Goal: Transaction & Acquisition: Purchase product/service

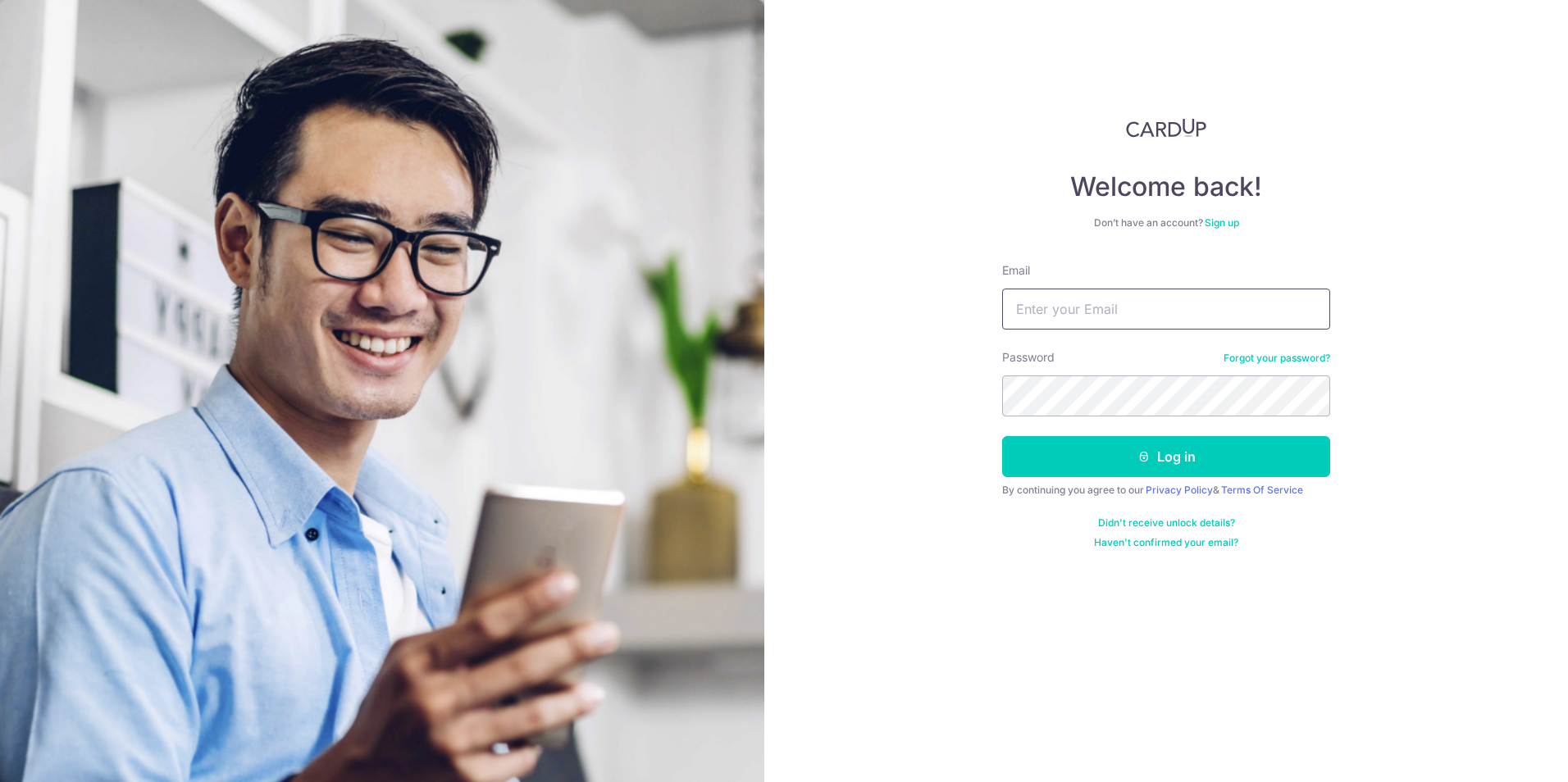
click at [1095, 321] on input "Email" at bounding box center [1166, 308] width 328 height 41
type input "fuiminn2007@gmail.com"
click at [1195, 474] on button "Log in" at bounding box center [1166, 456] width 328 height 41
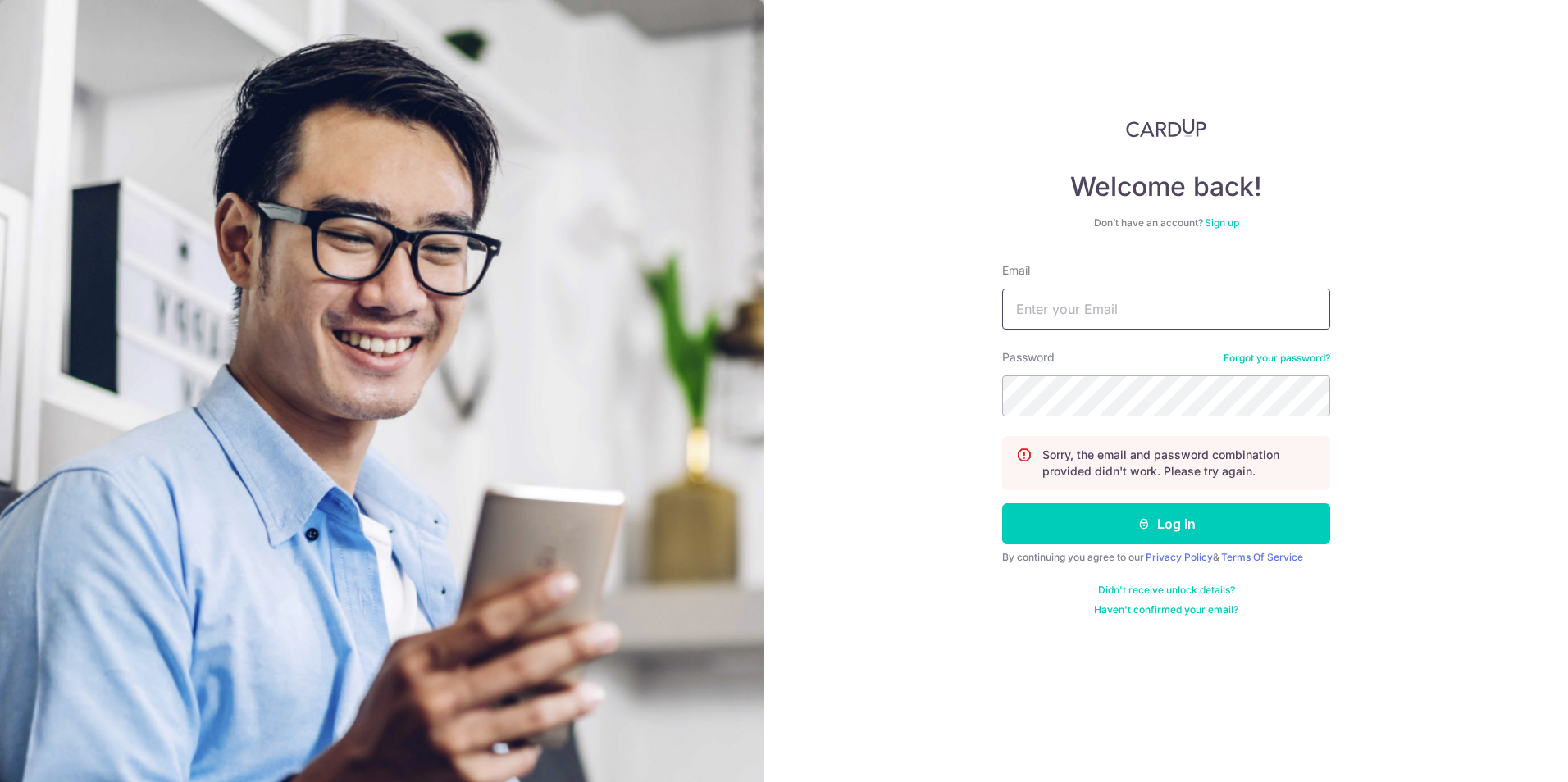
click at [1108, 309] on input "Email" at bounding box center [1166, 308] width 328 height 41
type input "fuiminn2007@gmail.com"
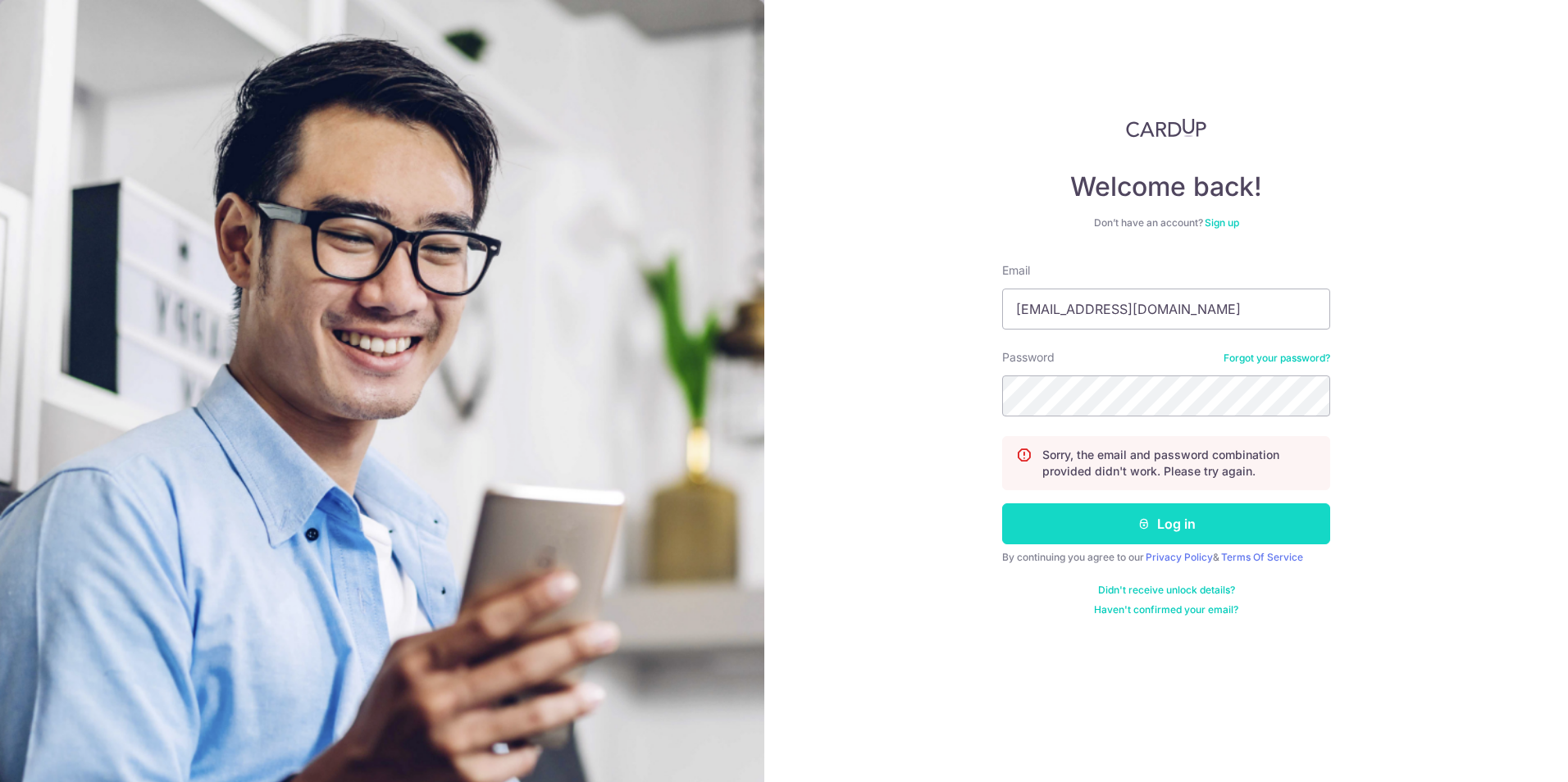
click at [1173, 528] on button "Log in" at bounding box center [1166, 523] width 328 height 41
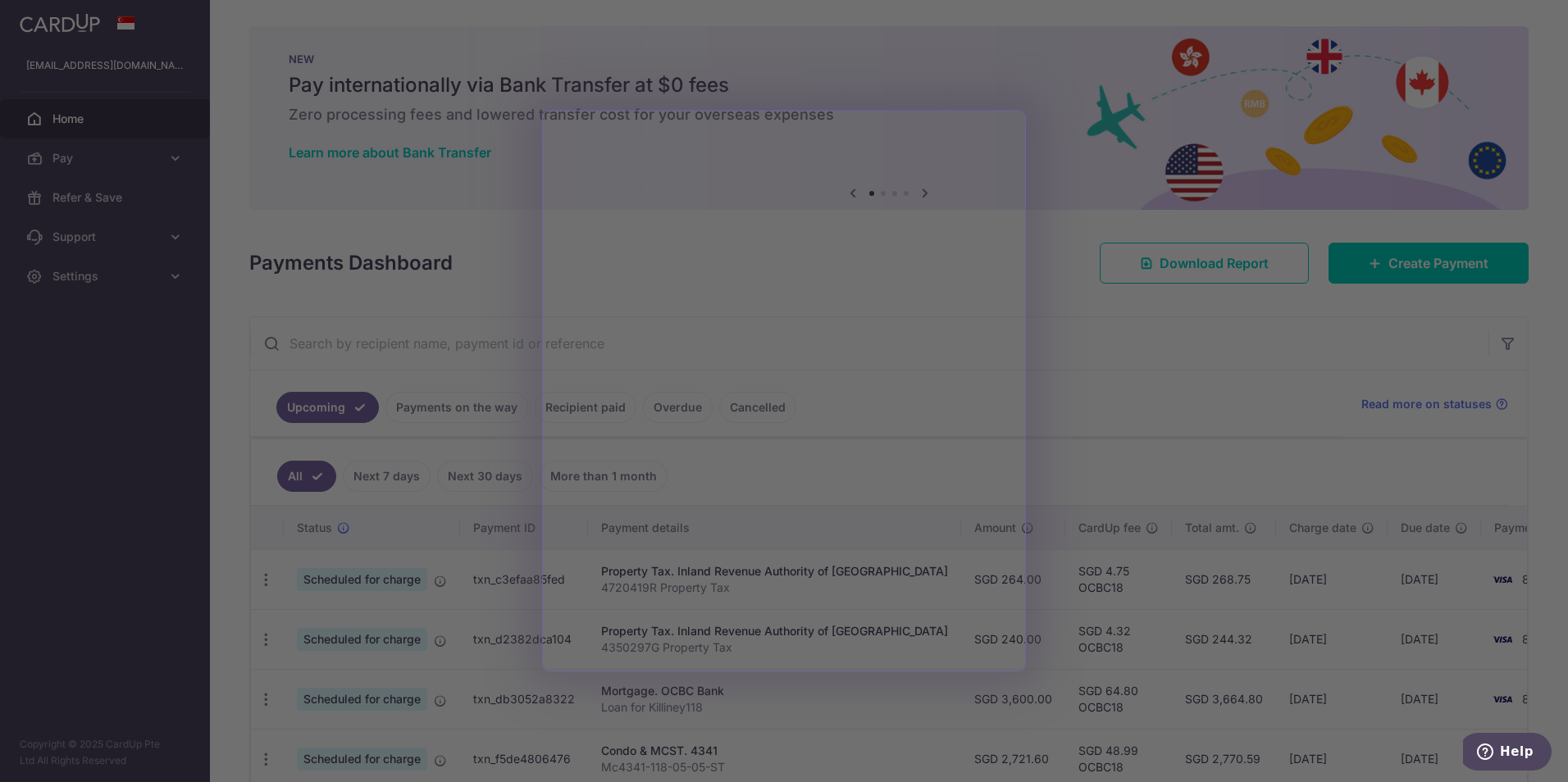
click at [1164, 359] on div at bounding box center [792, 395] width 1584 height 790
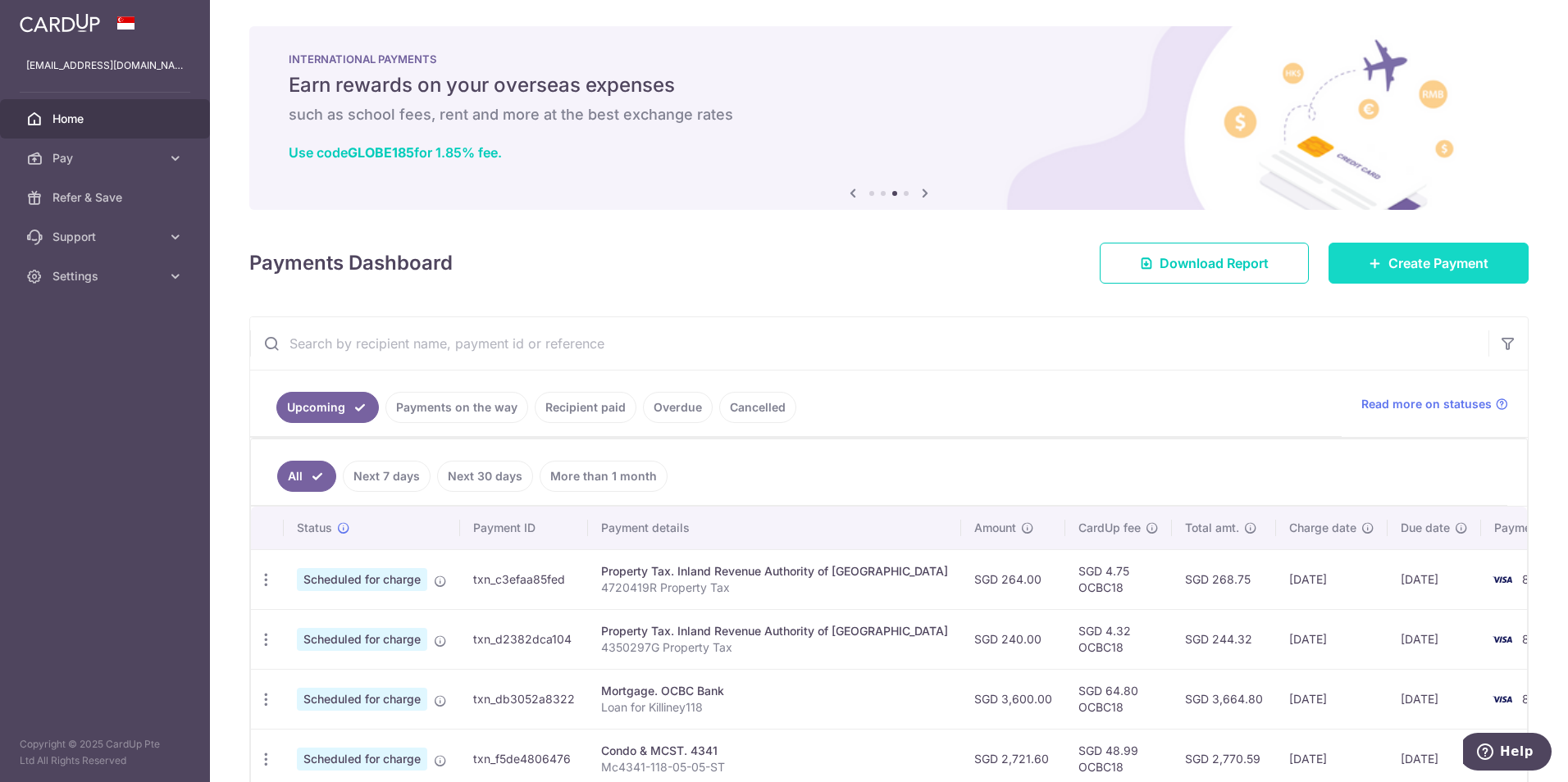
click at [1412, 266] on span "Create Payment" at bounding box center [1438, 263] width 100 height 20
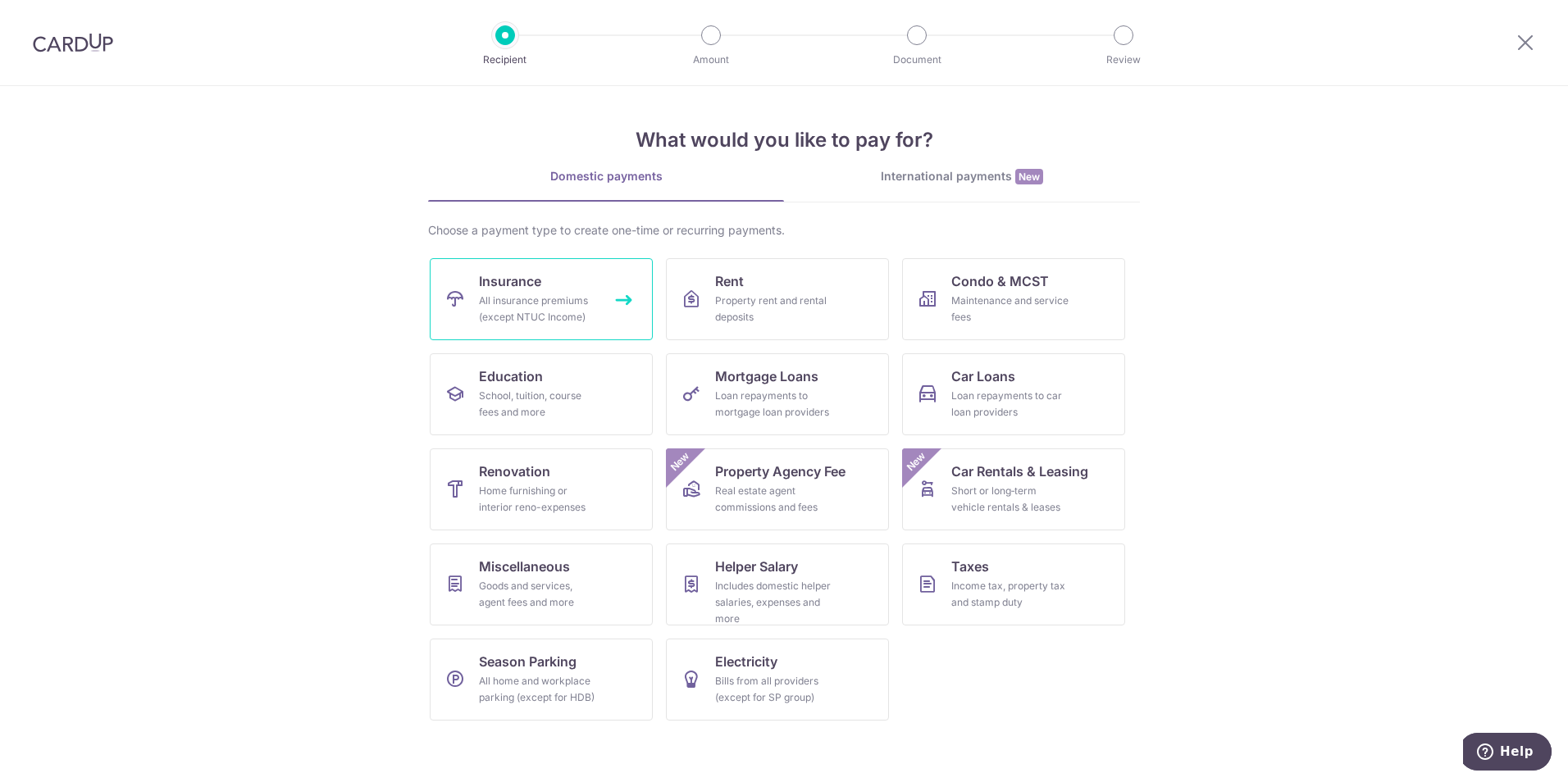
click at [548, 290] on link "Insurance All insurance premiums (except NTUC Income)" at bounding box center [541, 299] width 223 height 82
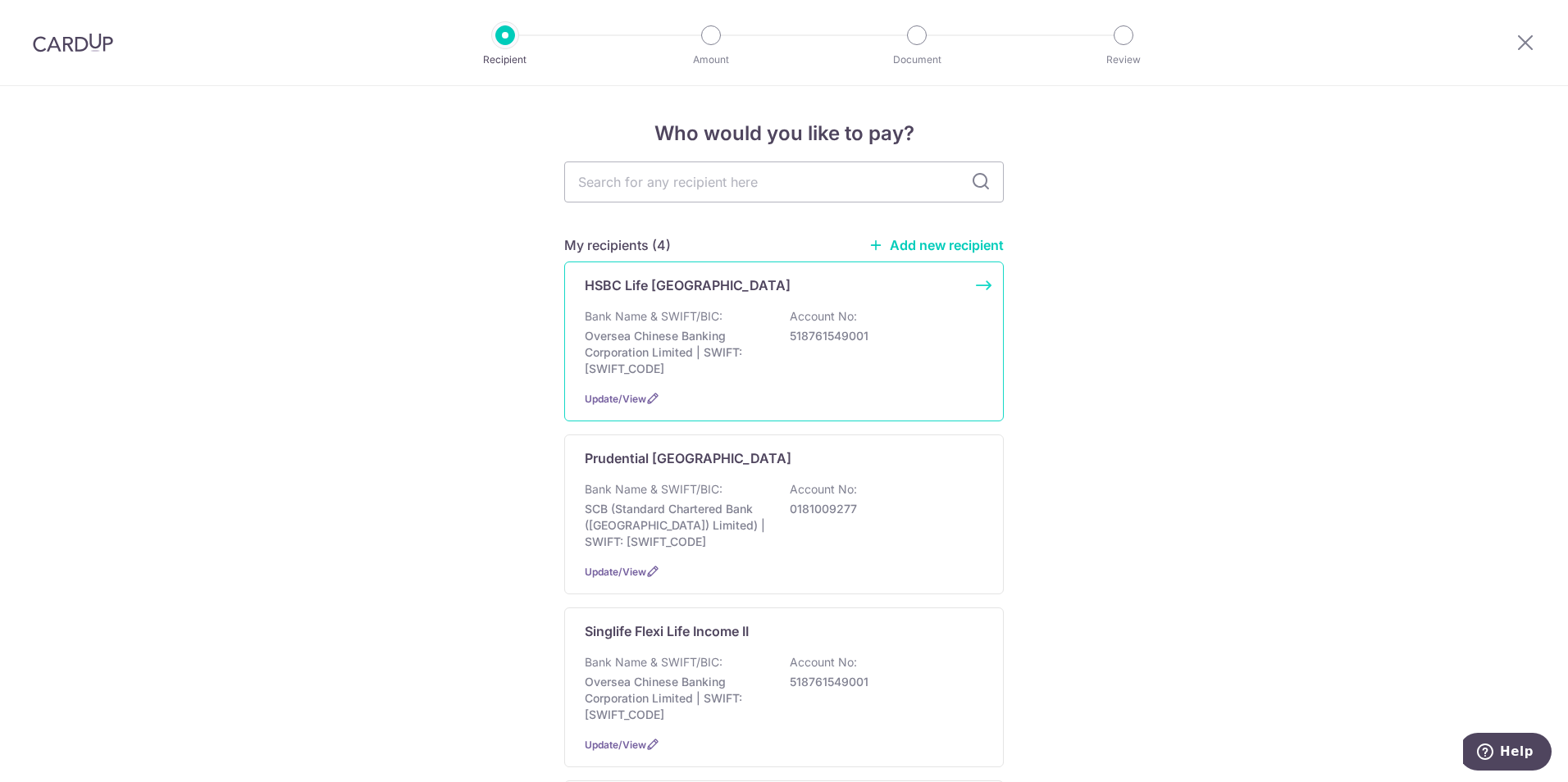
click at [685, 333] on p "Oversea Chinese Banking Corporation Limited | SWIFT: [SWIFT_CODE]" at bounding box center [677, 352] width 184 height 49
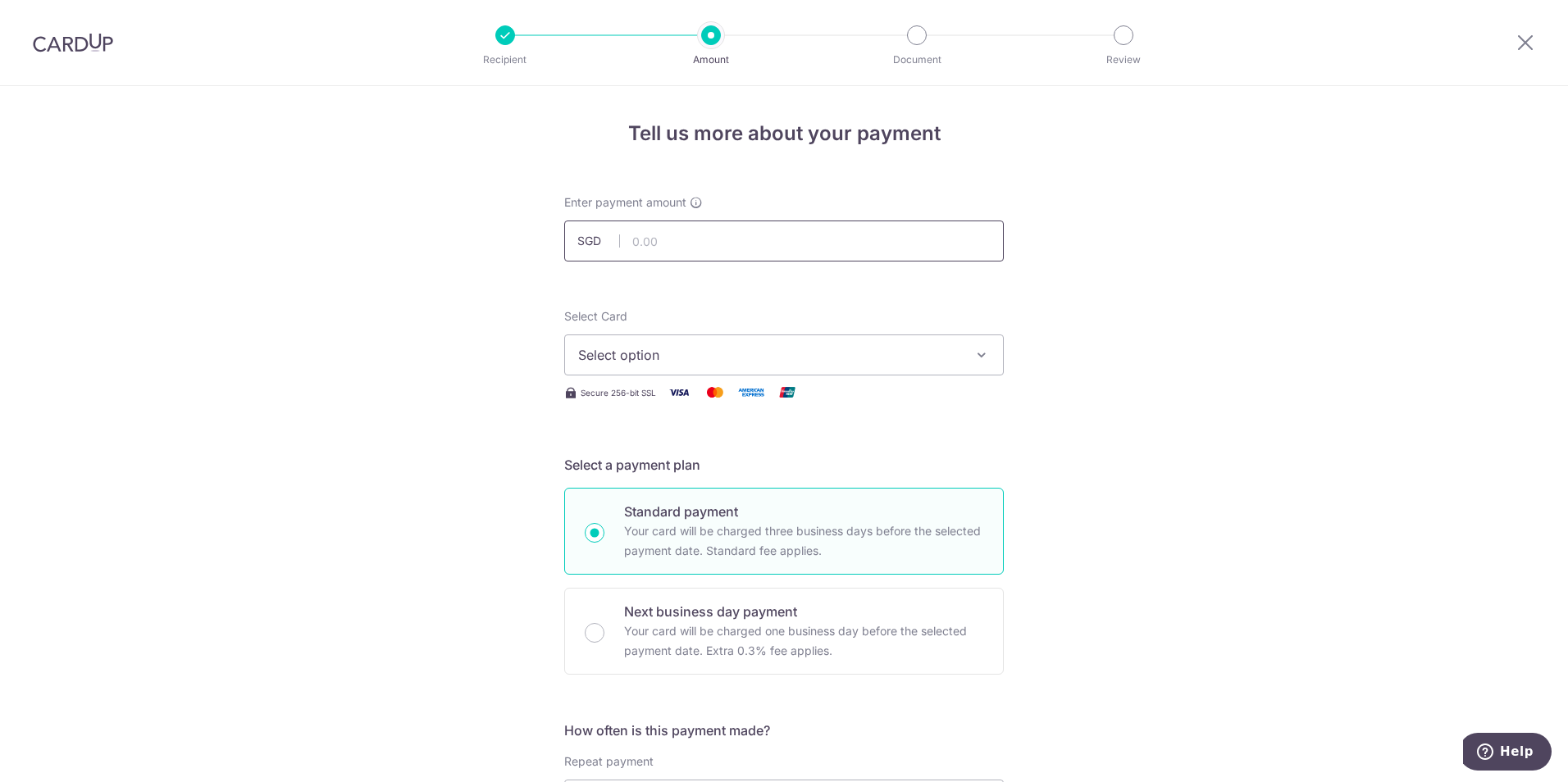
click at [670, 246] on input "text" at bounding box center [784, 241] width 440 height 41
paste input "1,824.66"
type input "1,824.66"
click at [726, 361] on span "Select option" at bounding box center [769, 355] width 382 height 20
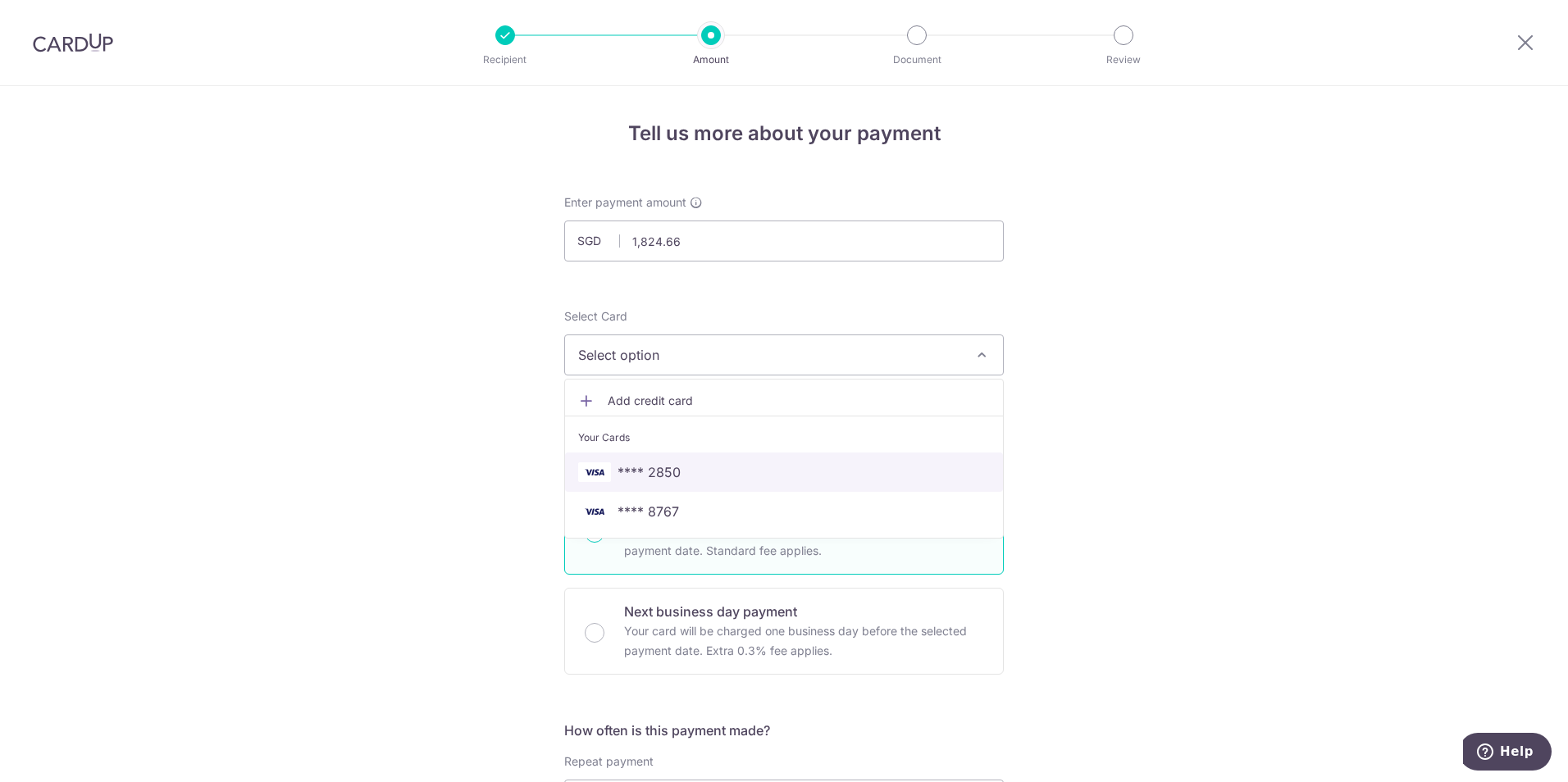
click at [639, 481] on span "**** 2850" at bounding box center [649, 472] width 64 height 20
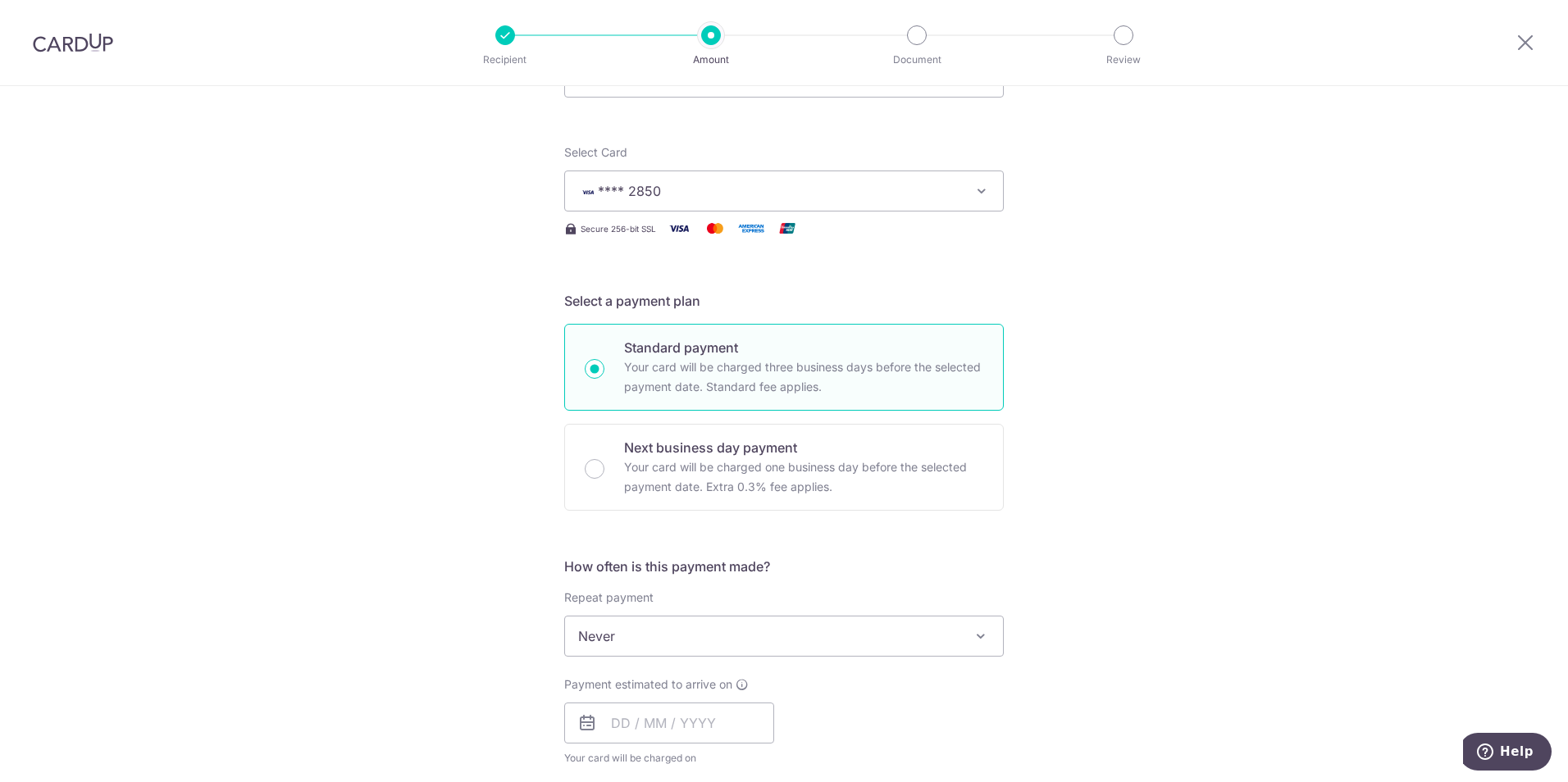
scroll to position [82, 0]
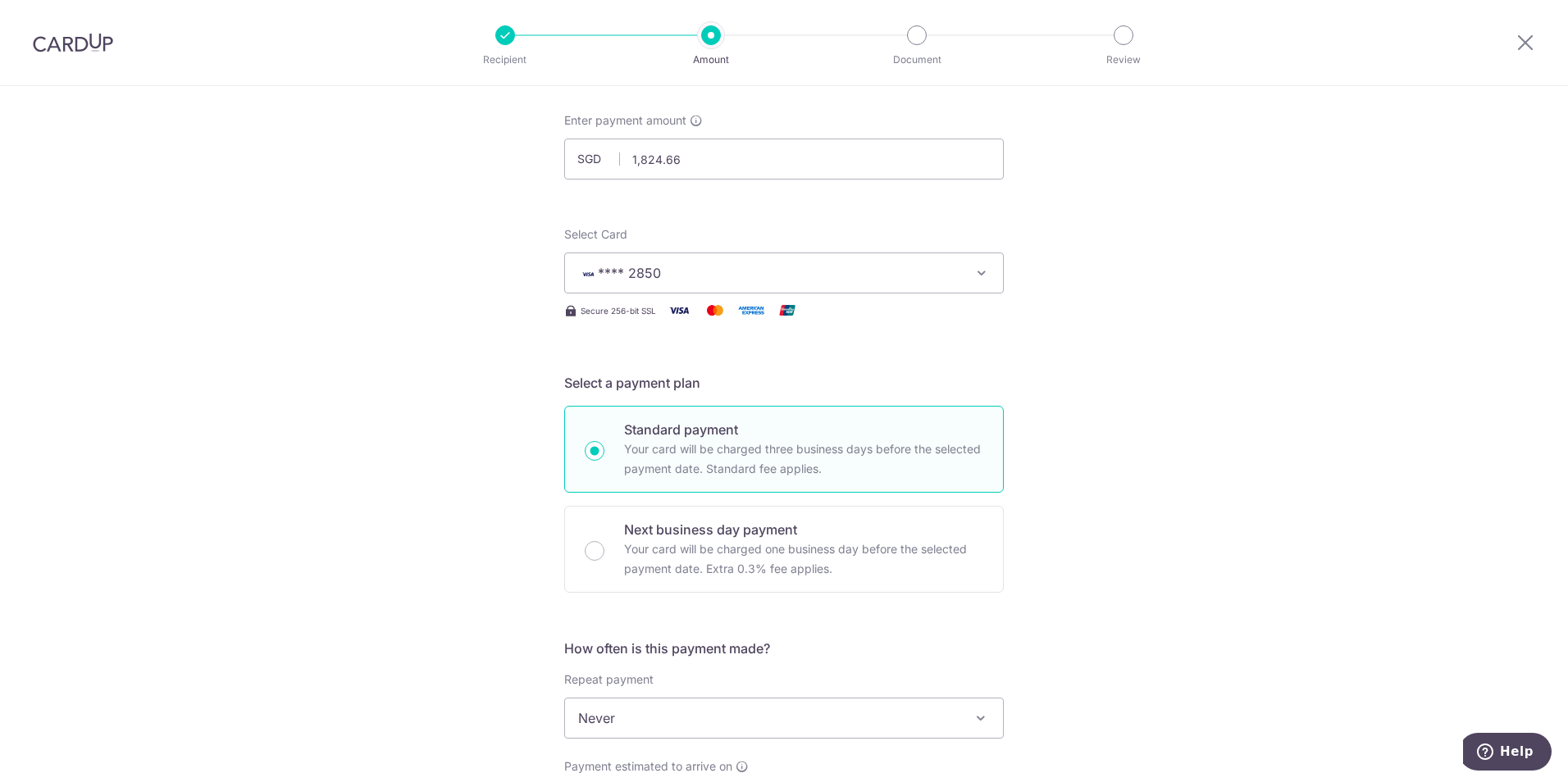
click at [733, 273] on span "**** 2850" at bounding box center [769, 273] width 382 height 20
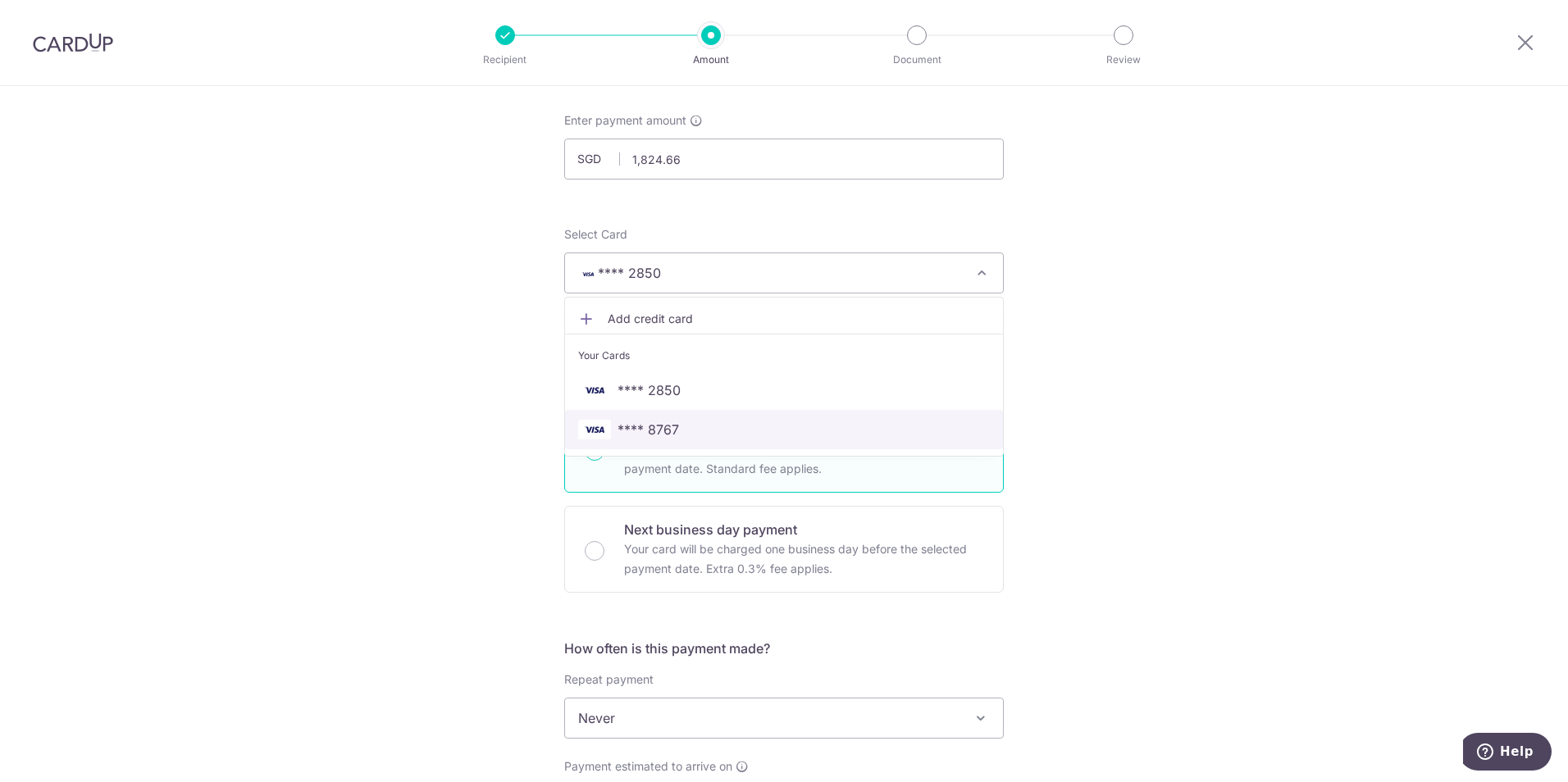
click at [646, 431] on span "**** 8767" at bounding box center [649, 429] width 62 height 20
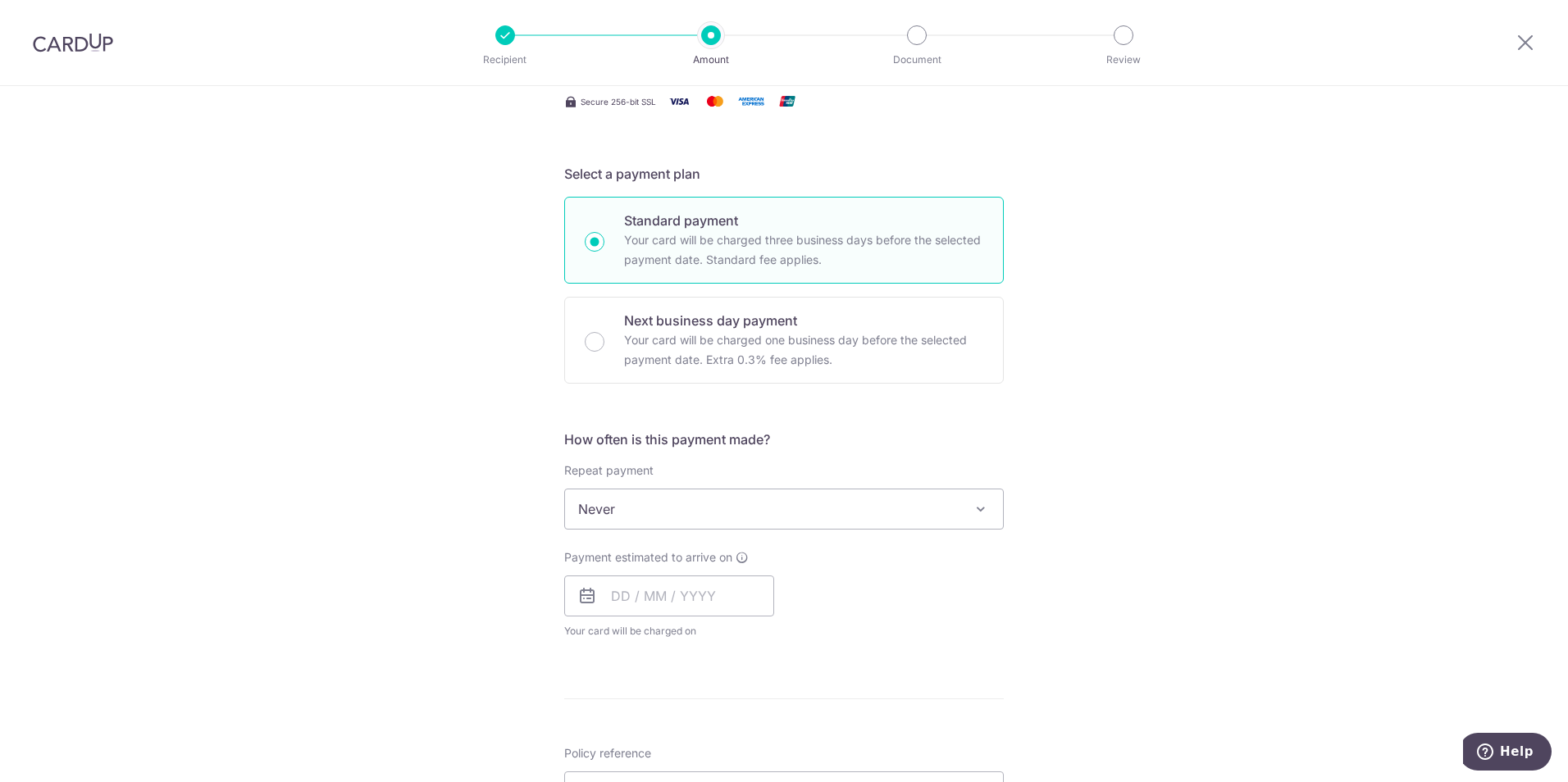
scroll to position [328, 0]
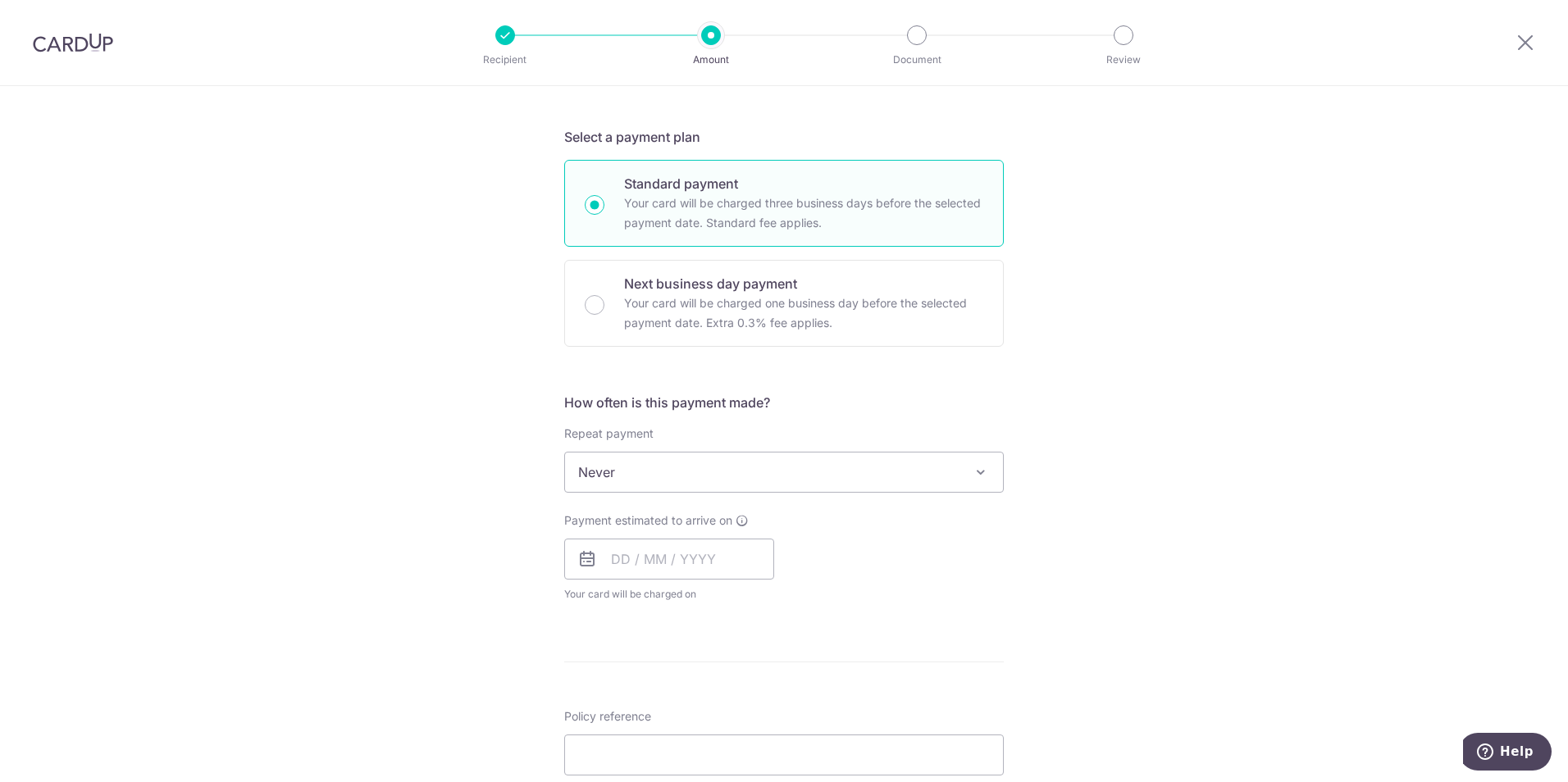
click at [976, 471] on span at bounding box center [981, 472] width 20 height 20
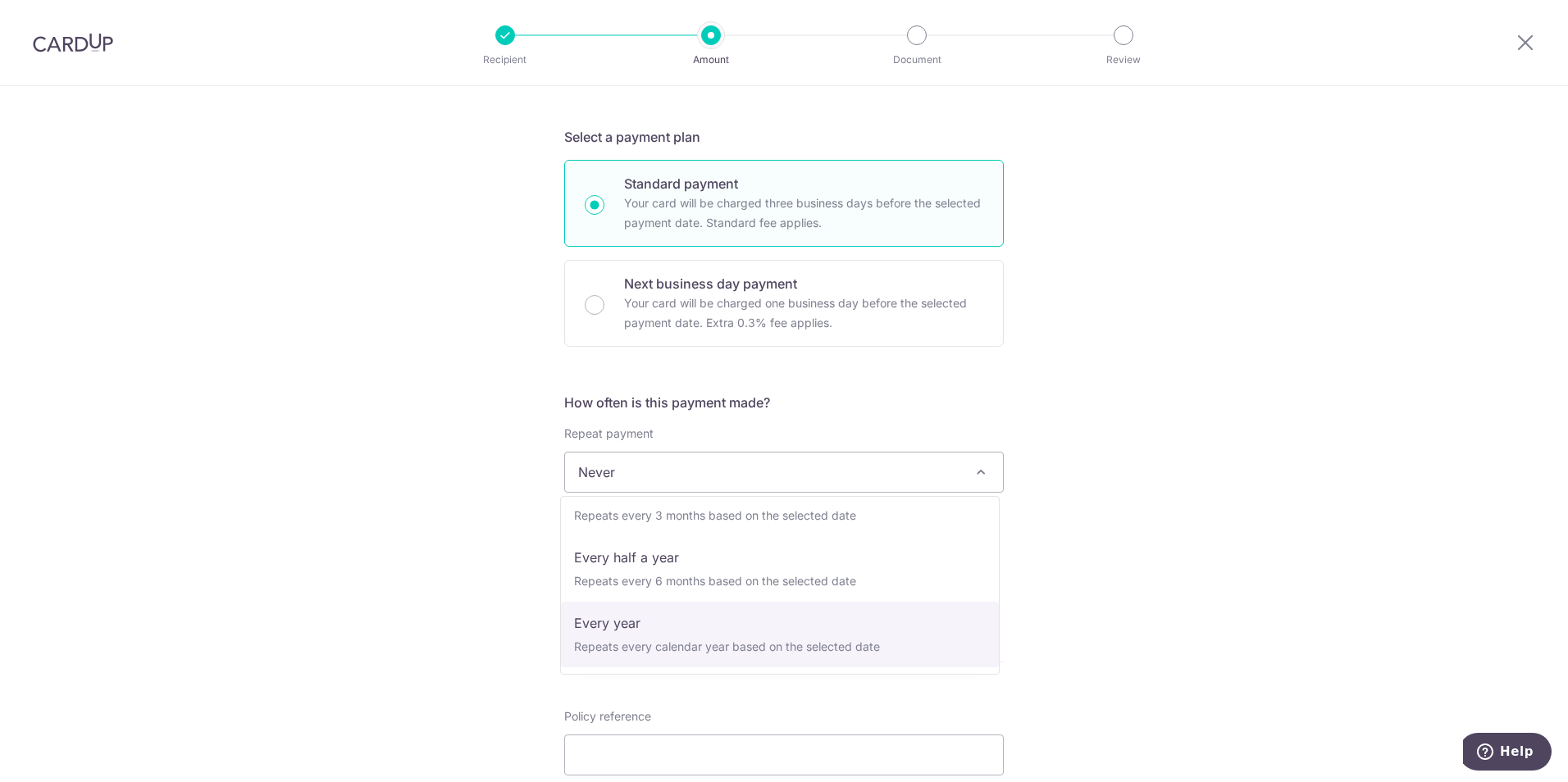
select select "6"
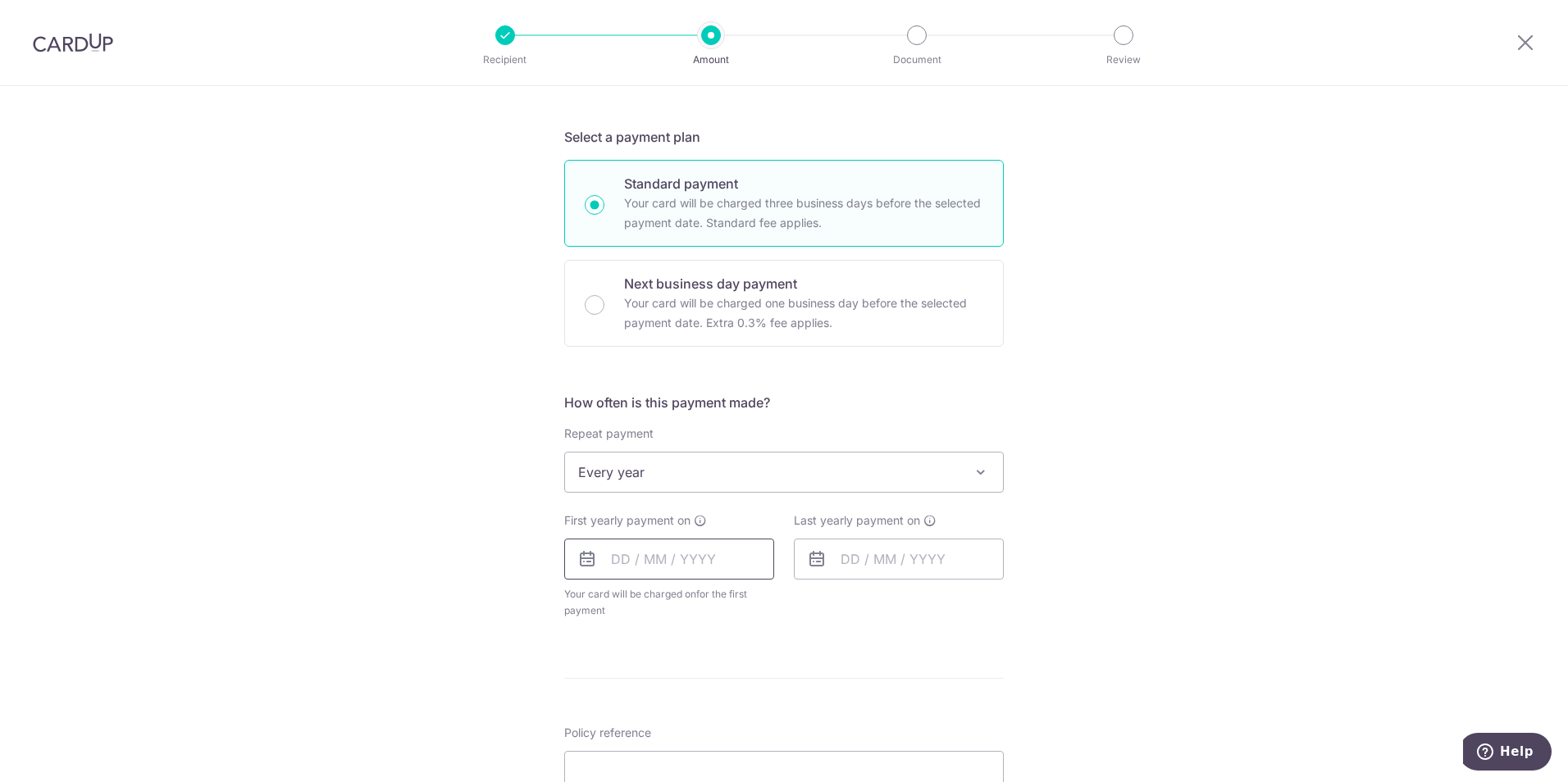
click at [673, 562] on input "text" at bounding box center [669, 559] width 210 height 41
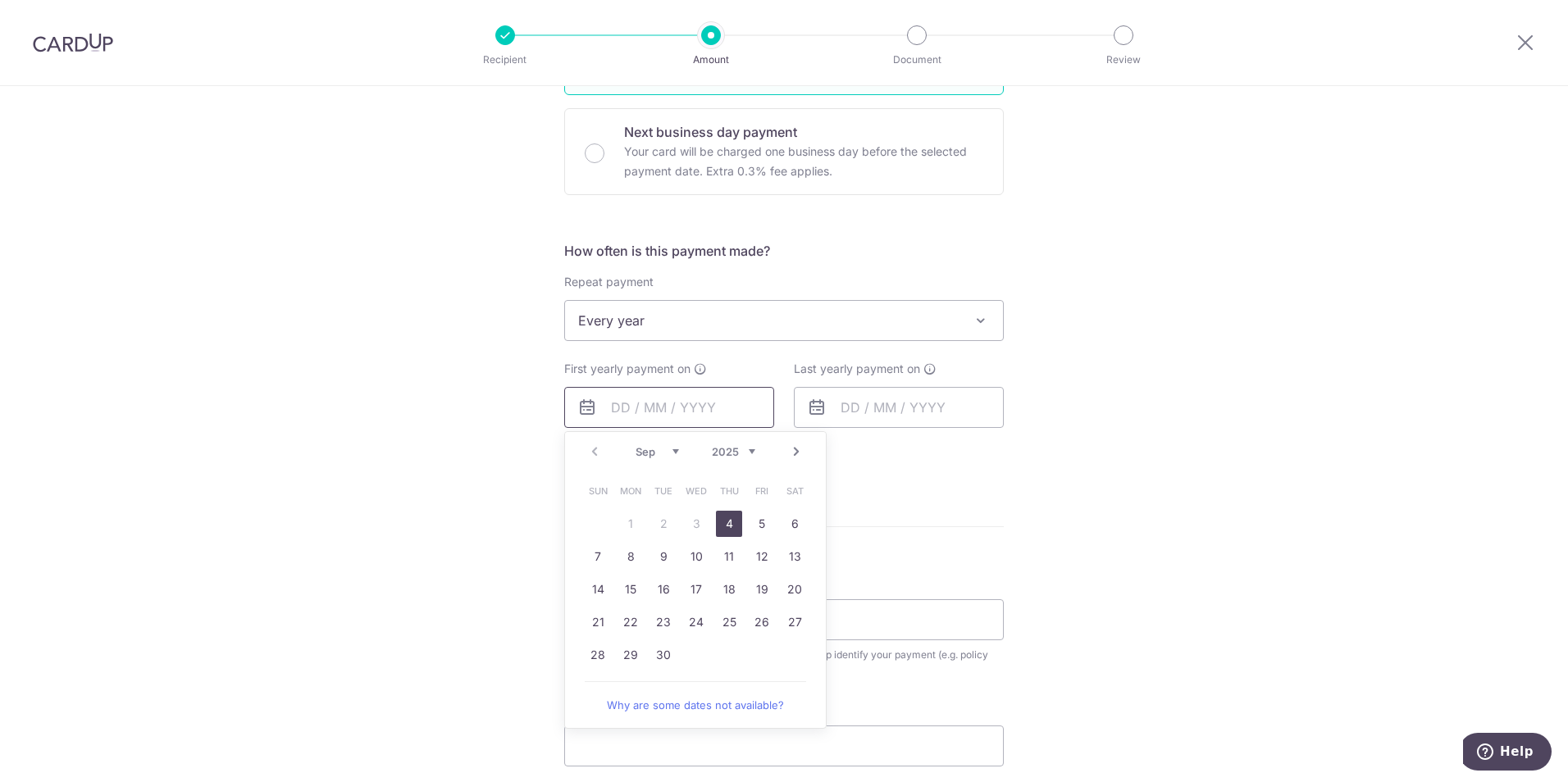
scroll to position [492, 0]
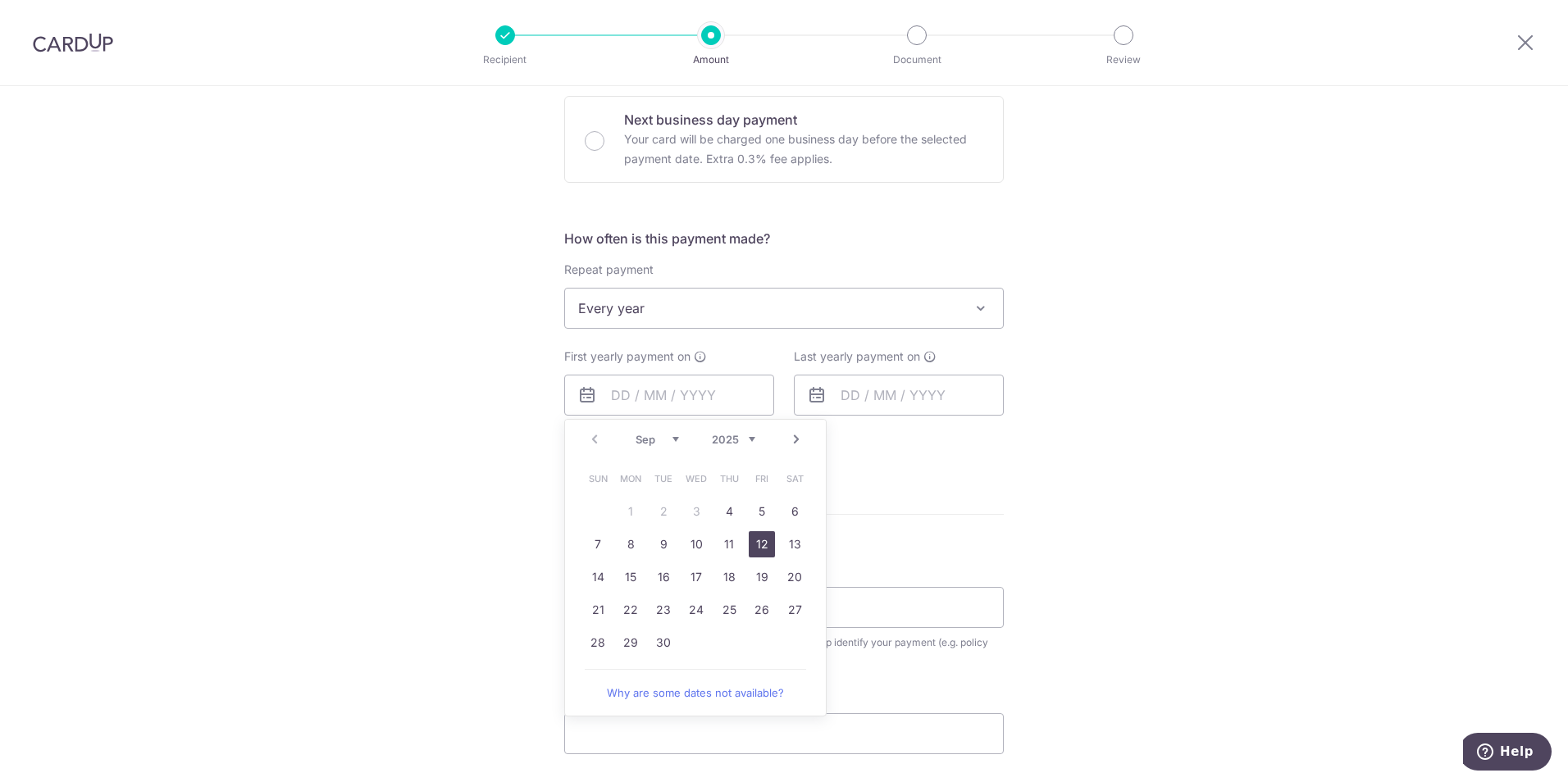
drag, startPoint x: 756, startPoint y: 549, endPoint x: 872, endPoint y: 530, distance: 117.5
click at [756, 549] on link "12" at bounding box center [761, 544] width 26 height 26
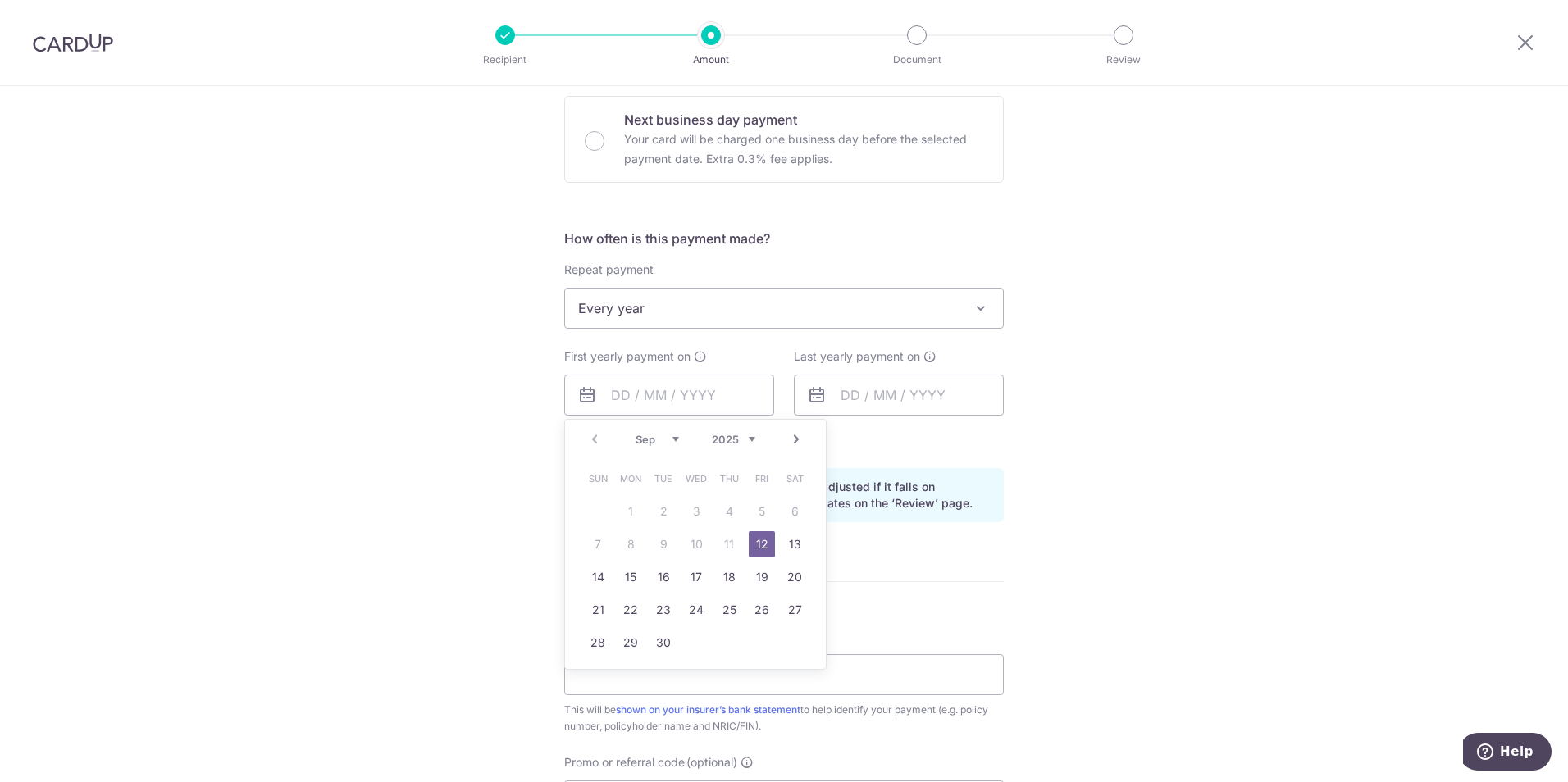
type input "12/09/2025"
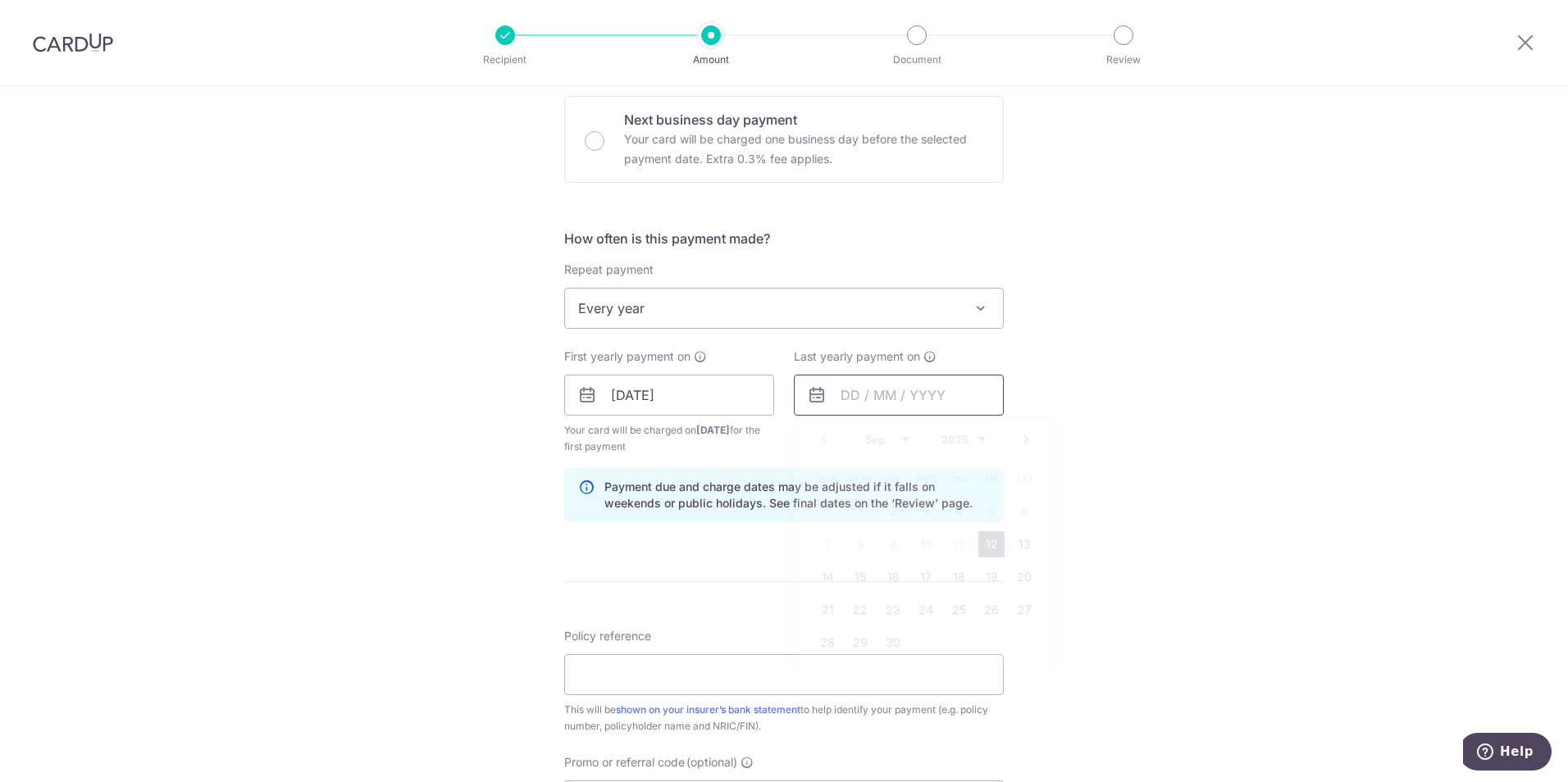
click at [881, 395] on input "text" at bounding box center [899, 394] width 210 height 41
click at [978, 444] on select "2025 2026 2027 2028 2029 2030 2031 2032 2033 2034 2035" at bounding box center [963, 439] width 43 height 13
click at [984, 545] on link "13" at bounding box center [990, 544] width 26 height 26
type input "13/09/2030"
click at [1128, 565] on div "Tell us more about your payment Enter payment amount SGD 1,824.66 1824.66 Selec…" at bounding box center [784, 377] width 1568 height 1567
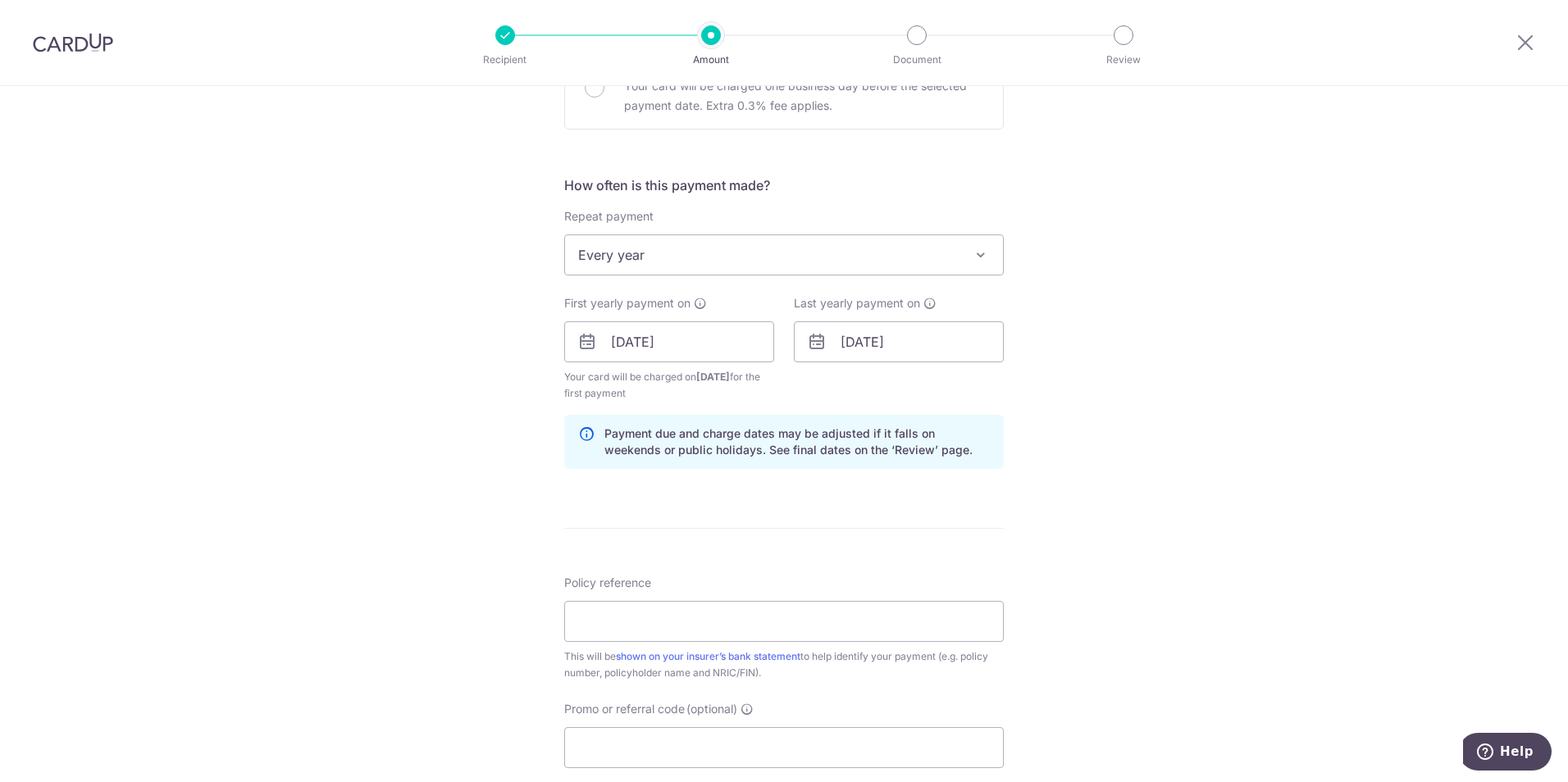
scroll to position [574, 0]
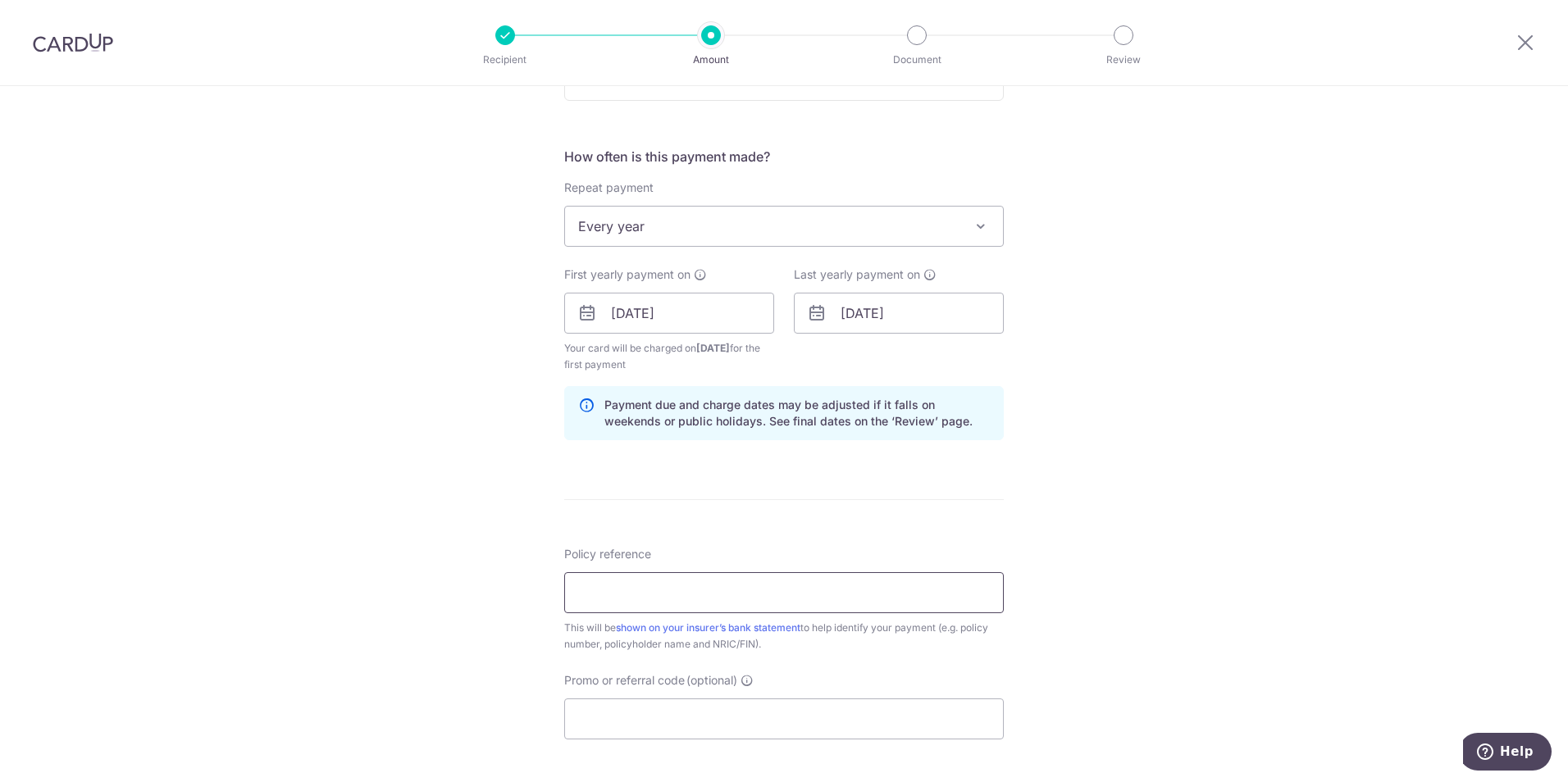
click at [674, 591] on input "Policy reference" at bounding box center [784, 592] width 440 height 41
click at [629, 586] on input "Policy reference" at bounding box center [784, 592] width 440 height 41
paste input "501-5500654"
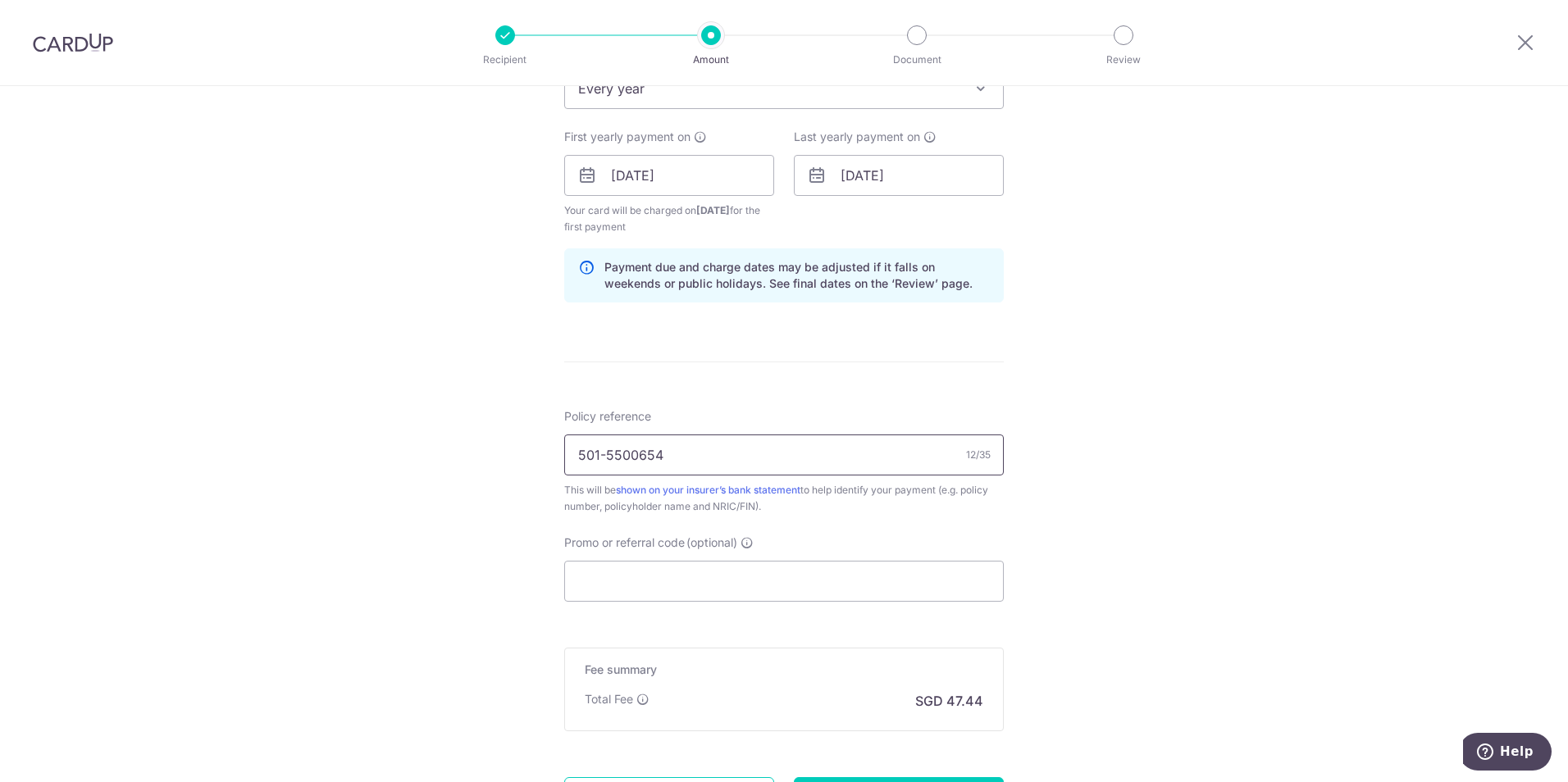
scroll to position [738, 0]
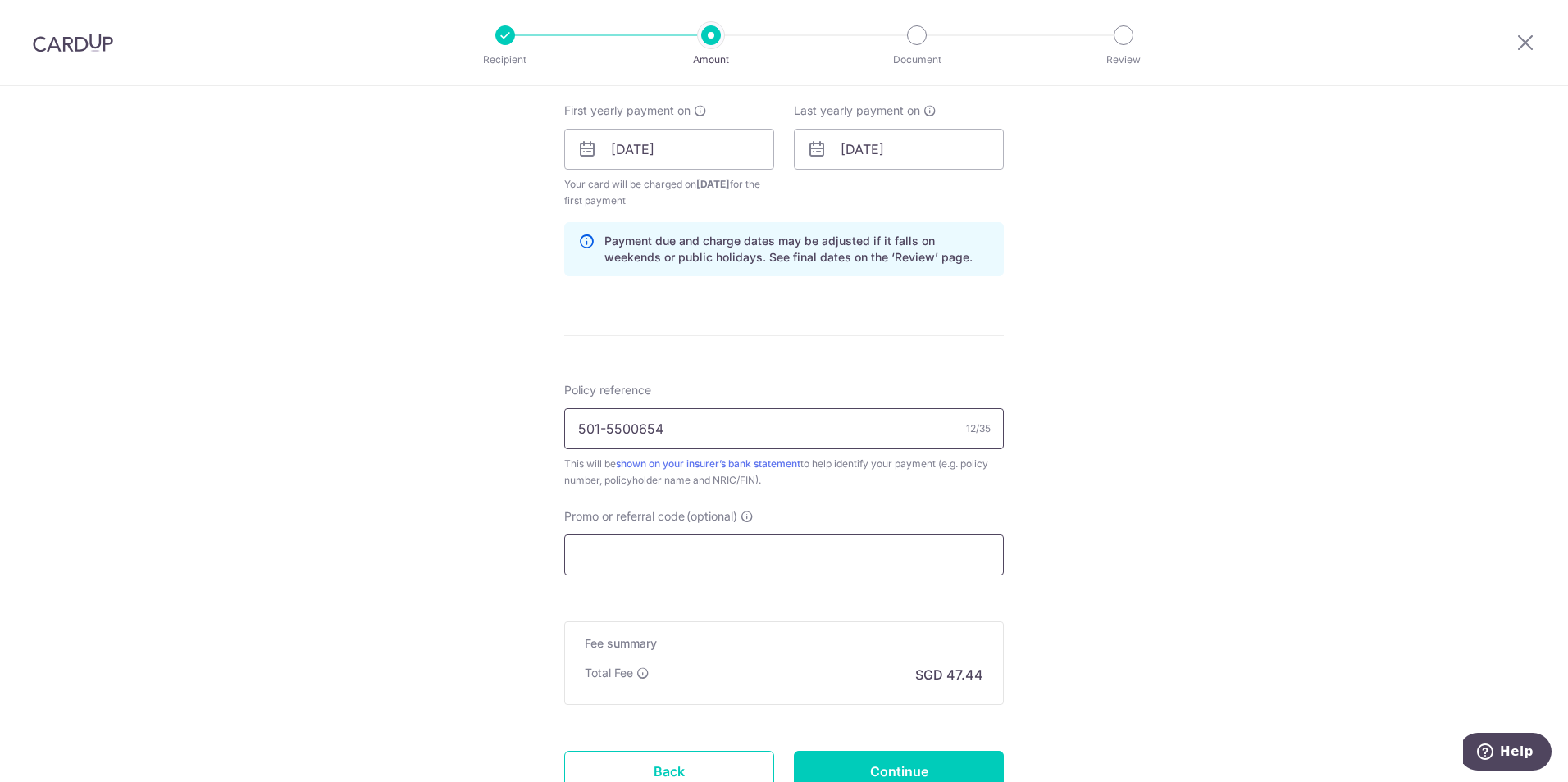
type input "501-5500654"
click at [692, 553] on input "Promo or referral code (optional)" at bounding box center [784, 555] width 440 height 41
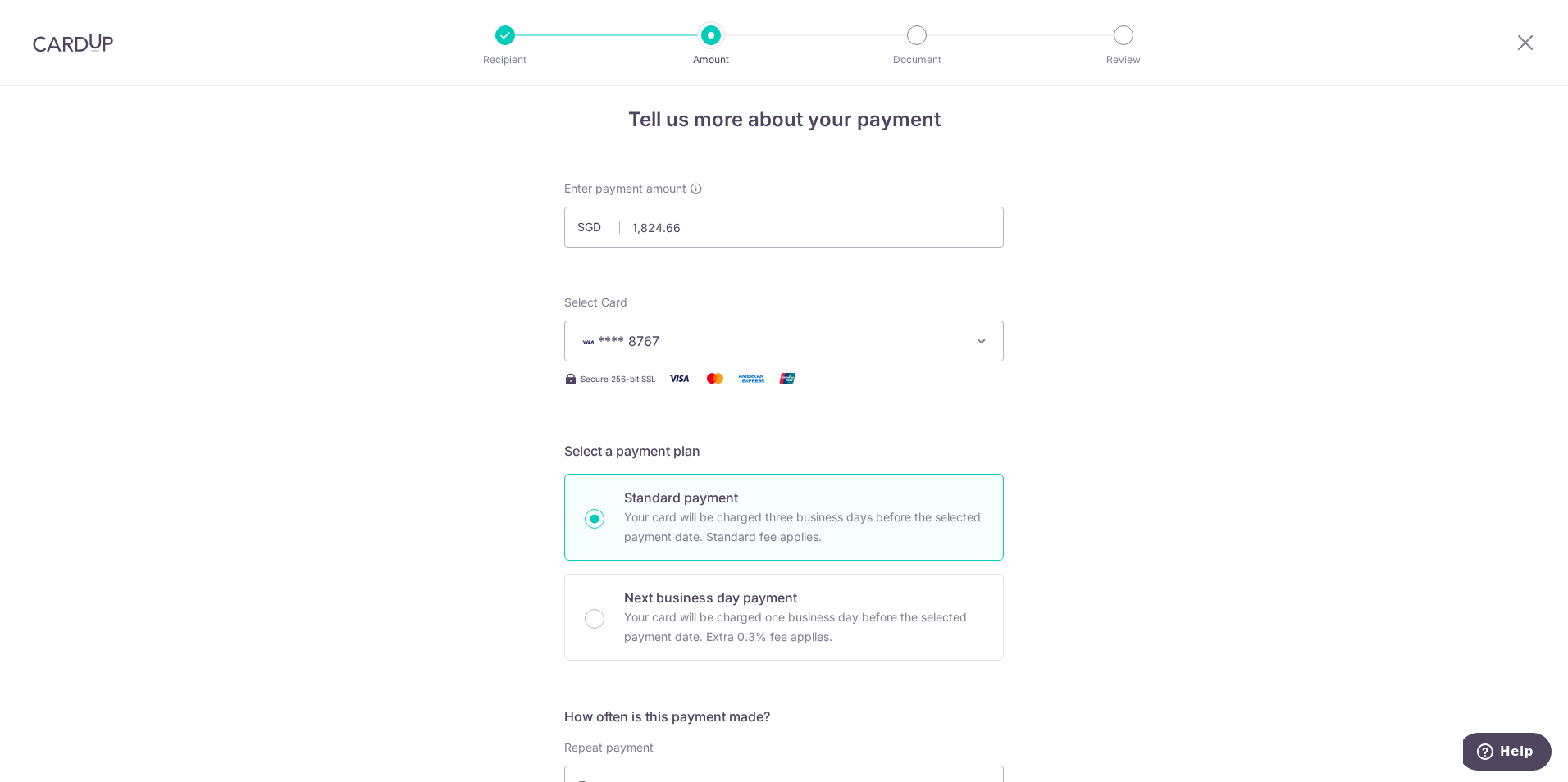
scroll to position [0, 0]
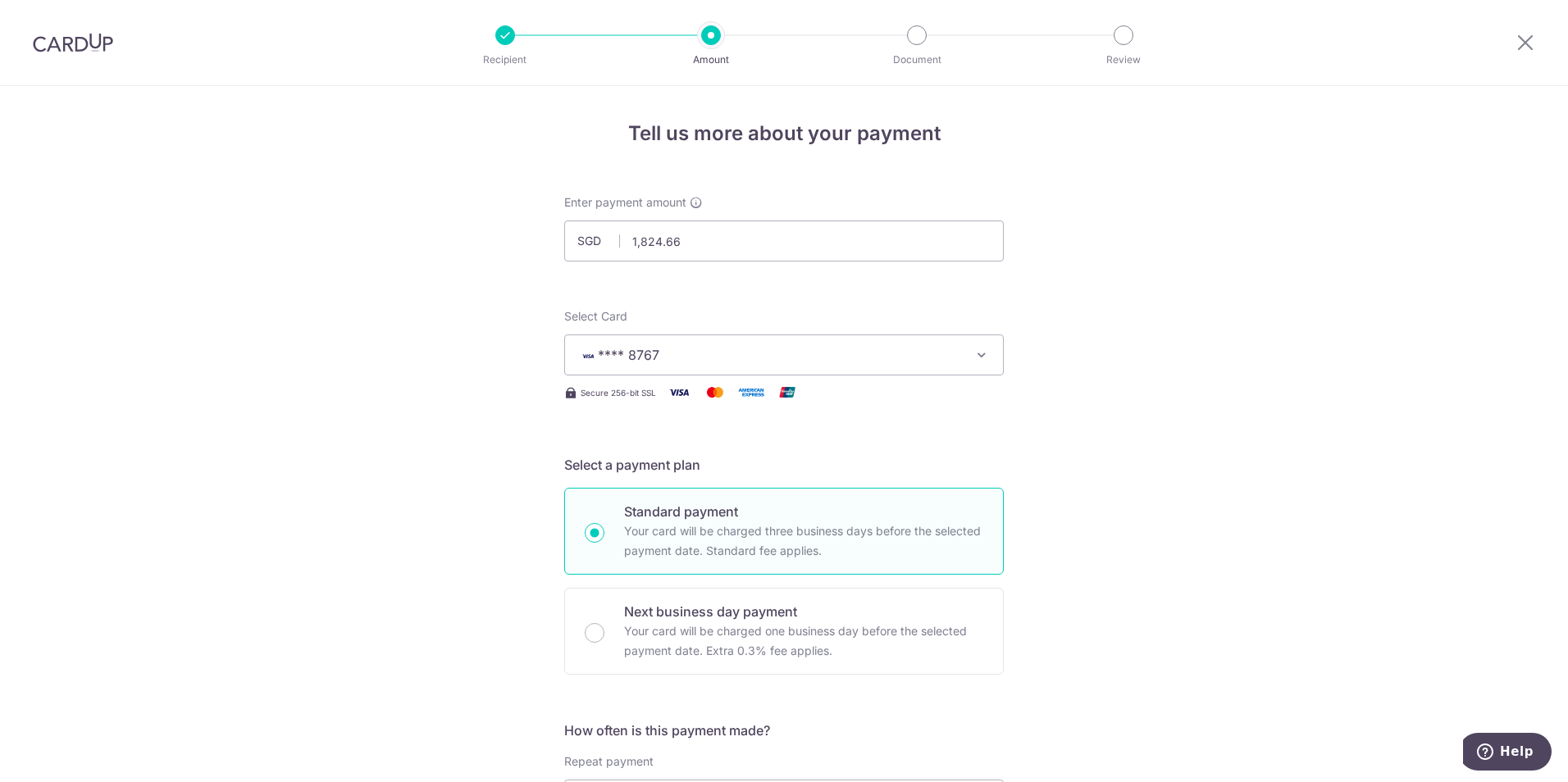
type input "OCBC18"
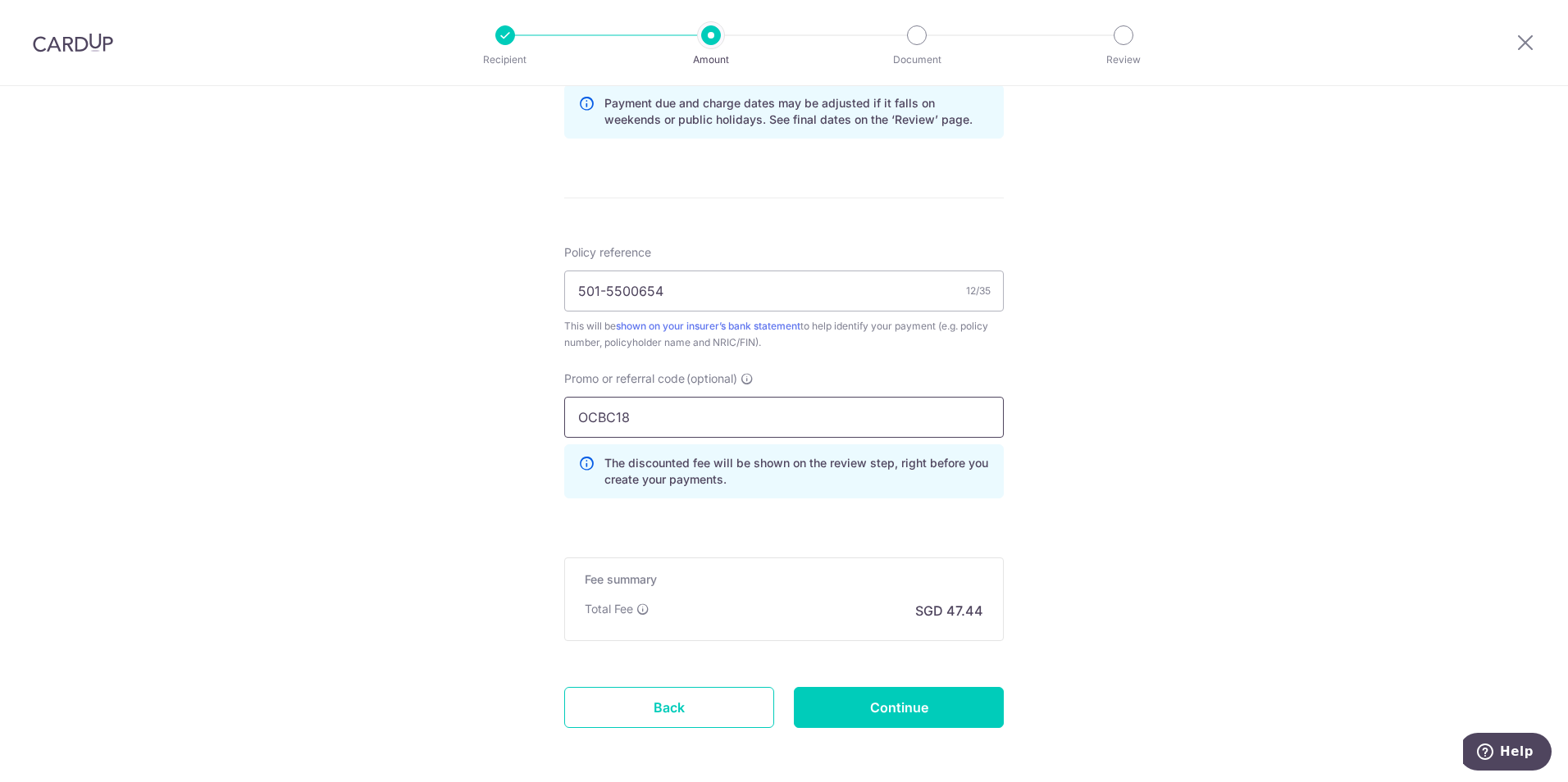
scroll to position [944, 0]
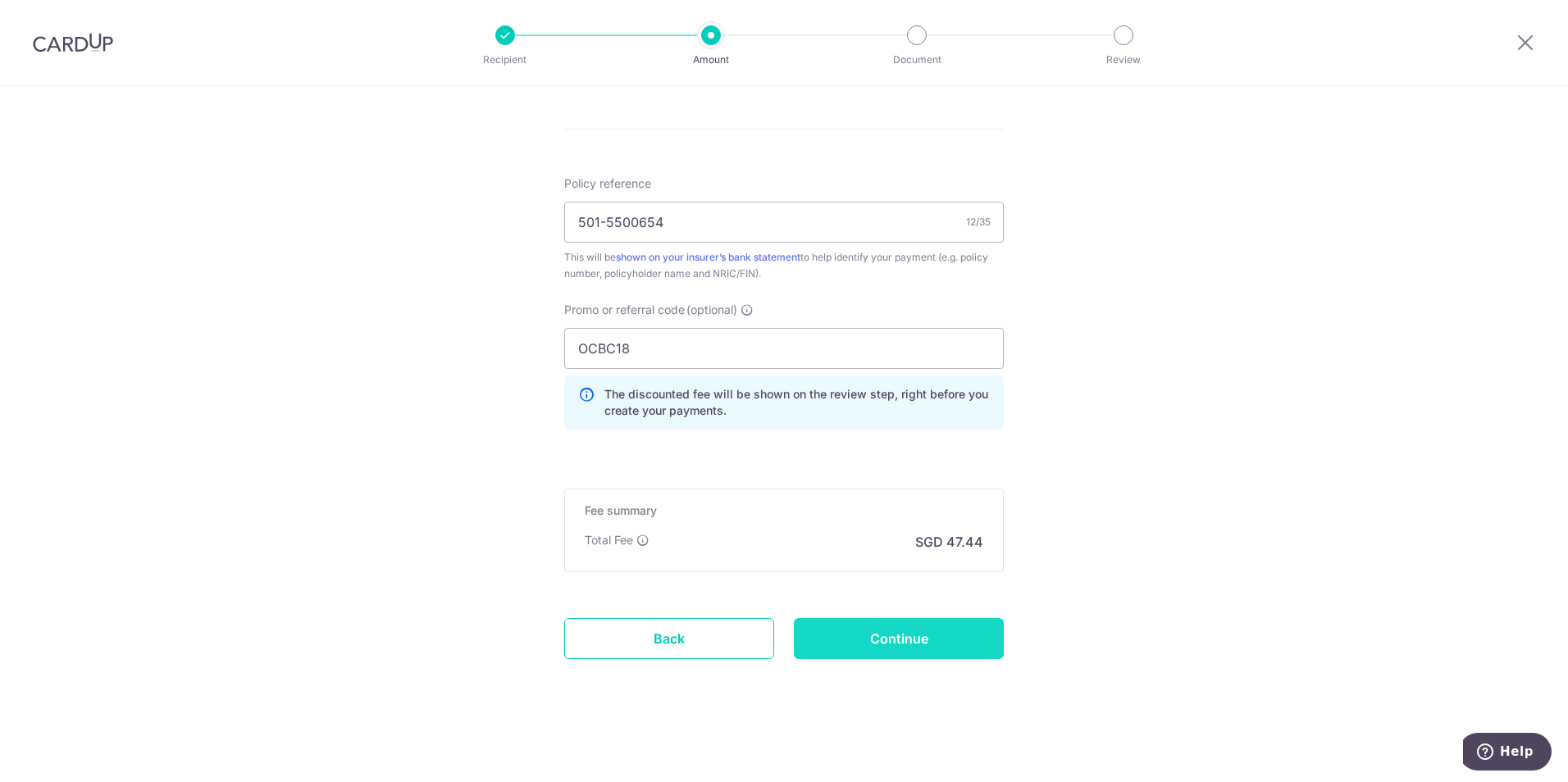
click at [897, 643] on input "Continue" at bounding box center [899, 638] width 210 height 41
type input "Create Schedule"
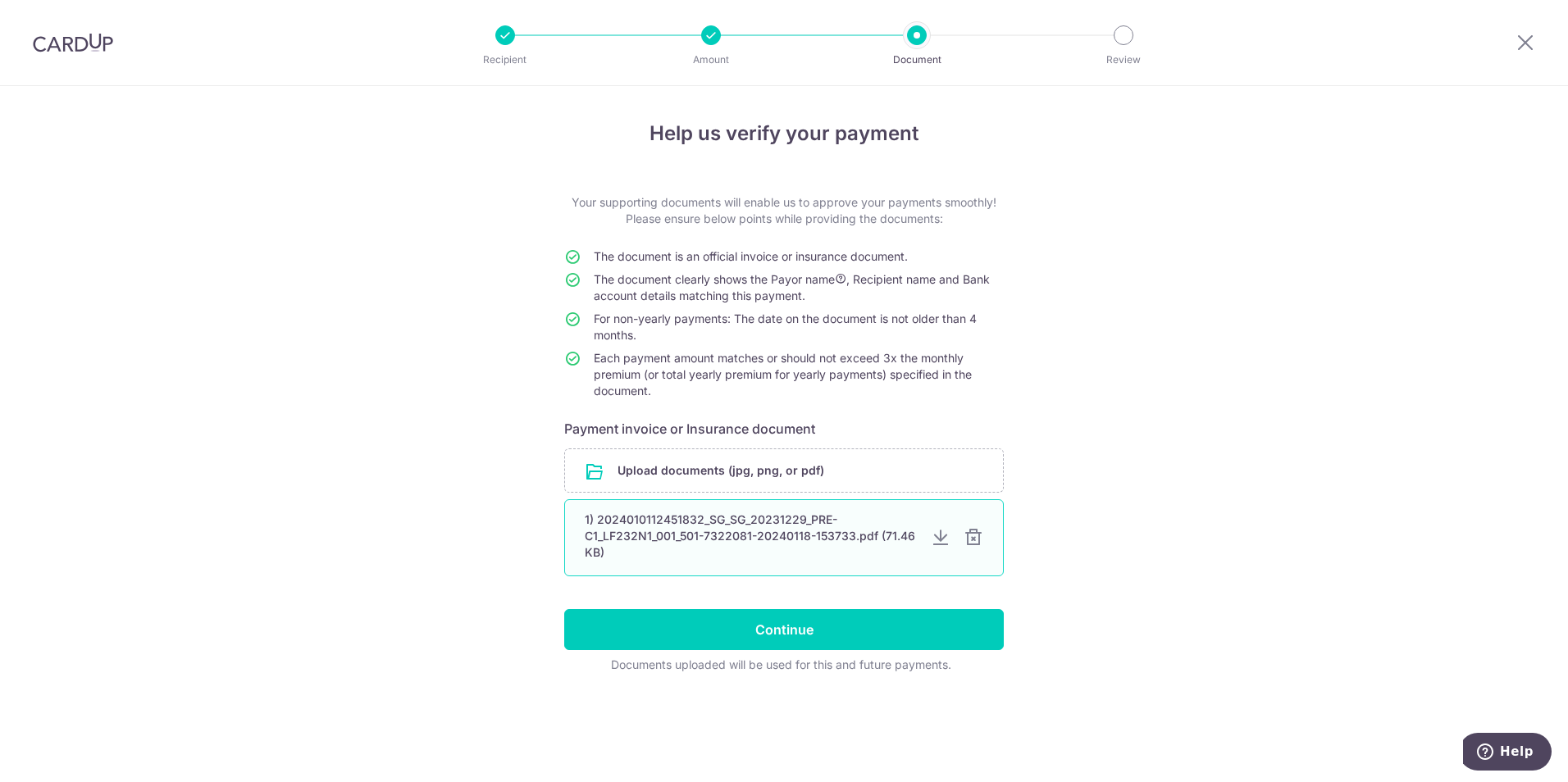
click at [977, 539] on div at bounding box center [974, 538] width 20 height 20
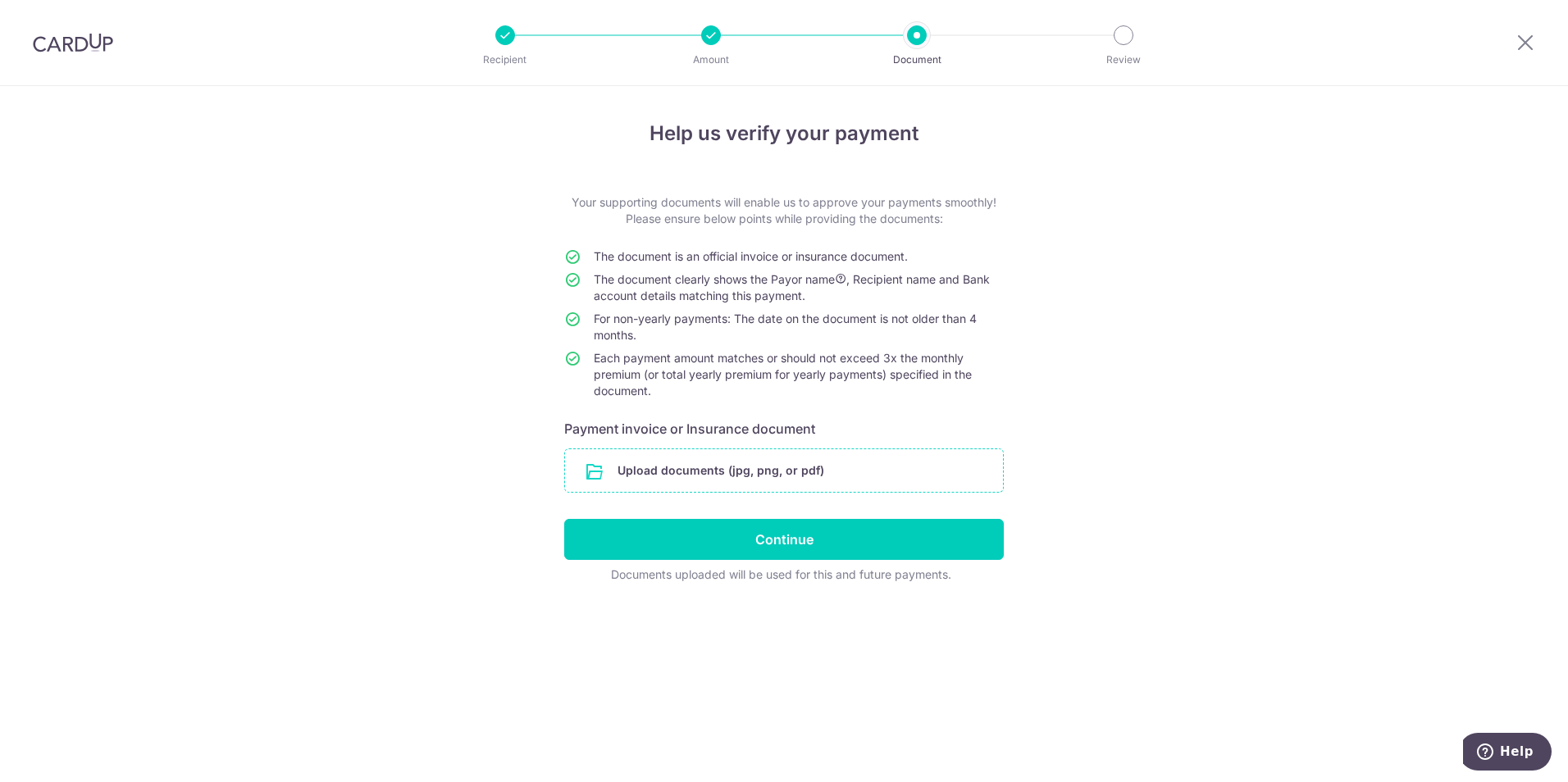
click at [748, 472] on input "file" at bounding box center [784, 470] width 438 height 43
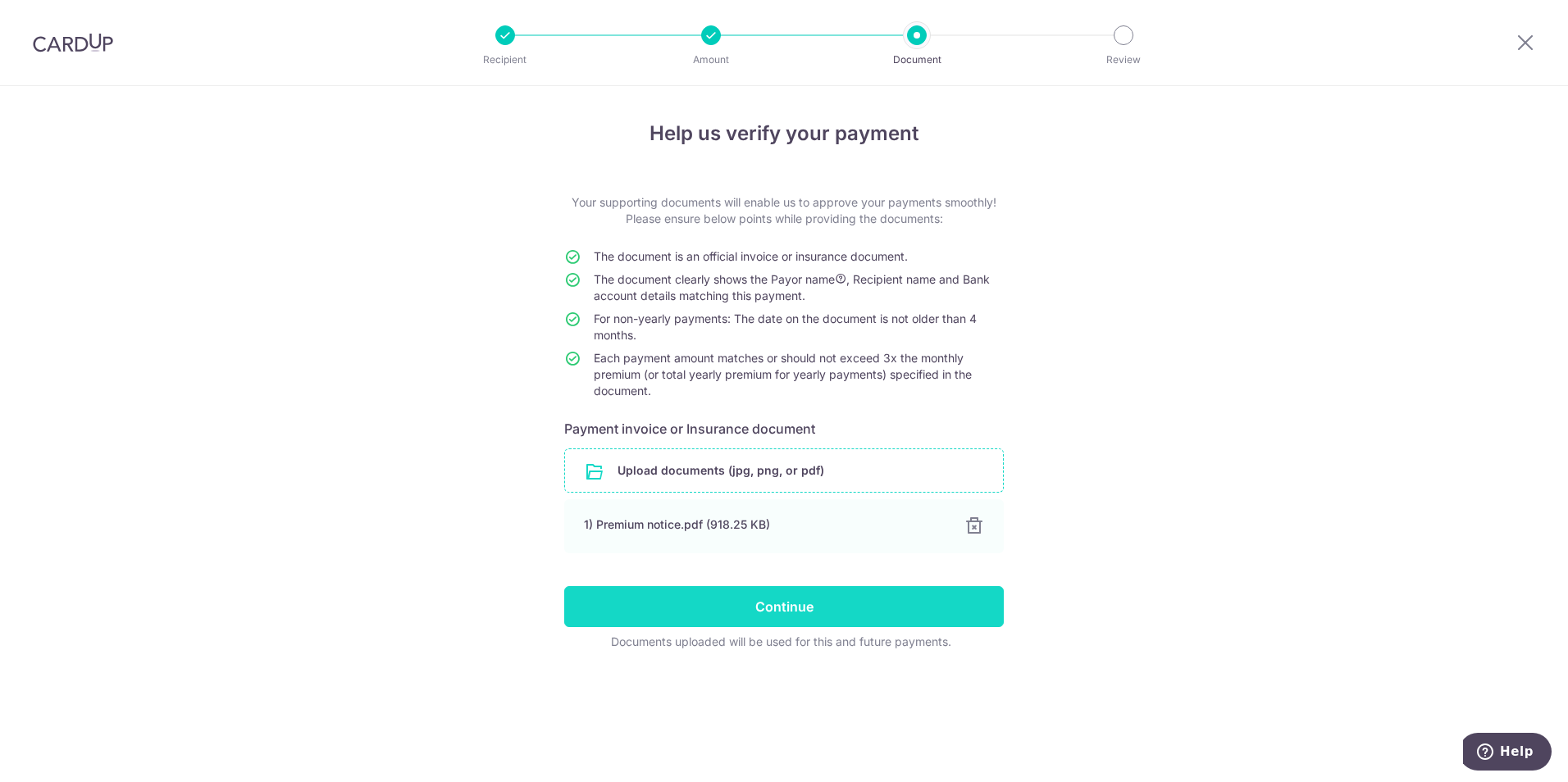
click at [780, 613] on input "Continue" at bounding box center [784, 607] width 440 height 41
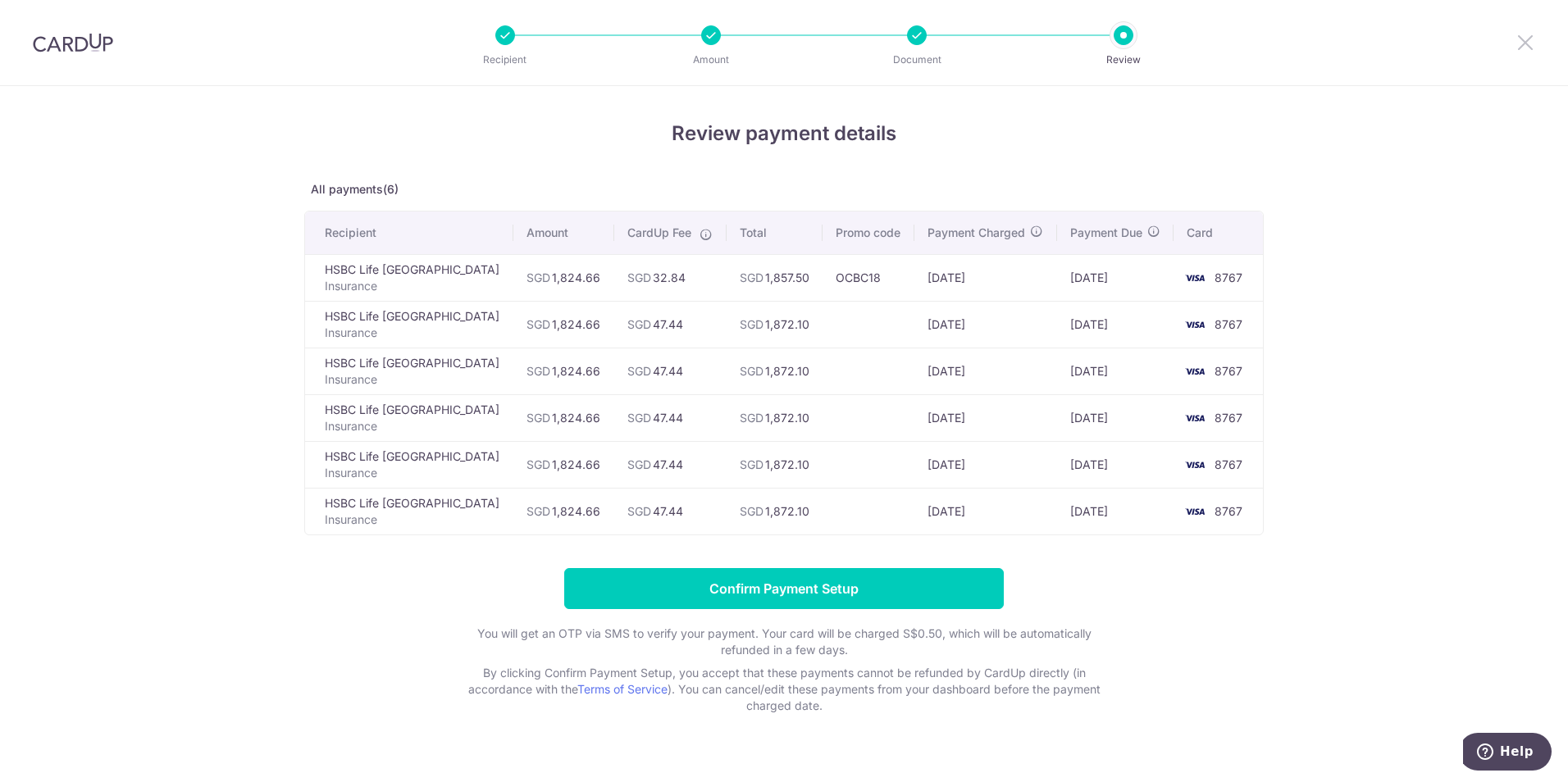
click at [1523, 43] on icon at bounding box center [1525, 42] width 20 height 21
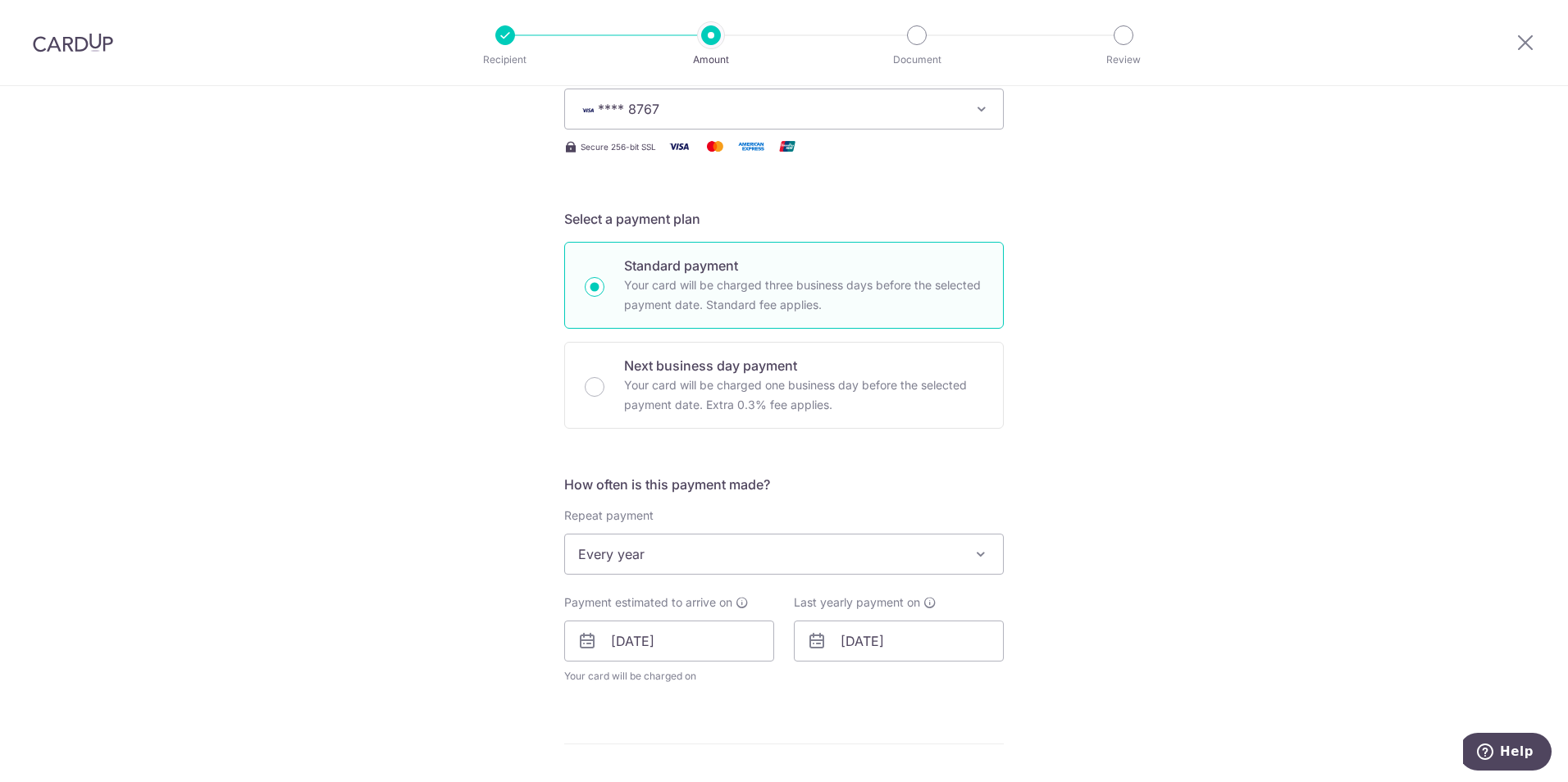
scroll to position [492, 0]
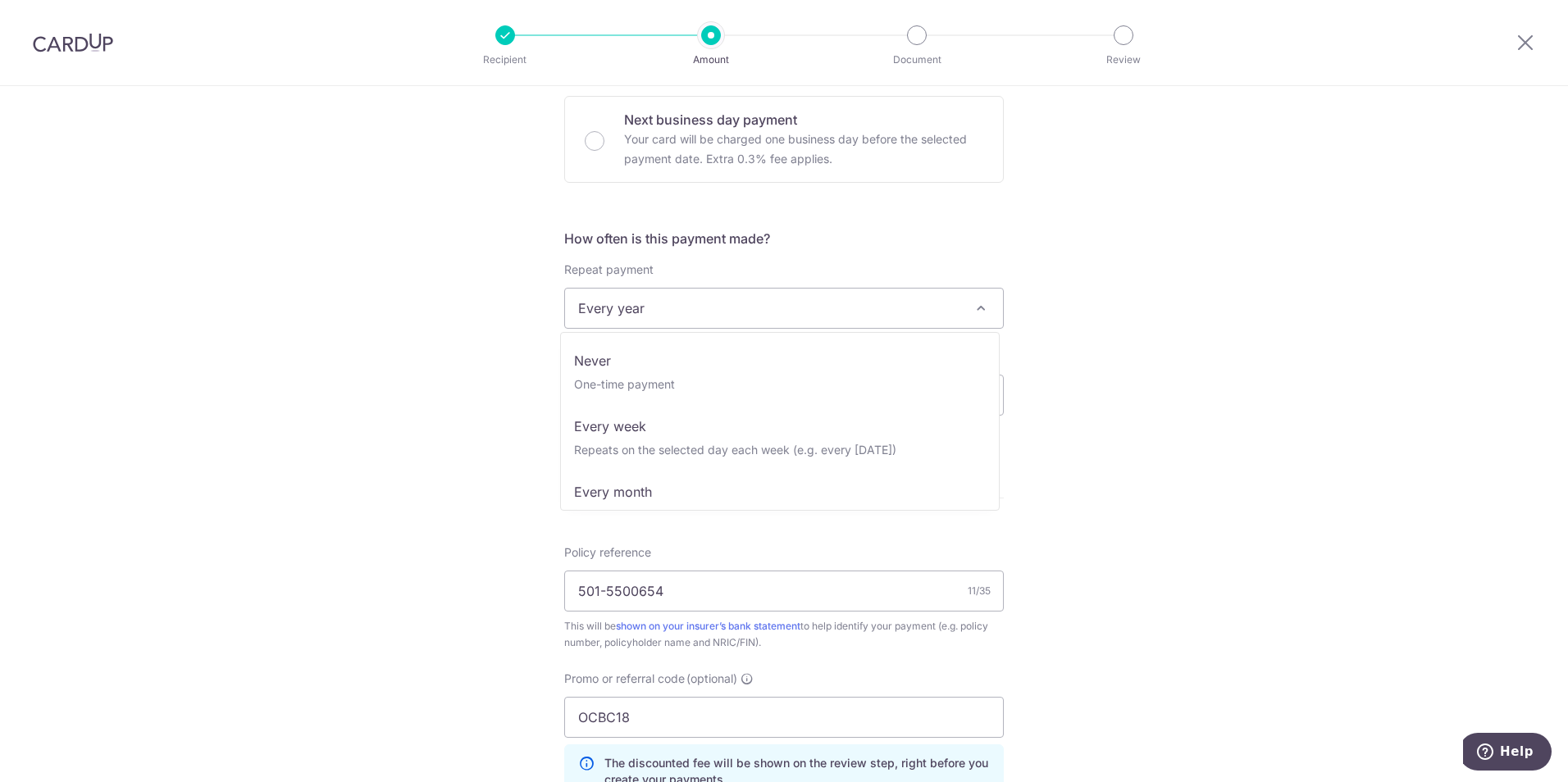
click at [692, 314] on span "Every year" at bounding box center [784, 307] width 438 height 39
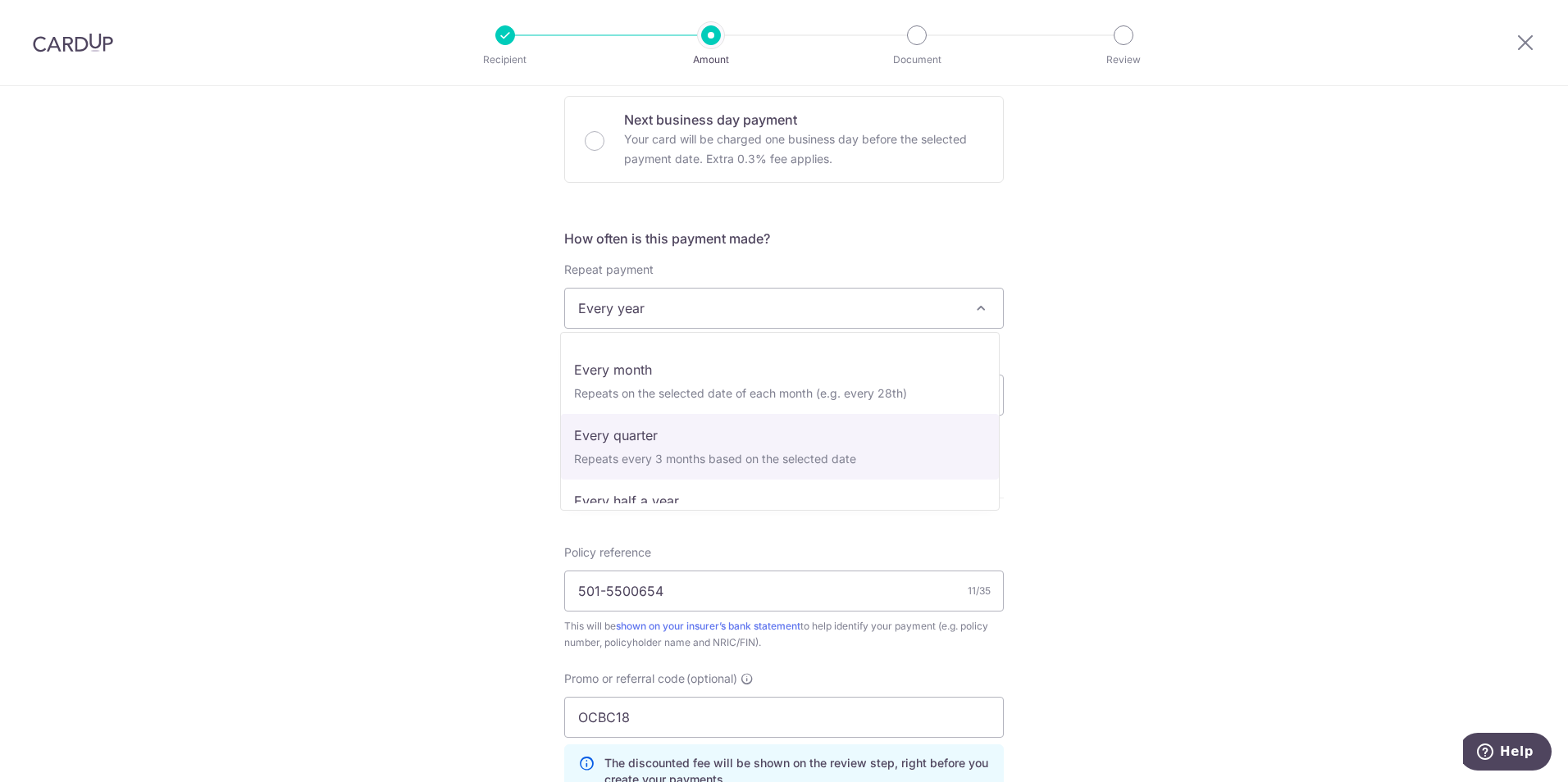
scroll to position [0, 0]
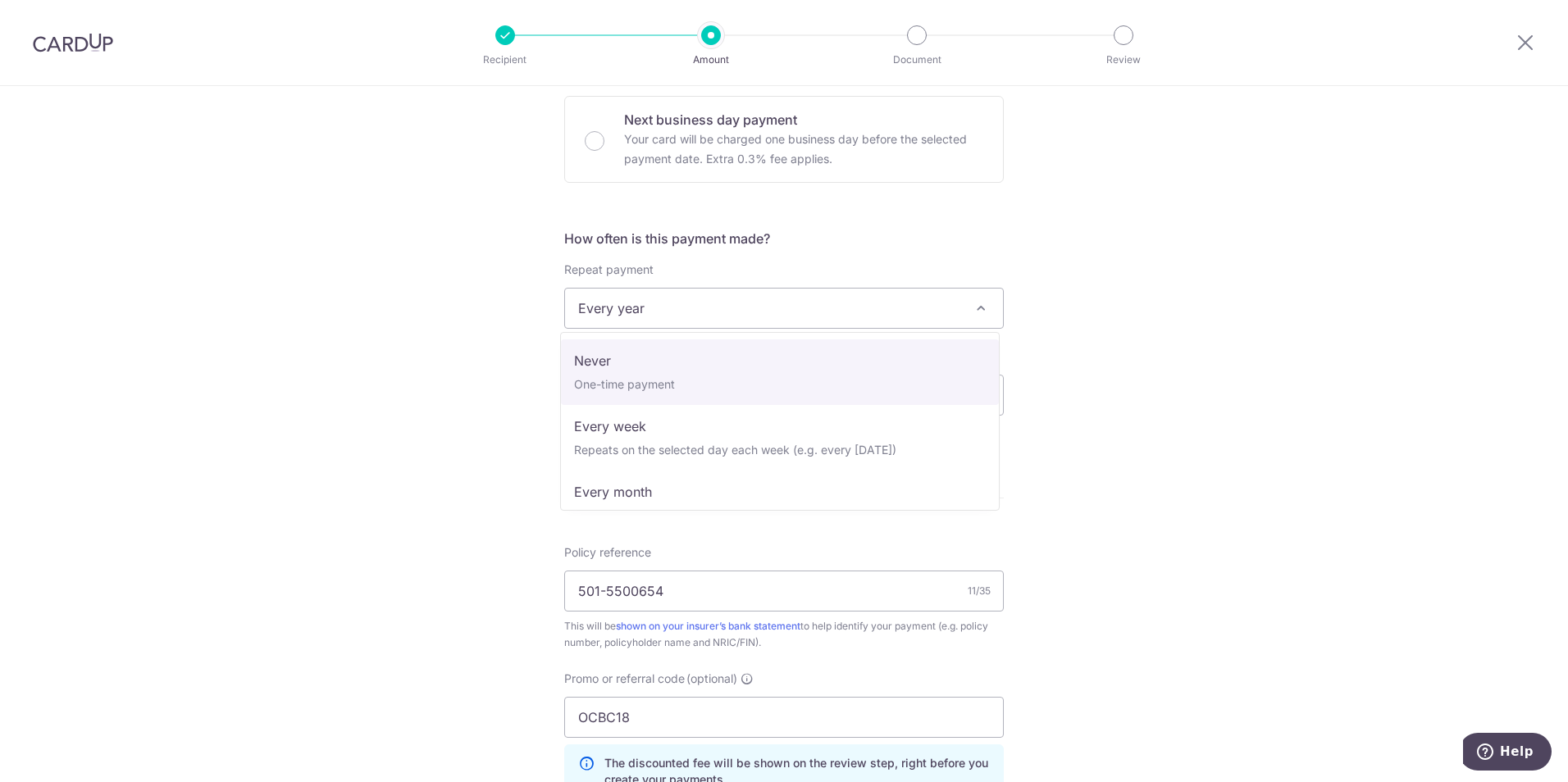
select select "1"
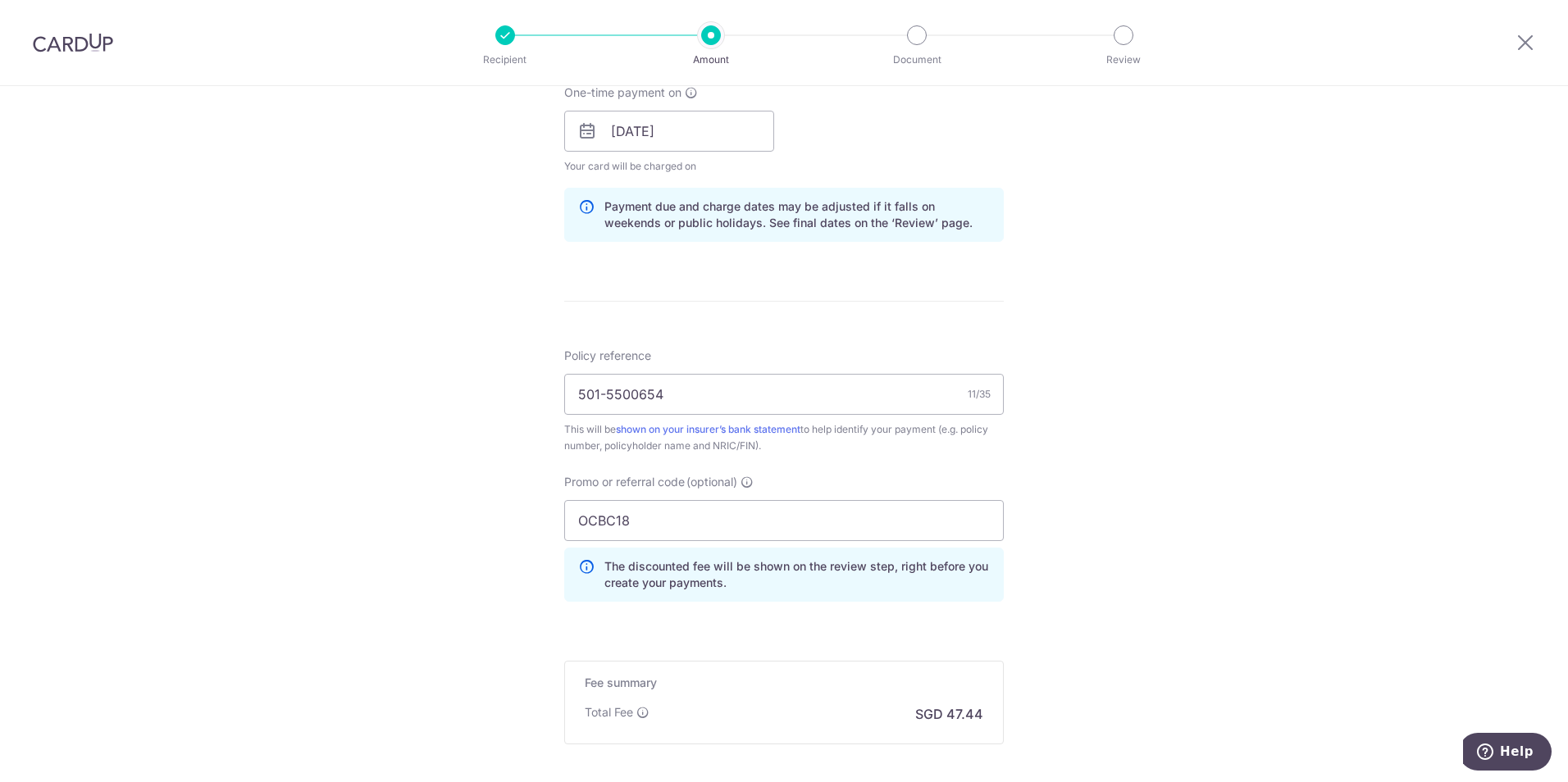
scroll to position [820, 0]
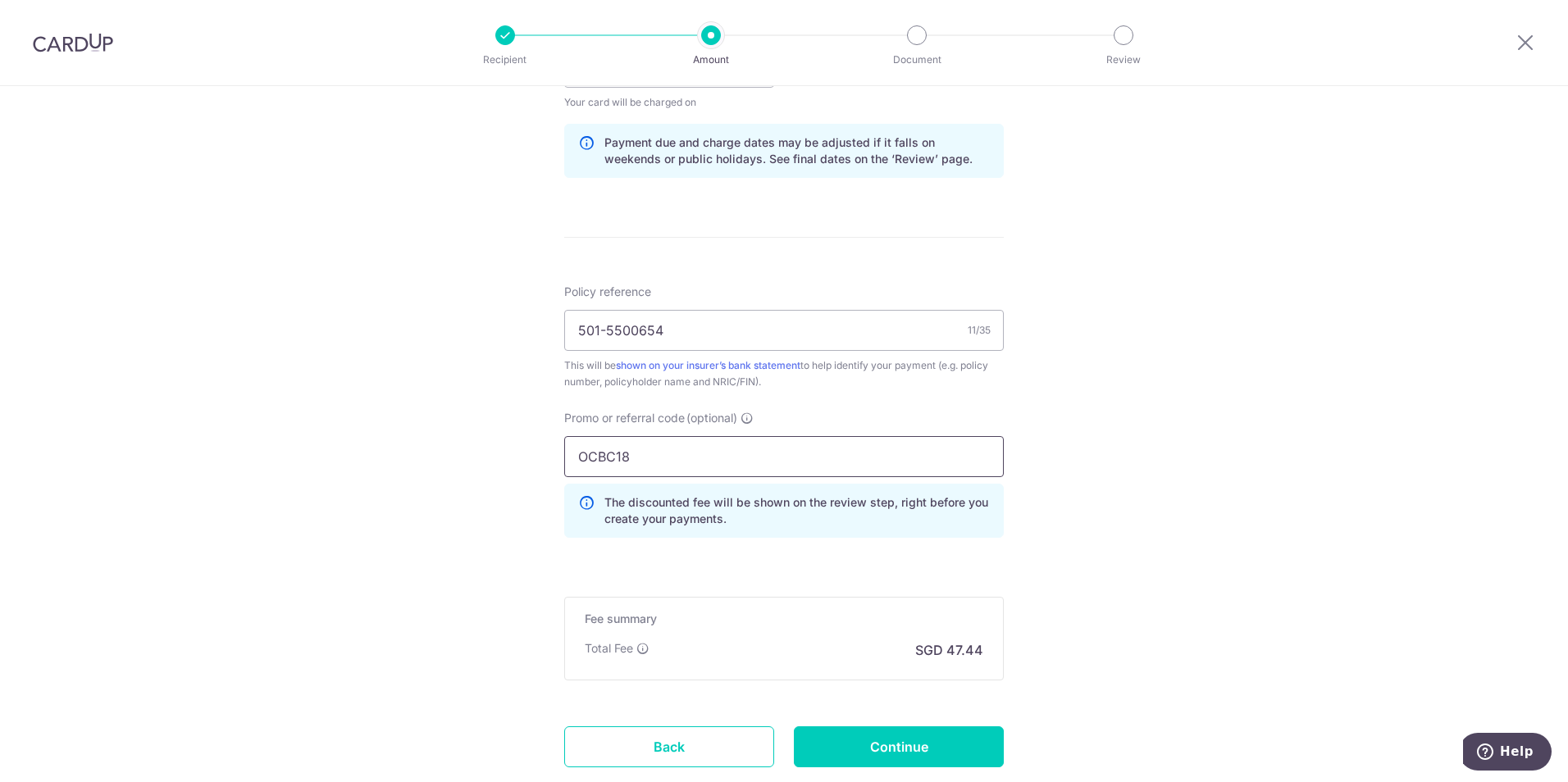
click at [631, 454] on input "OCBC18" at bounding box center [784, 456] width 440 height 41
type input "OCBC195"
click at [891, 749] on input "Continue" at bounding box center [899, 746] width 210 height 41
type input "Update Schedule"
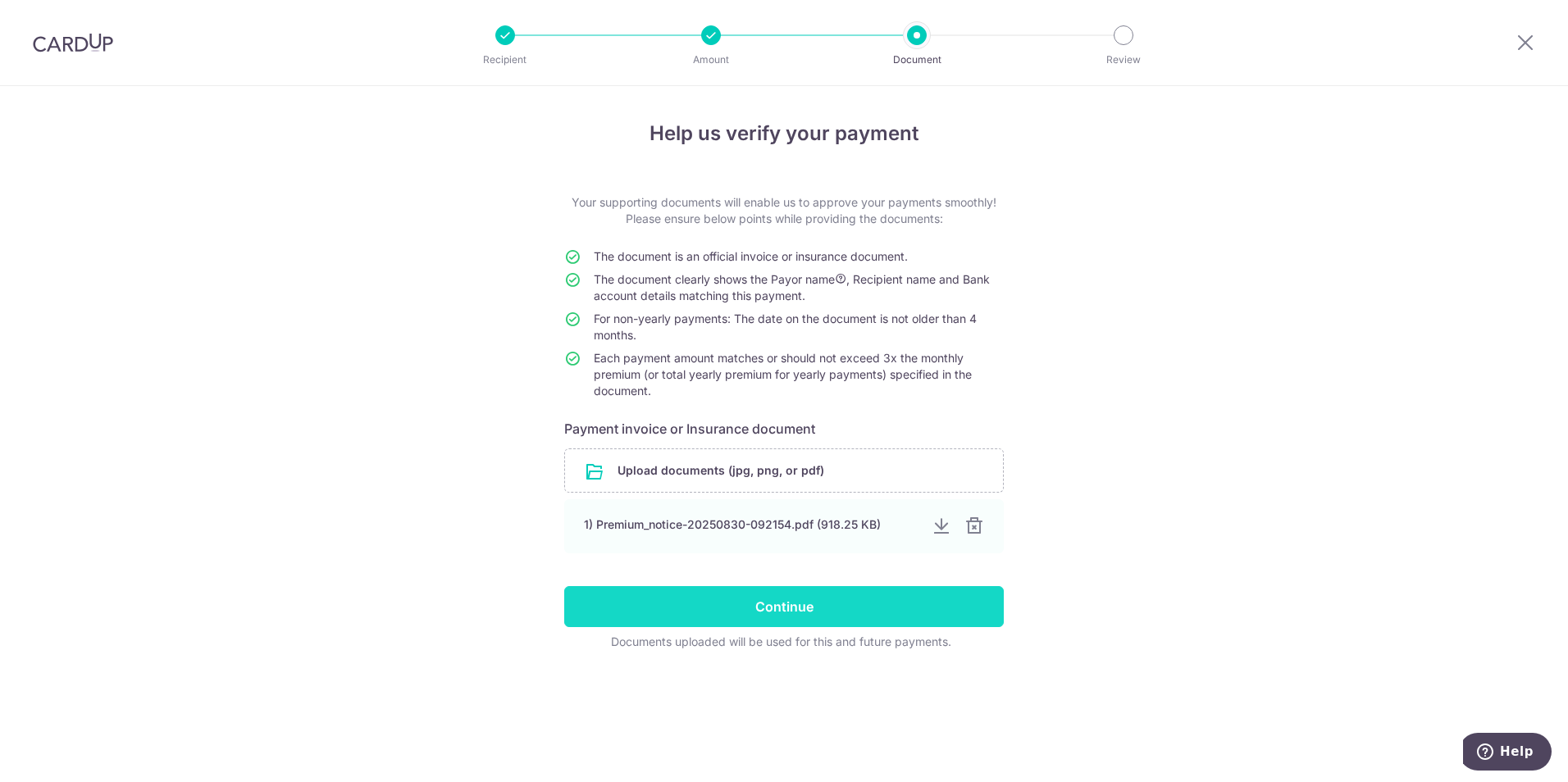
click at [758, 608] on input "Continue" at bounding box center [784, 607] width 440 height 41
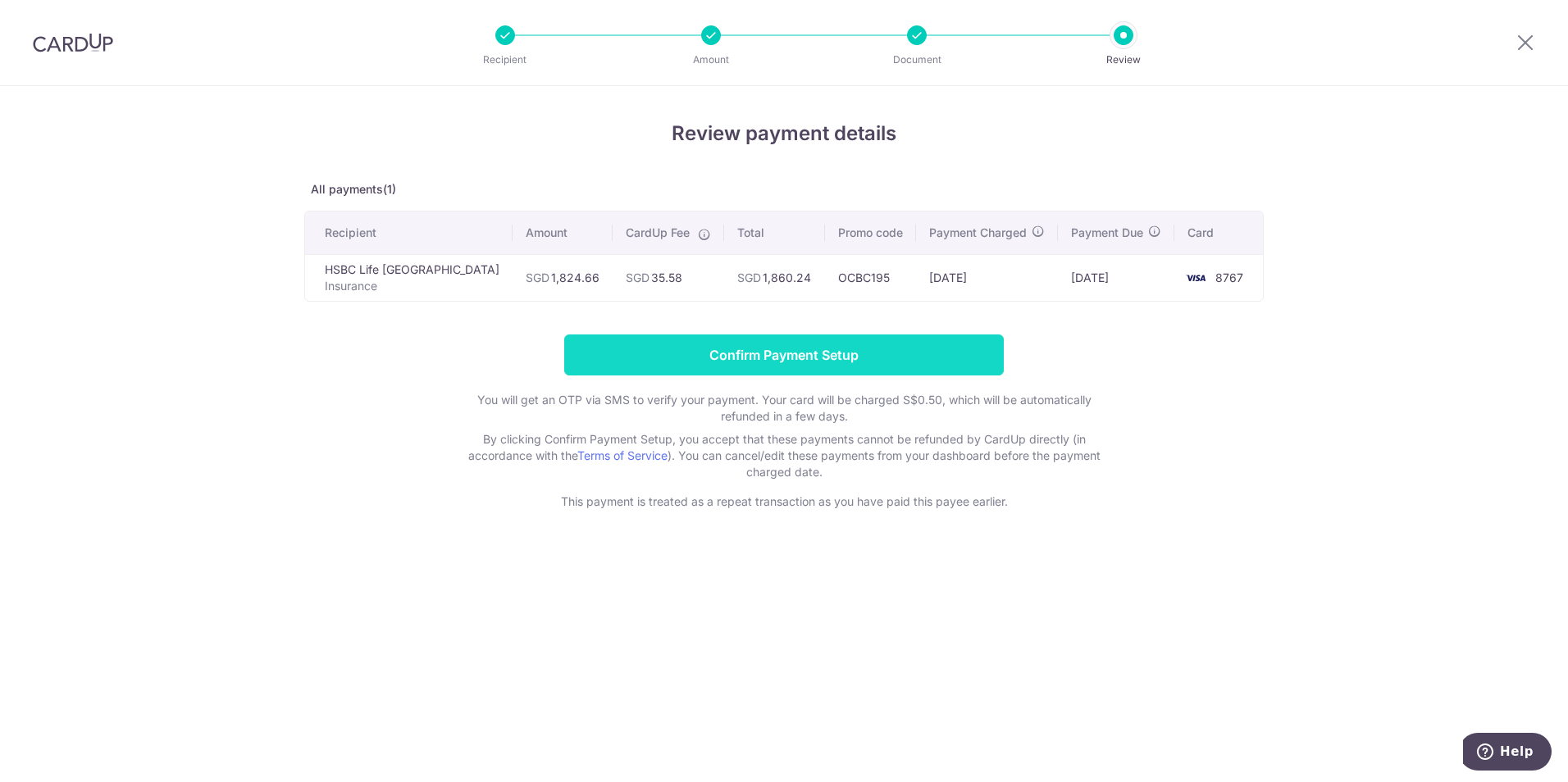
click at [827, 355] on input "Confirm Payment Setup" at bounding box center [784, 354] width 440 height 41
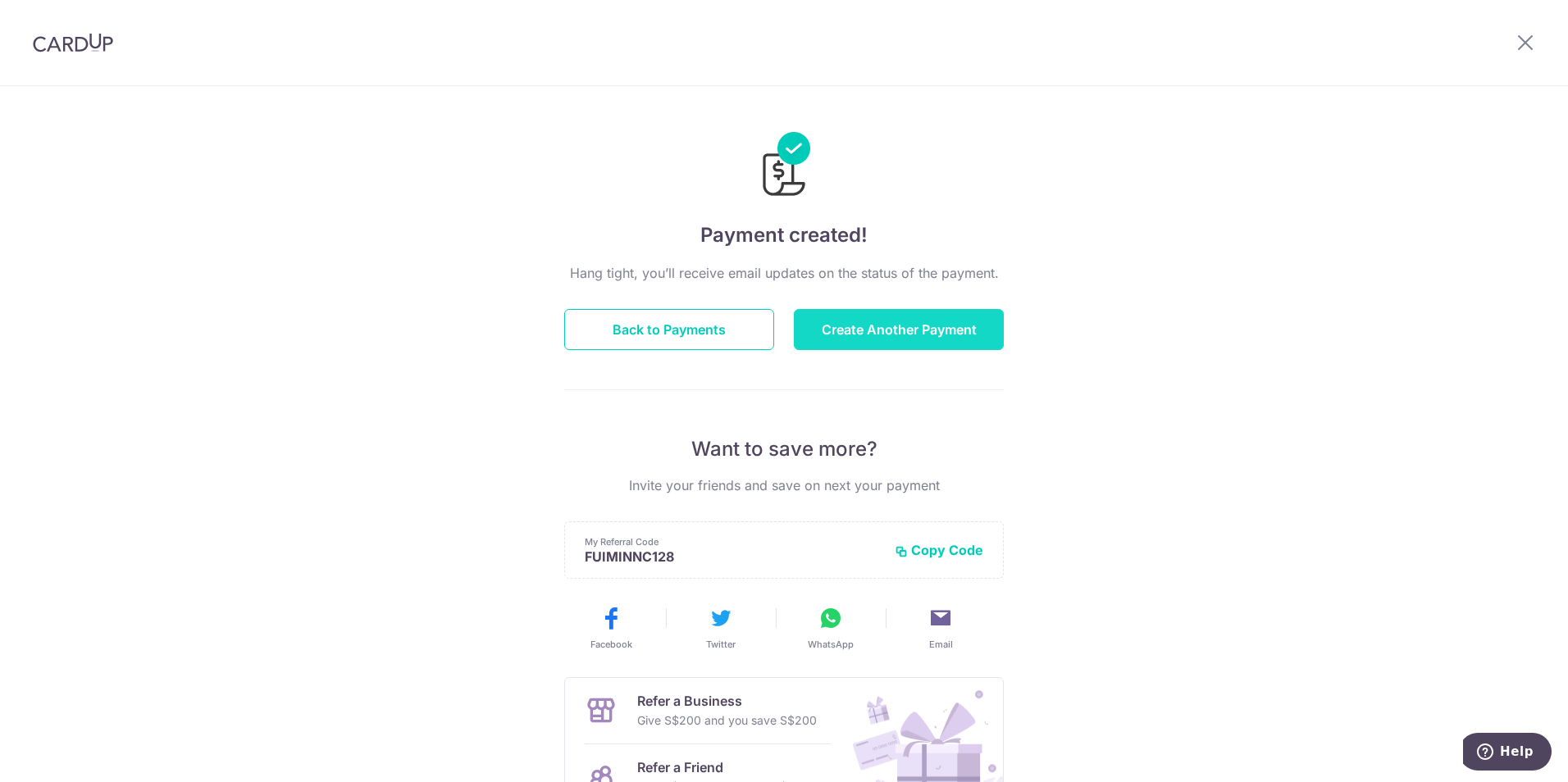
click at [883, 330] on button "Create Another Payment" at bounding box center [899, 329] width 210 height 41
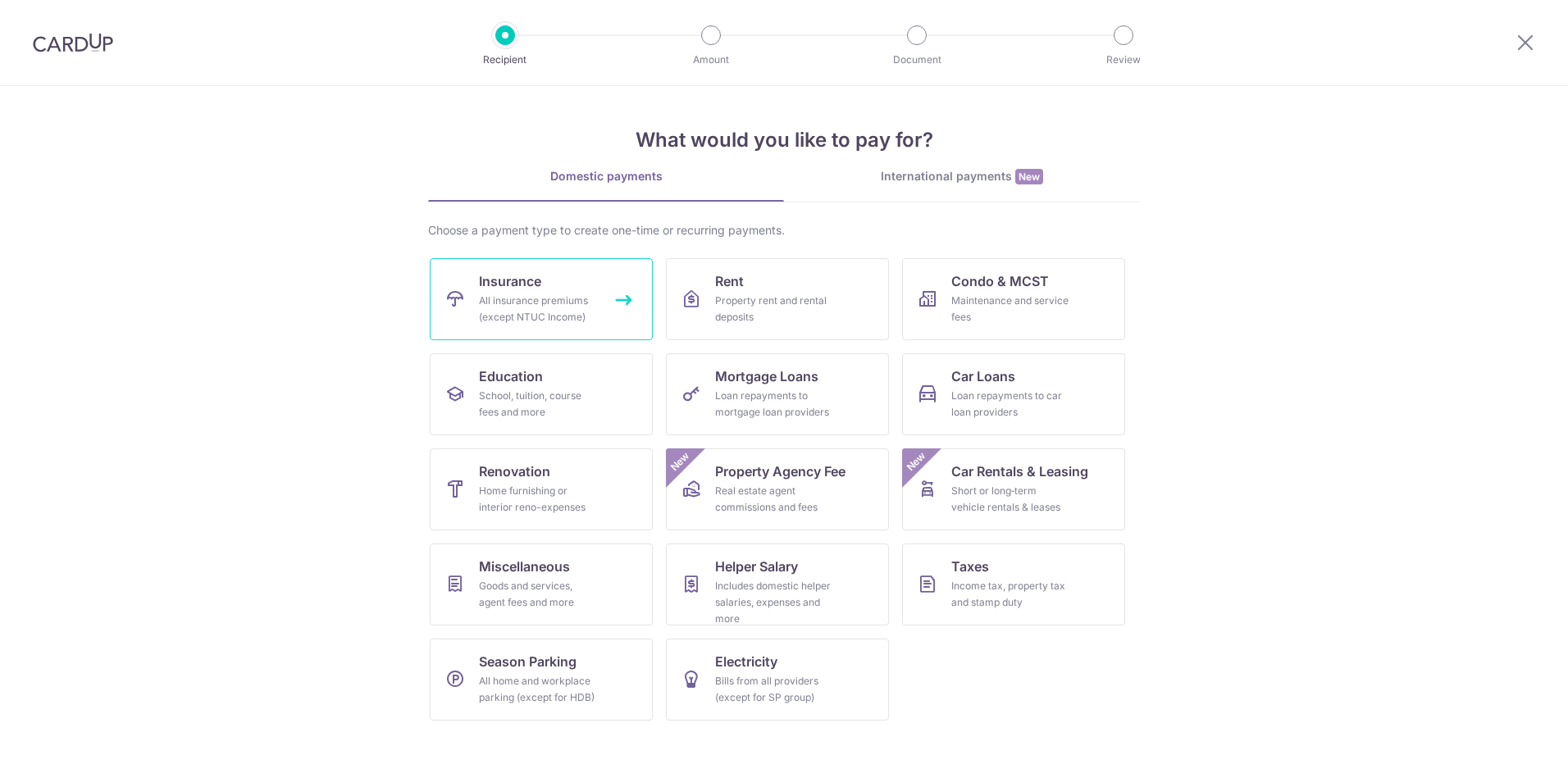
click at [515, 283] on span "Insurance" at bounding box center [510, 282] width 63 height 20
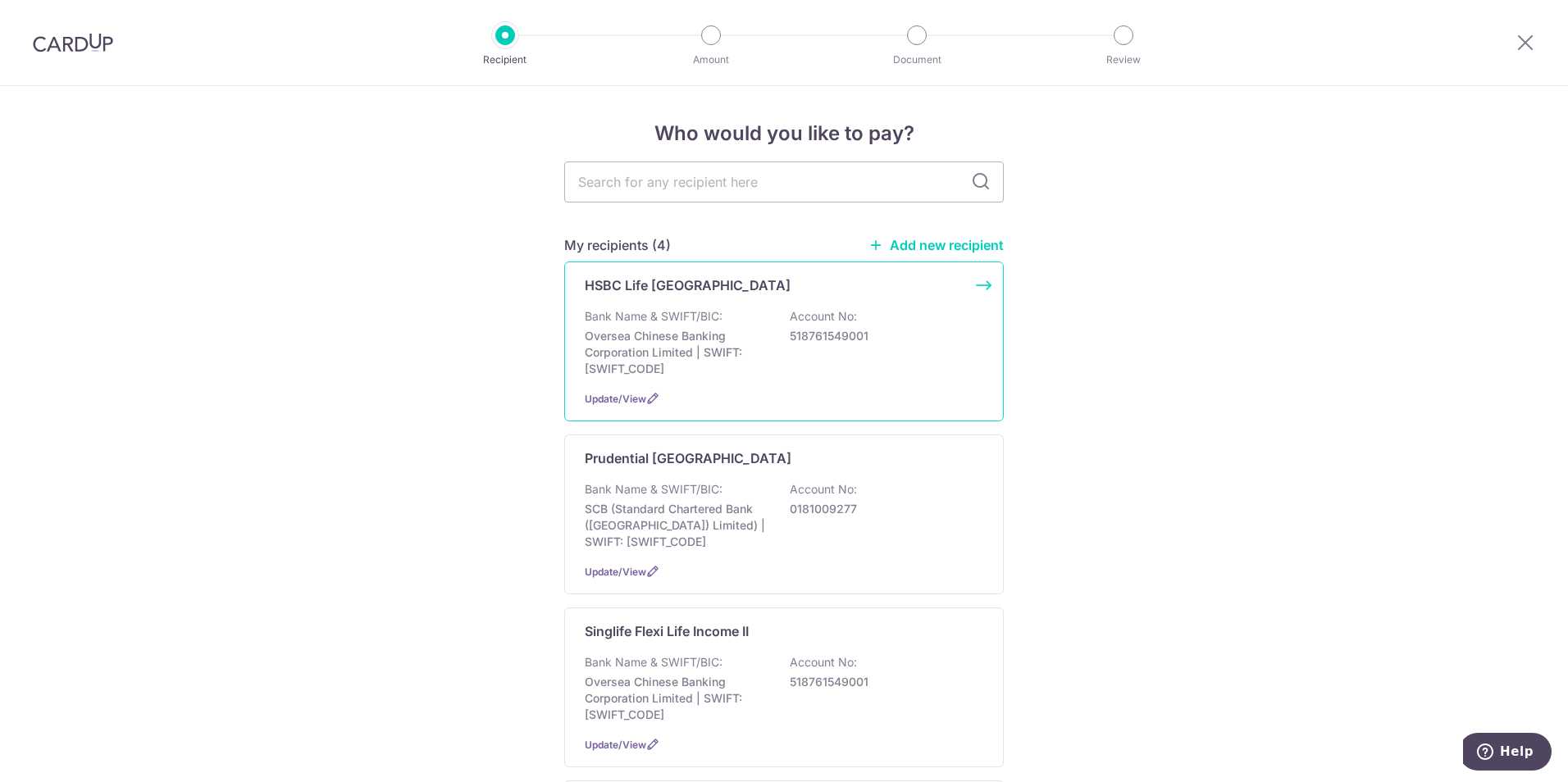
click at [714, 342] on p "Oversea Chinese Banking Corporation Limited | SWIFT: [SWIFT_CODE]" at bounding box center [677, 352] width 184 height 49
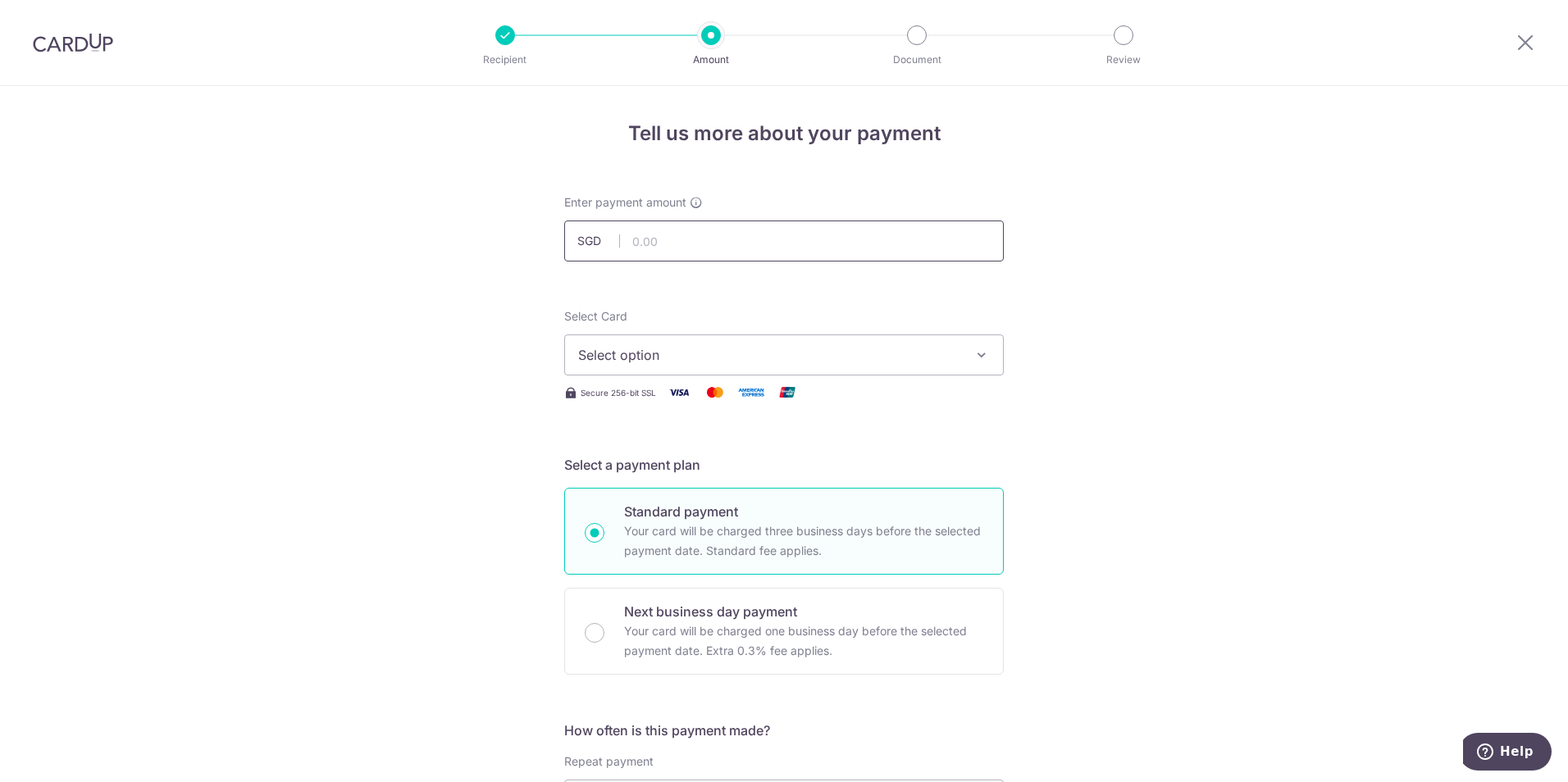
click at [713, 239] on input "text" at bounding box center [784, 241] width 440 height 41
paste input "3,630.00"
type input "3,630.00"
click at [733, 356] on span "Select option" at bounding box center [769, 355] width 382 height 20
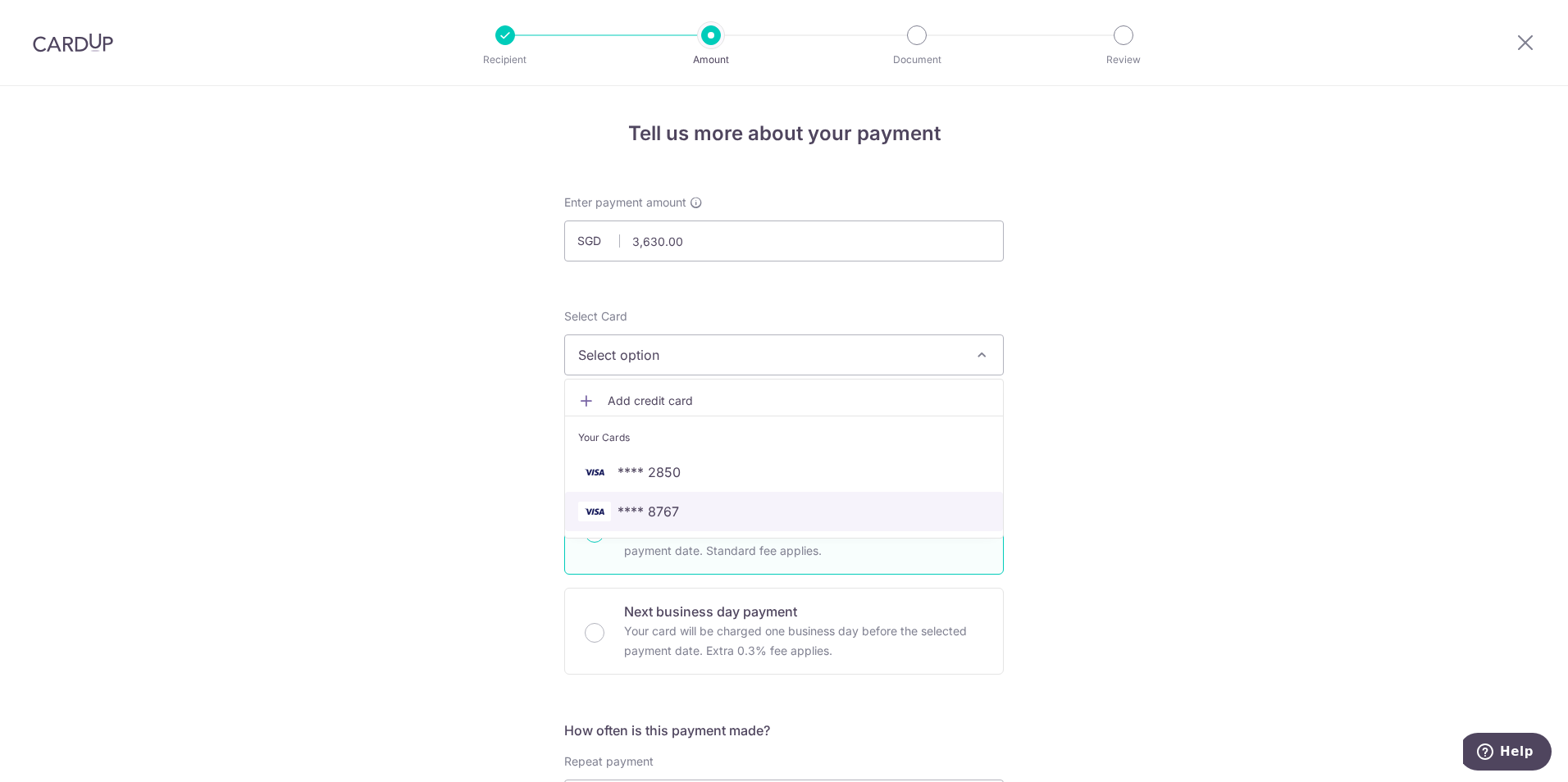
drag, startPoint x: 649, startPoint y: 505, endPoint x: 685, endPoint y: 506, distance: 36.0
click at [649, 505] on span "**** 8767" at bounding box center [649, 511] width 62 height 20
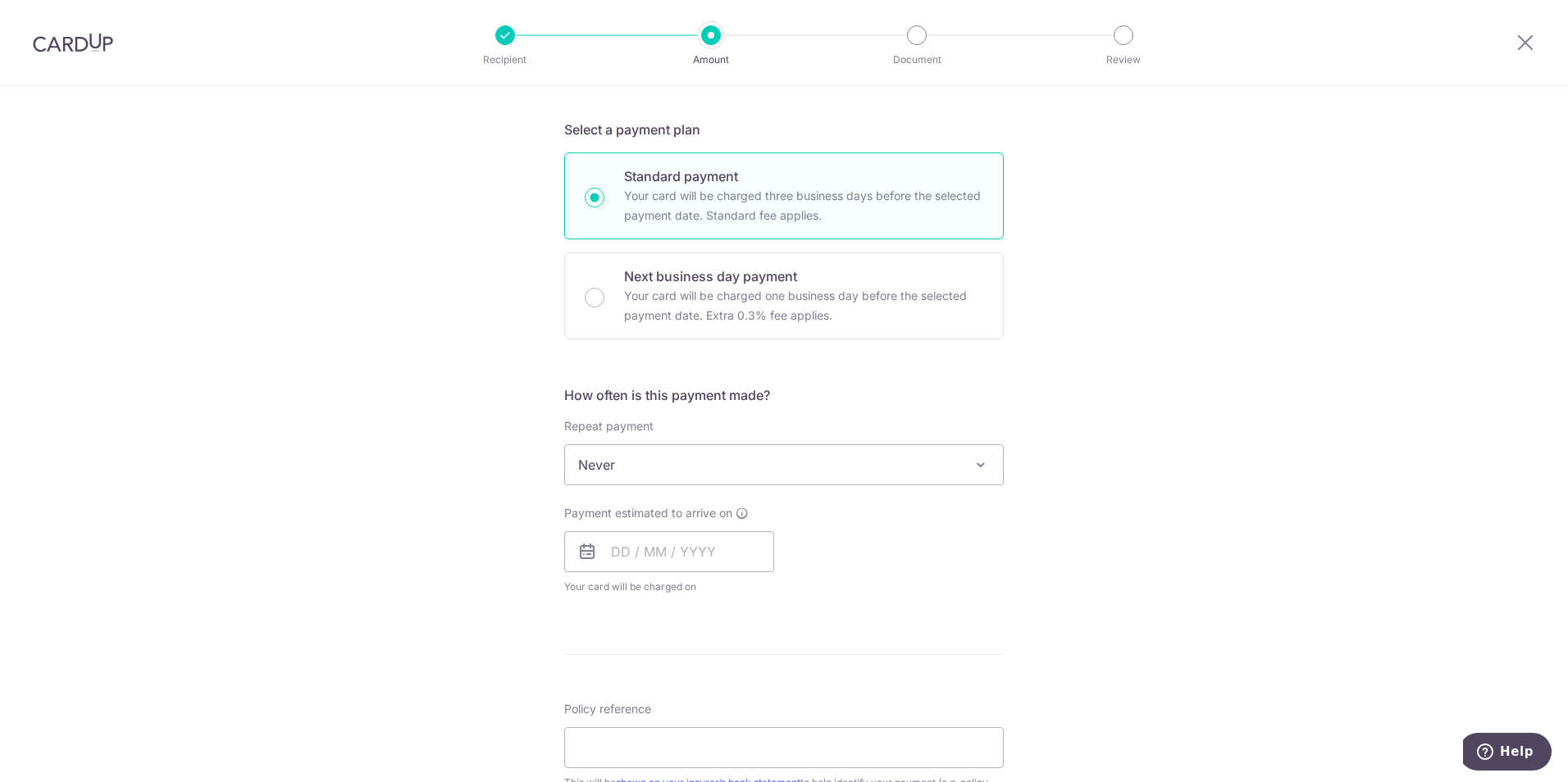
scroll to position [492, 0]
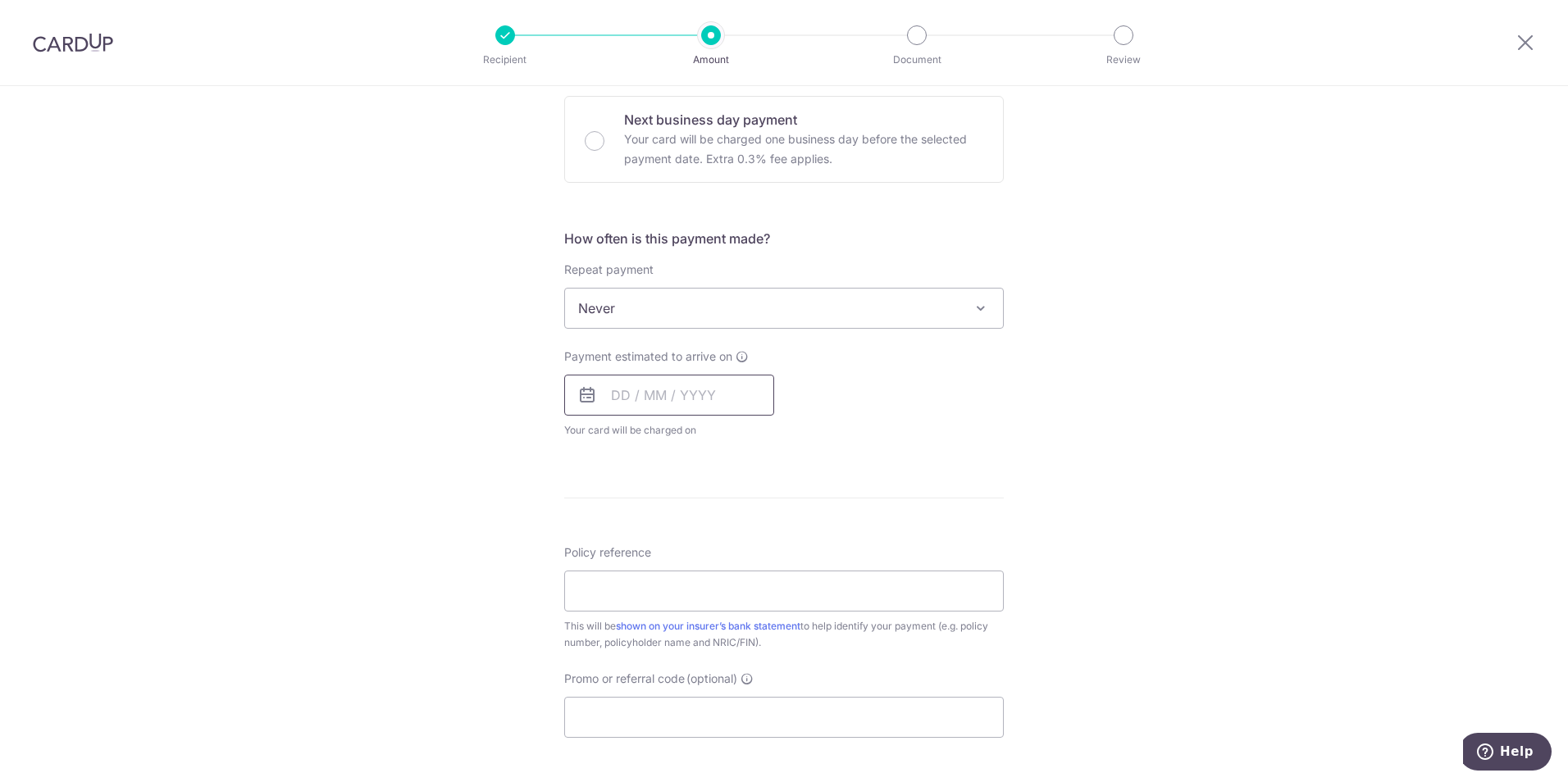
click at [663, 399] on input "text" at bounding box center [669, 394] width 210 height 41
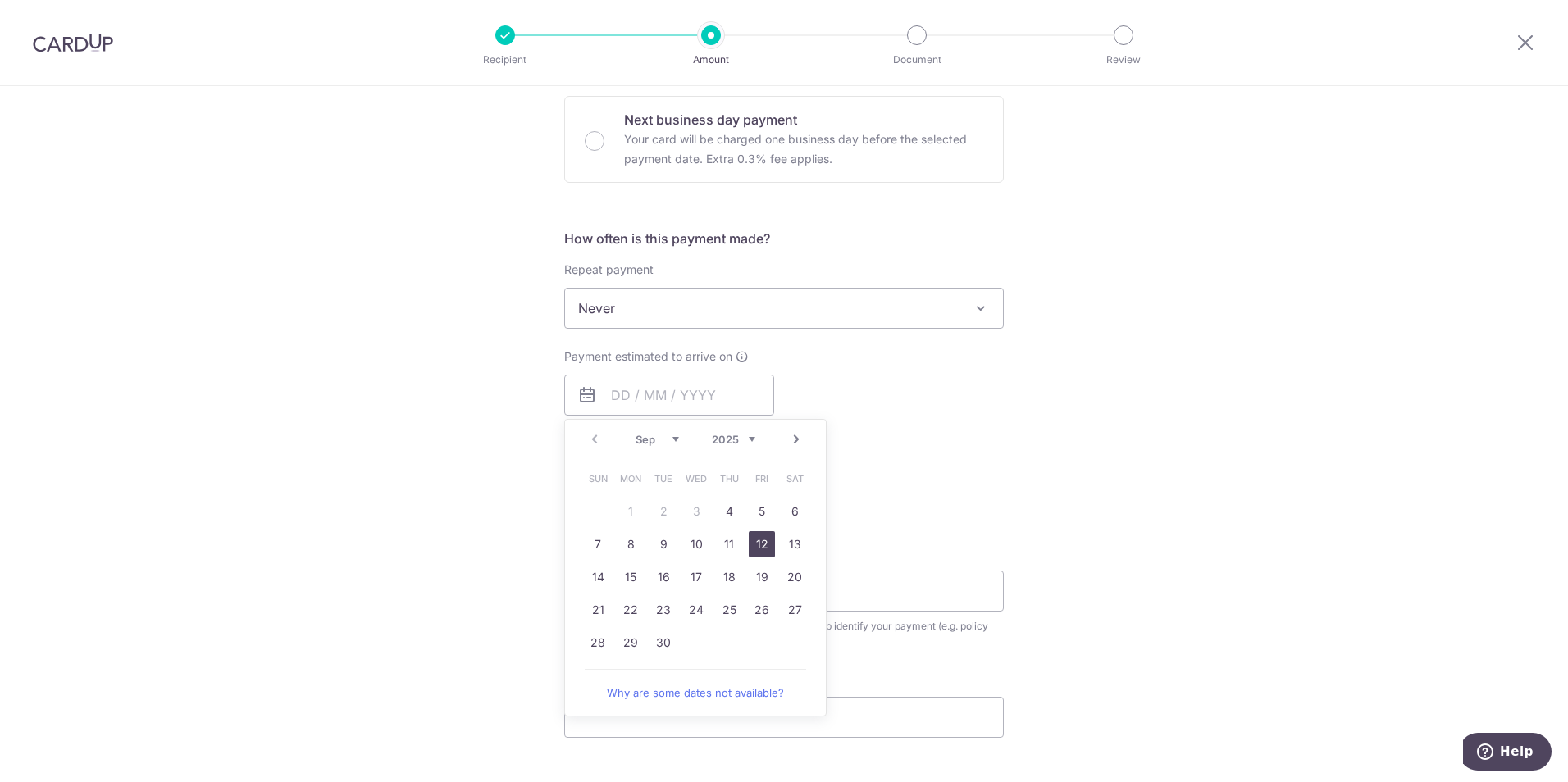
click at [752, 545] on link "12" at bounding box center [761, 544] width 26 height 26
type input "12/09/2025"
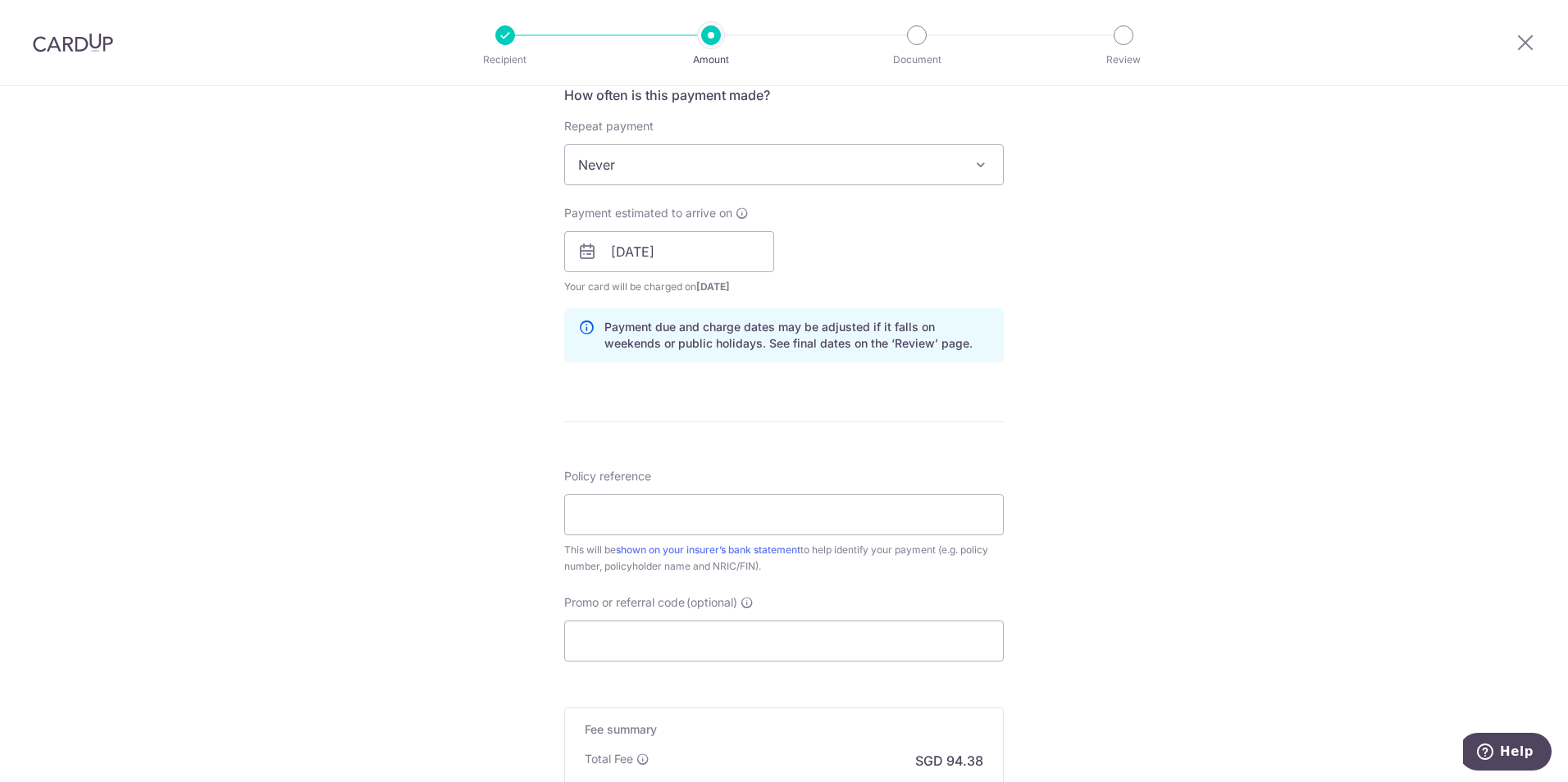
scroll to position [738, 0]
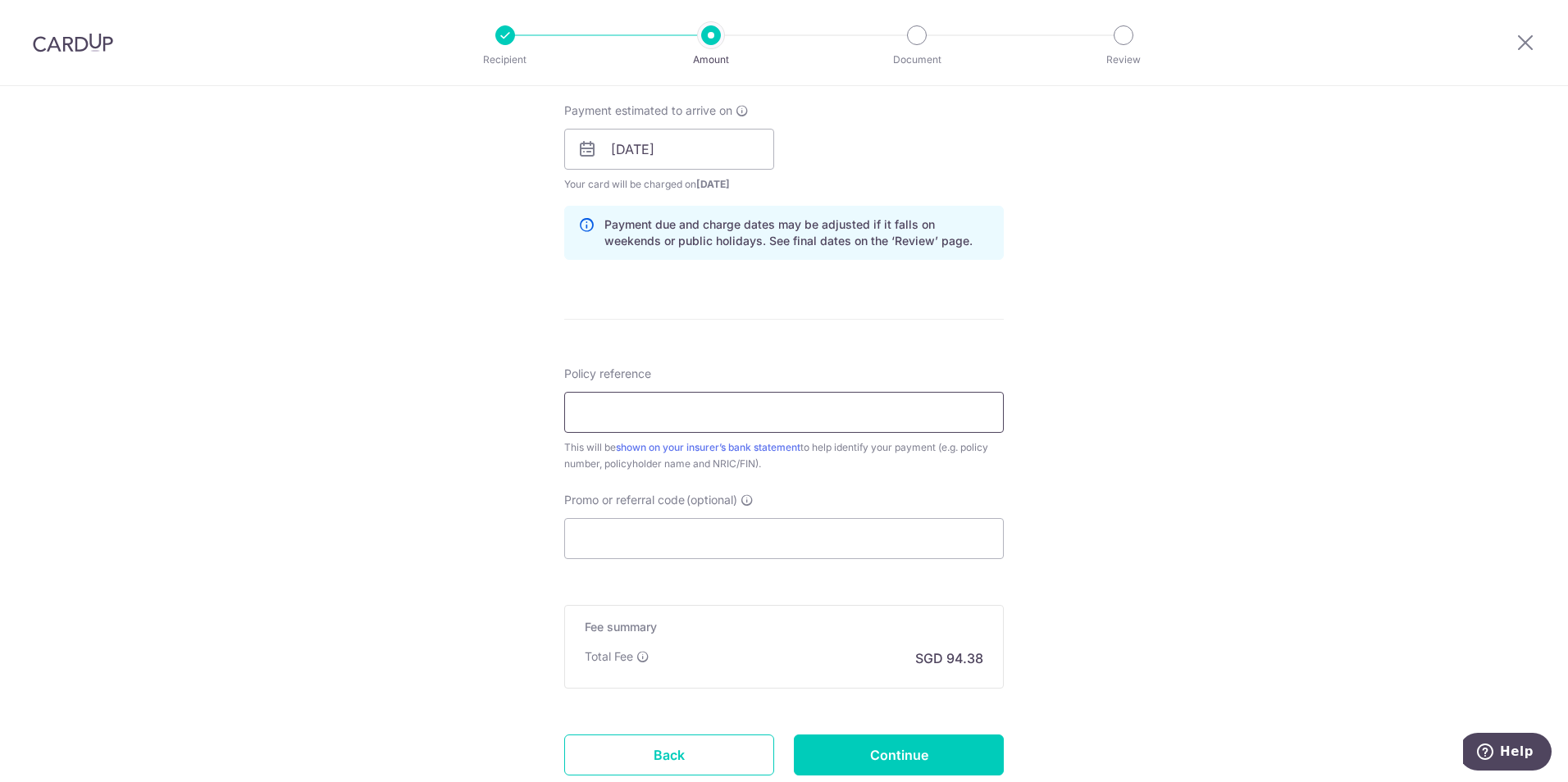
click at [591, 414] on input "Policy reference" at bounding box center [784, 412] width 440 height 41
paste input "501-5500688"
type input "501-5500688"
click at [695, 534] on input "Promo or referral code (optional)" at bounding box center [784, 538] width 440 height 41
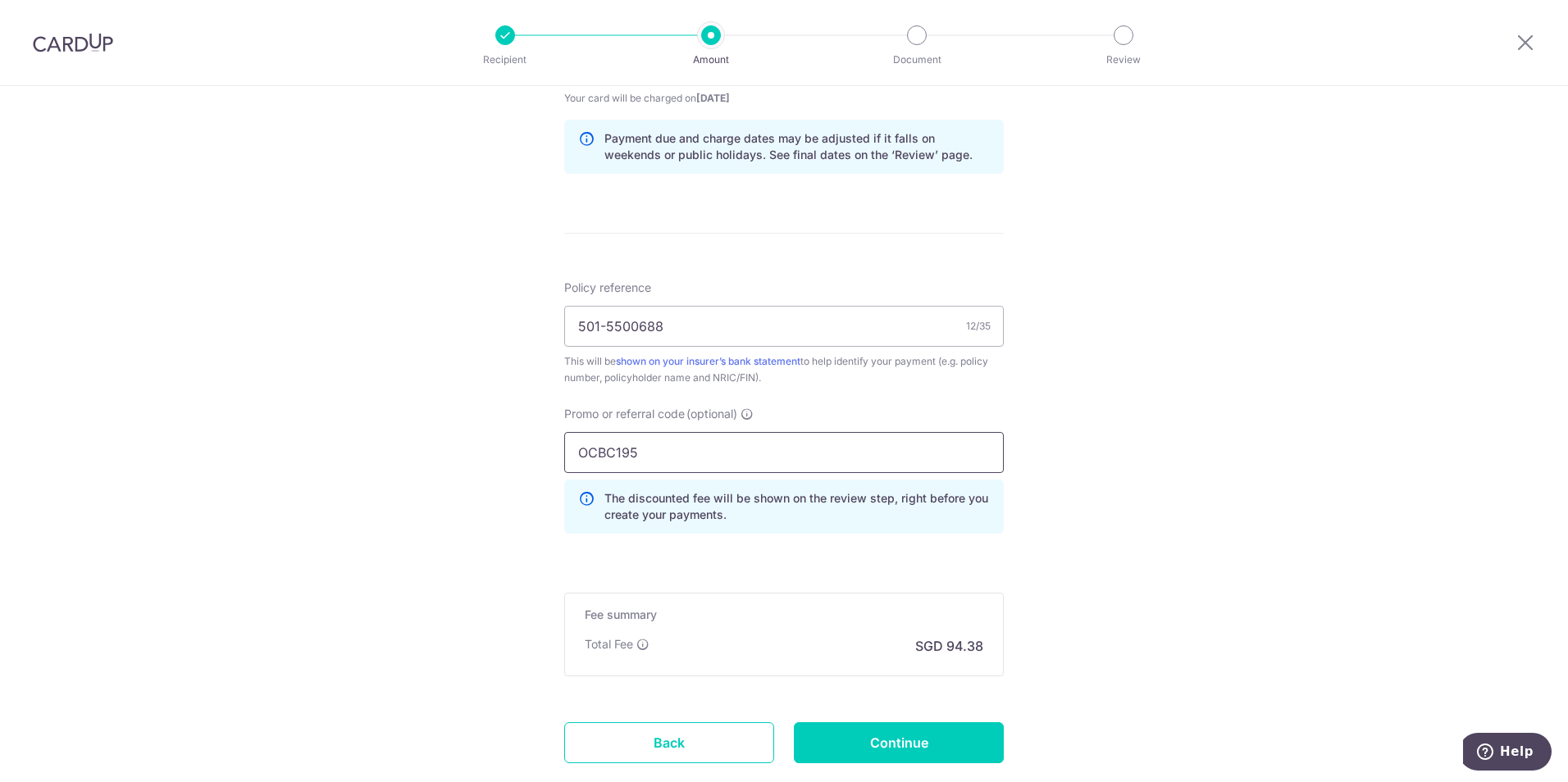
scroll to position [928, 0]
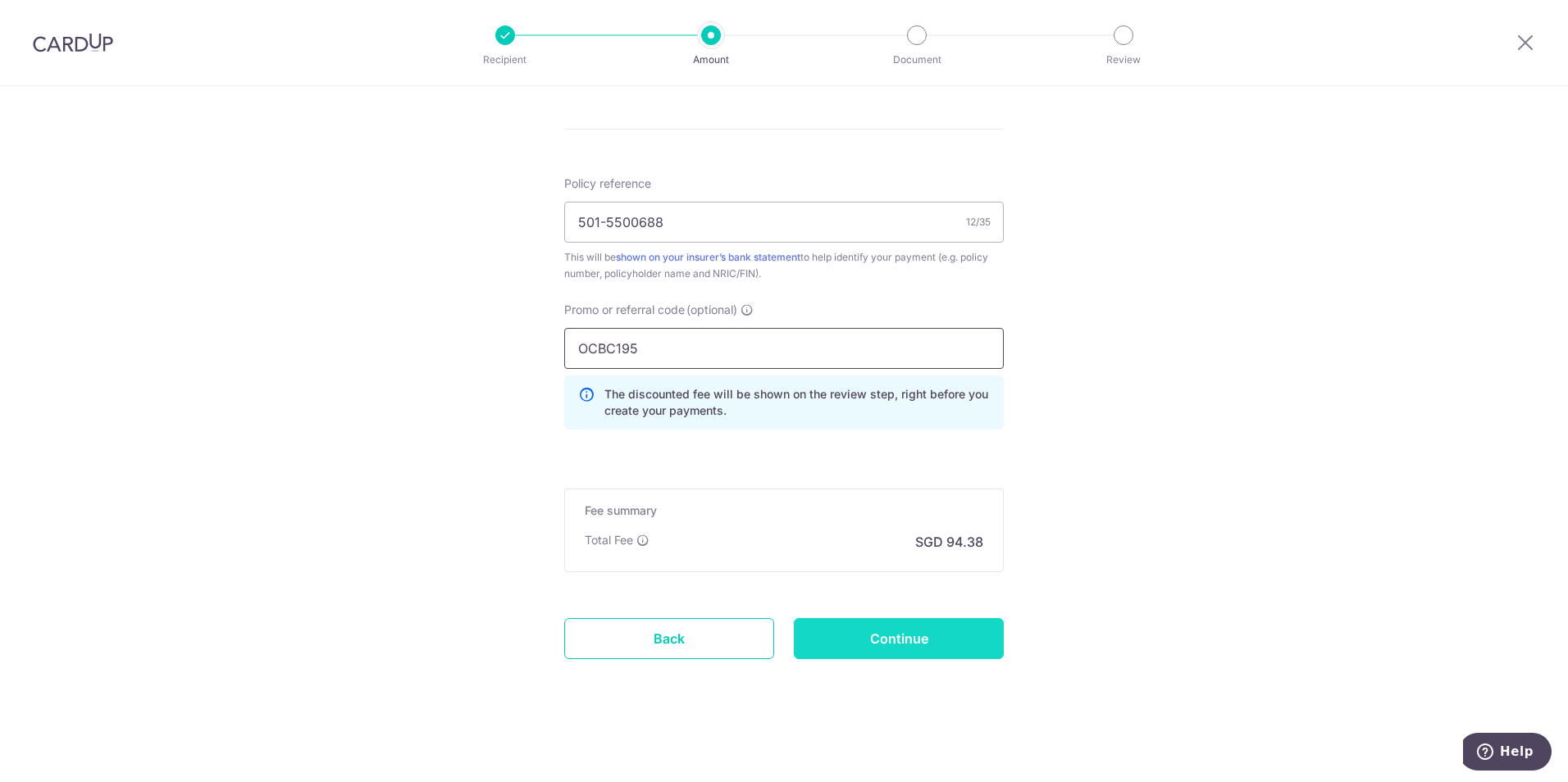
type input "OCBC195"
click at [920, 647] on input "Continue" at bounding box center [899, 638] width 210 height 41
type input "Create Schedule"
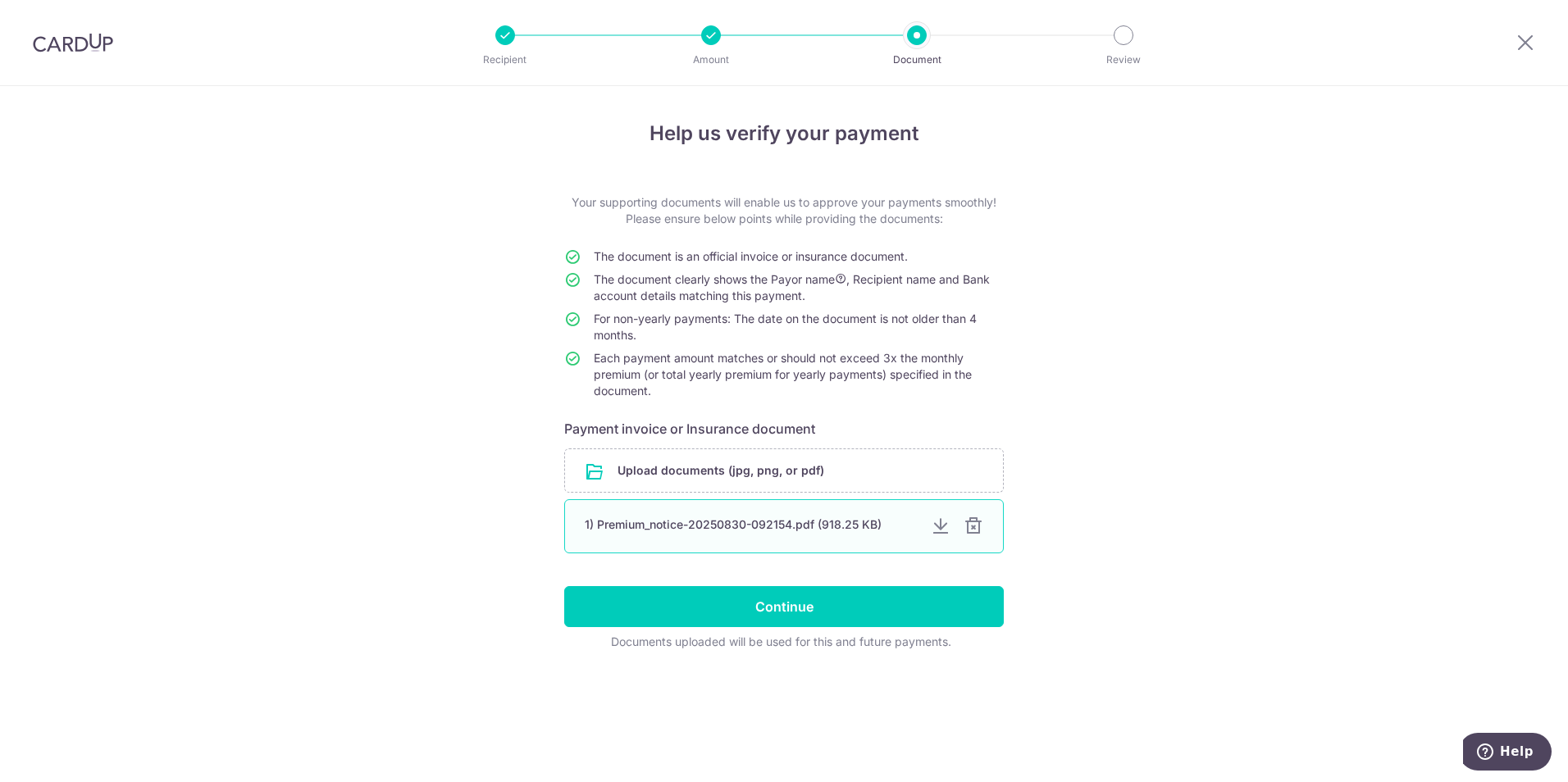
click at [970, 529] on div at bounding box center [974, 526] width 20 height 20
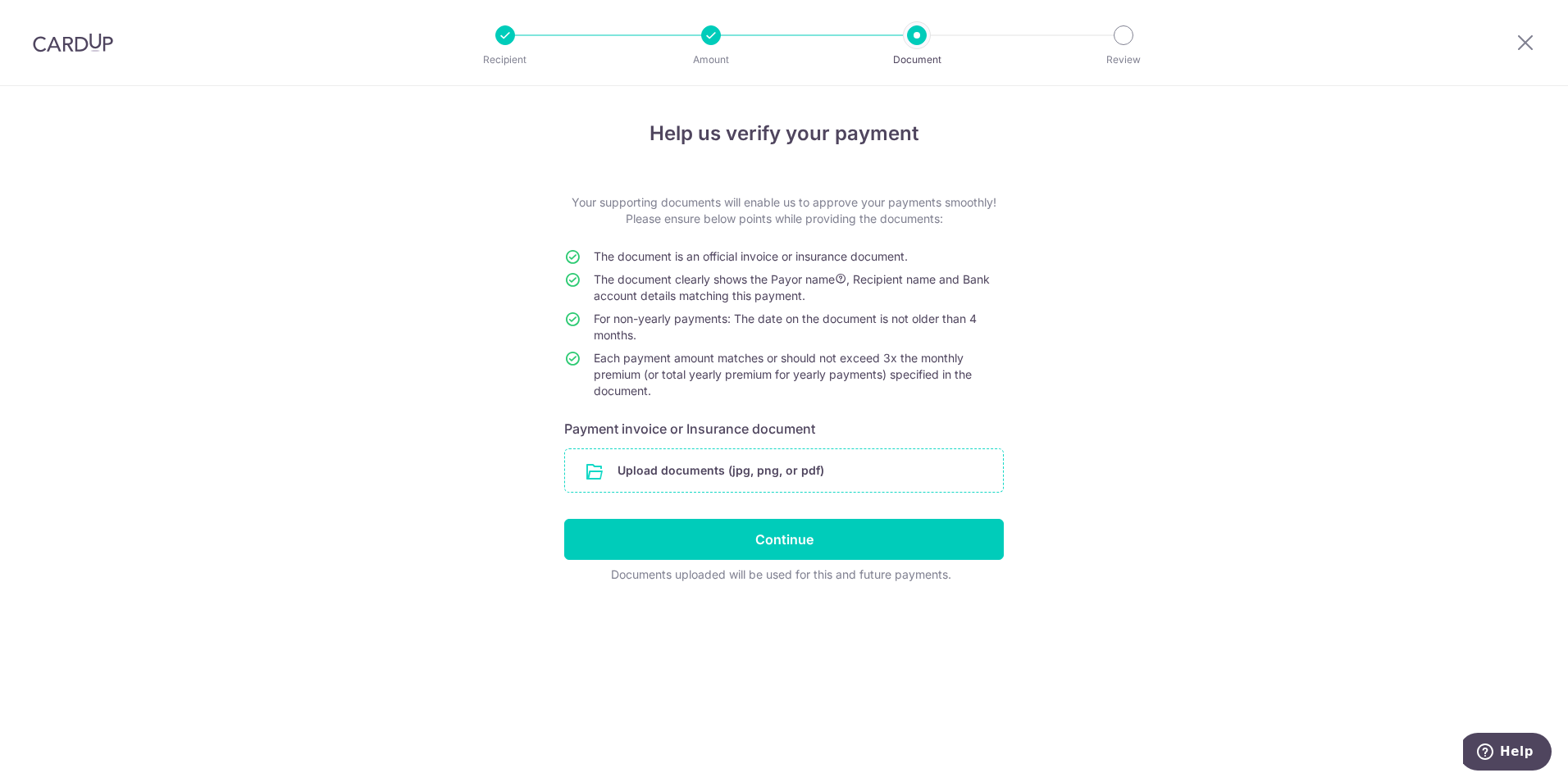
click at [756, 471] on input "file" at bounding box center [784, 470] width 438 height 43
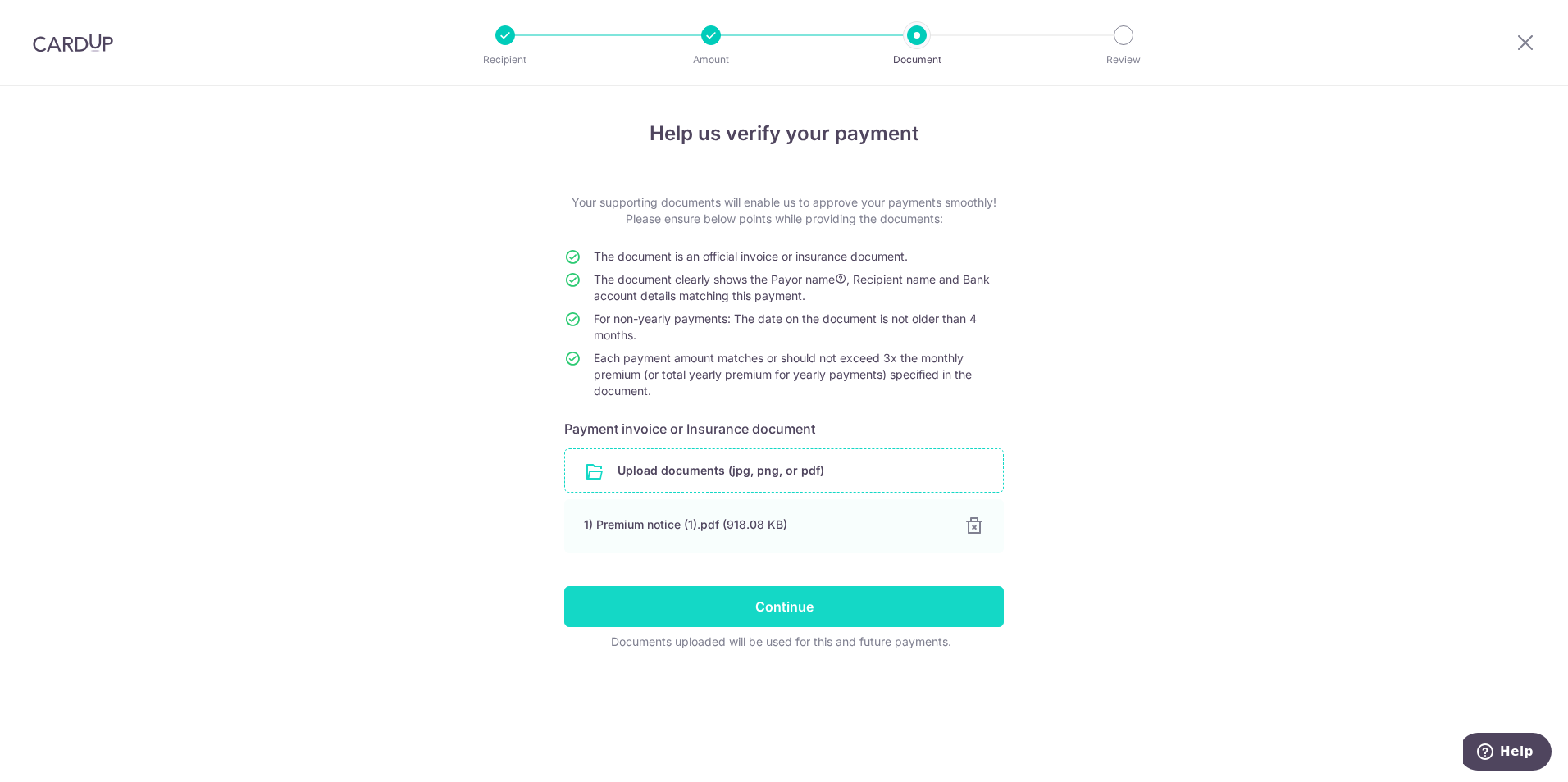
click at [783, 612] on input "Continue" at bounding box center [784, 607] width 440 height 41
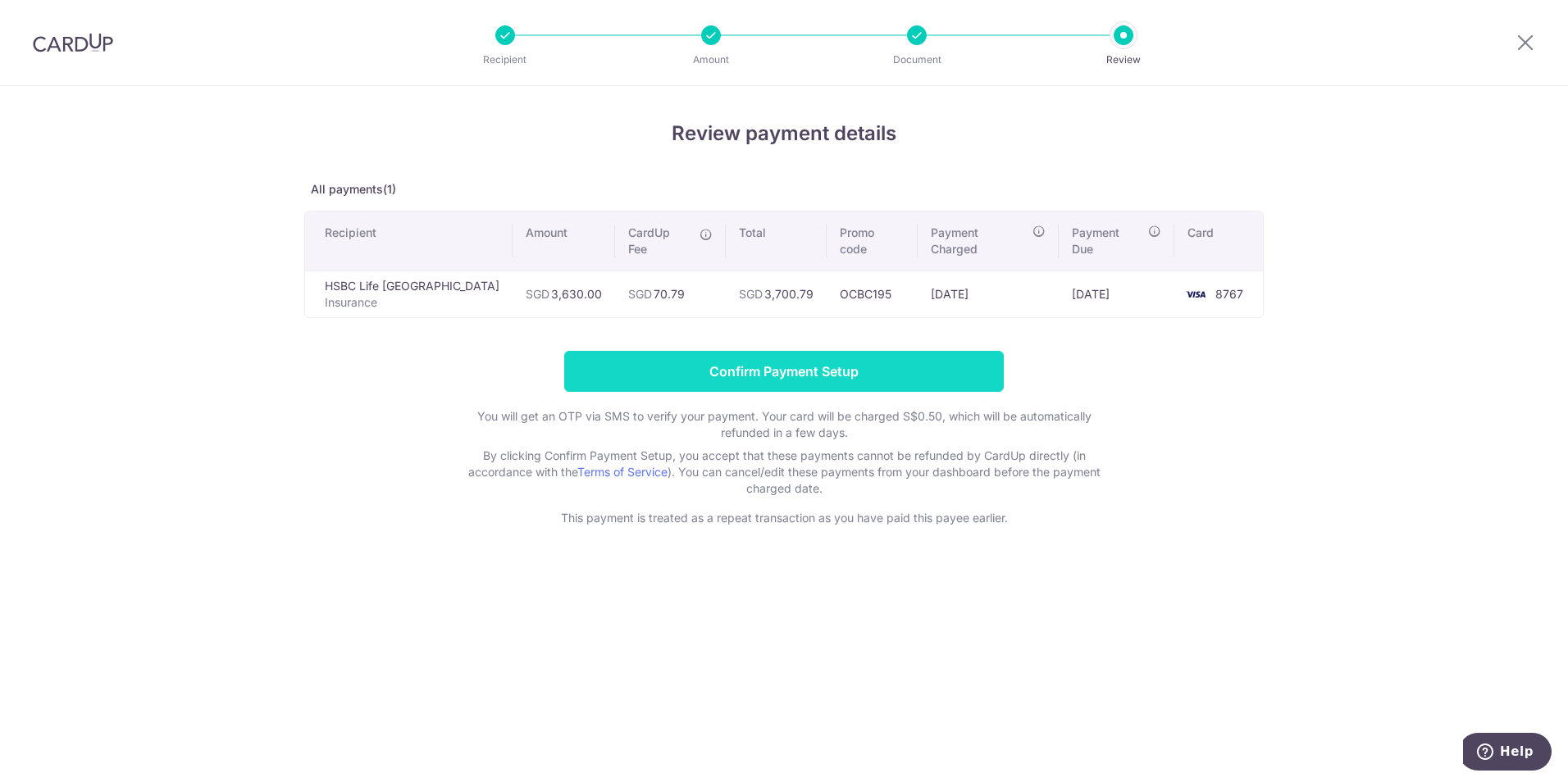
click at [725, 356] on input "Confirm Payment Setup" at bounding box center [784, 371] width 440 height 41
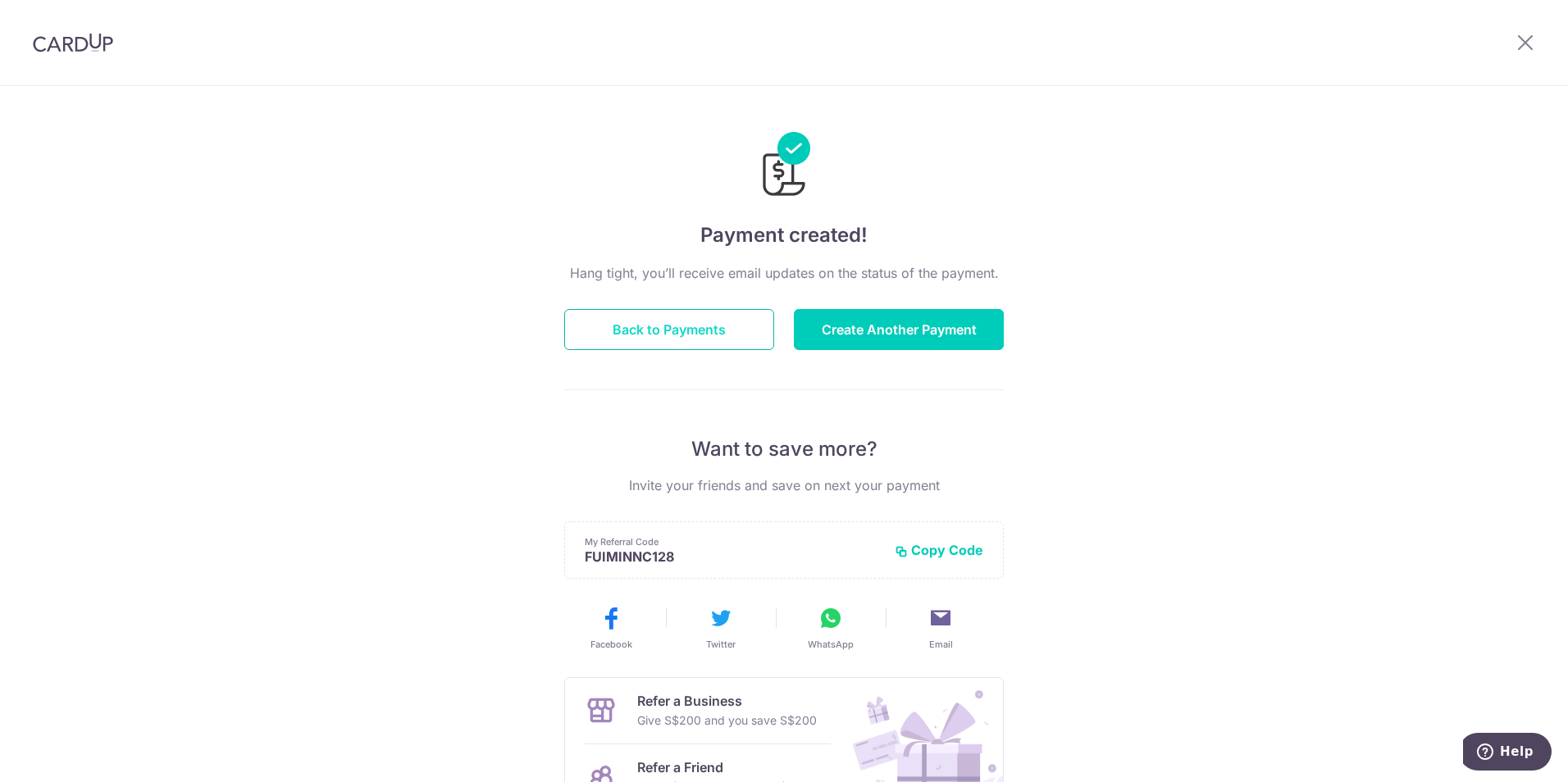
click at [668, 333] on button "Back to Payments" at bounding box center [669, 329] width 210 height 41
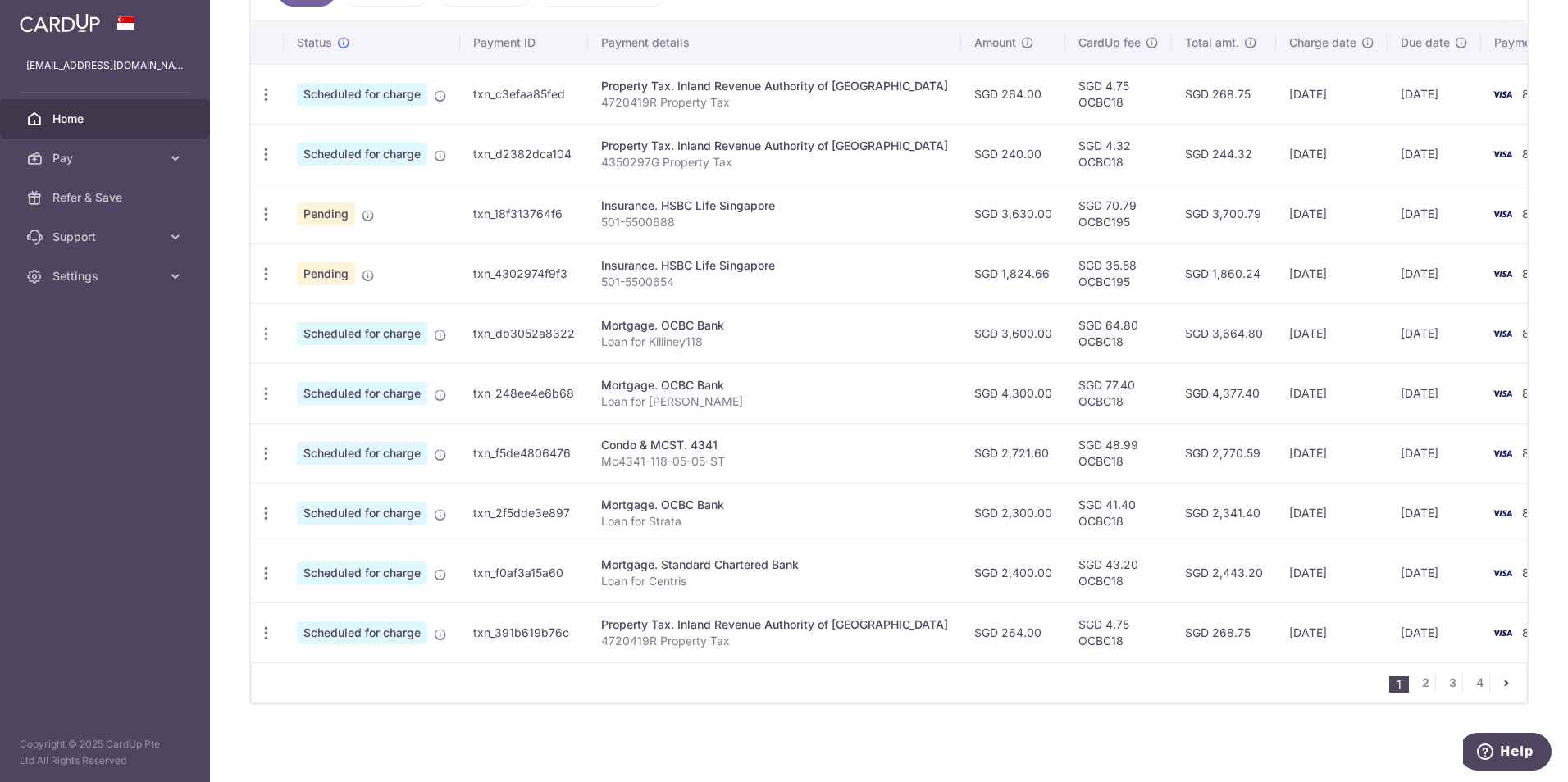
scroll to position [494, 0]
click at [1417, 684] on link "2" at bounding box center [1425, 683] width 20 height 20
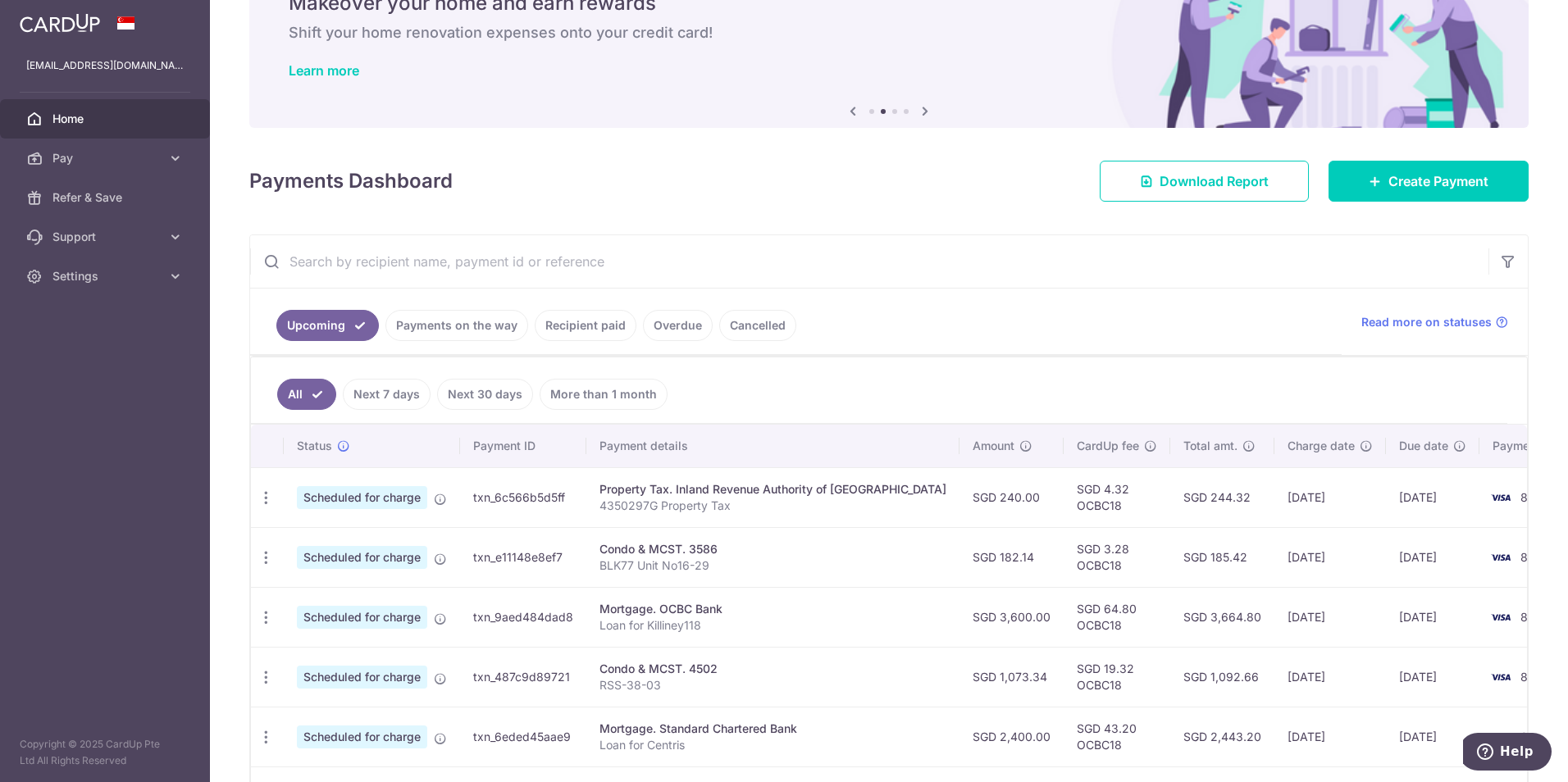
scroll to position [0, 0]
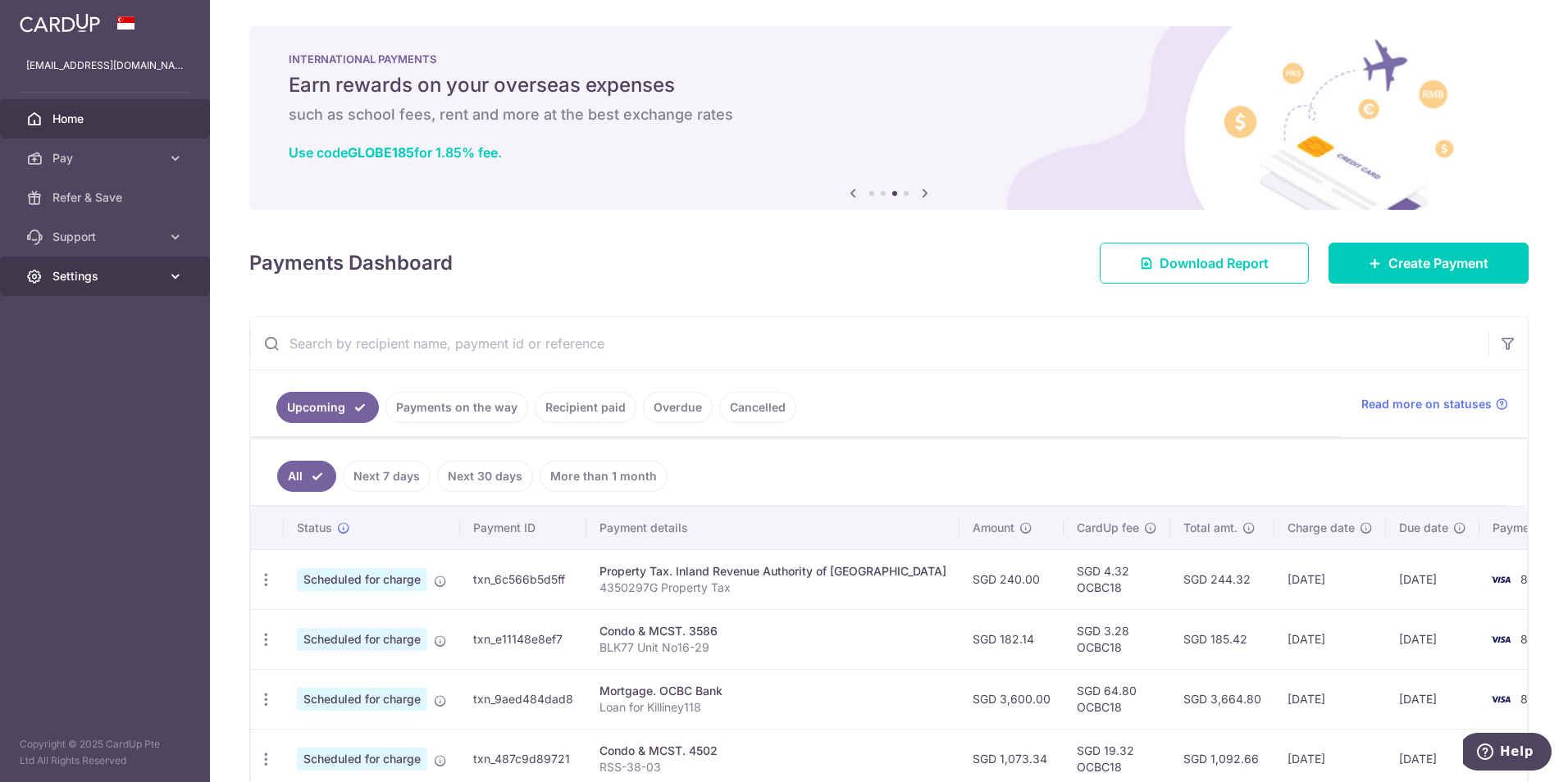
click at [70, 275] on span "Settings" at bounding box center [107, 277] width 109 height 17
click at [61, 353] on span "Logout" at bounding box center [107, 355] width 109 height 17
